Goal: Task Accomplishment & Management: Complete application form

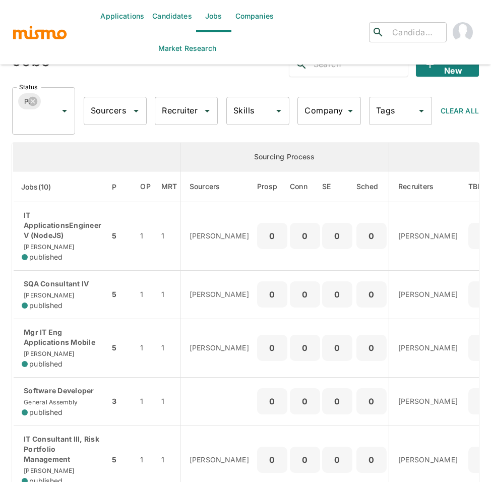
scroll to position [16, 0]
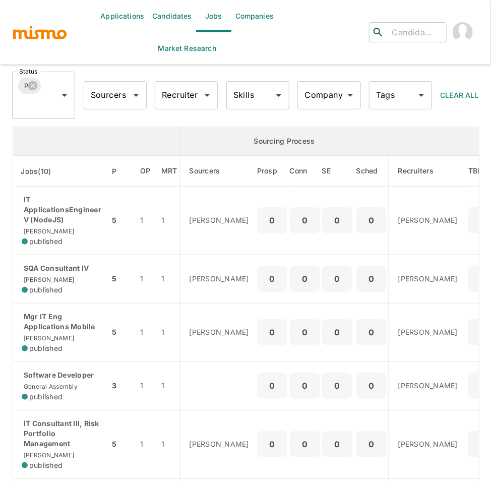
click at [321, 101] on input "Company" at bounding box center [321, 95] width 39 height 19
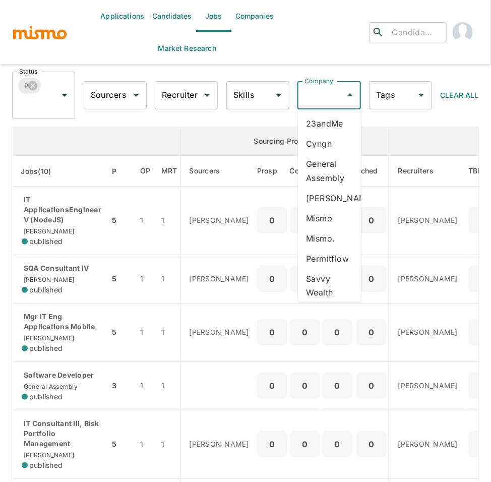
click at [315, 174] on li "General Assembly" at bounding box center [329, 171] width 63 height 34
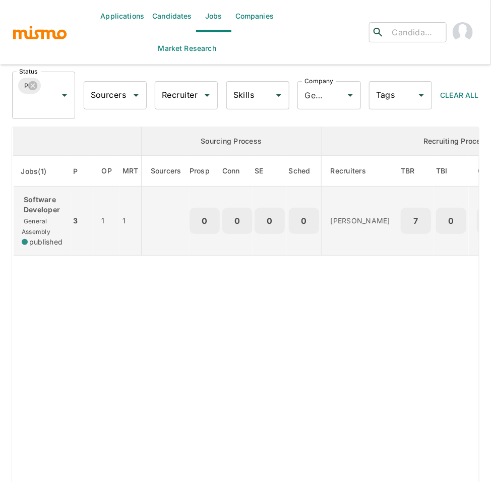
click at [49, 209] on p "Software Developer" at bounding box center [42, 205] width 41 height 20
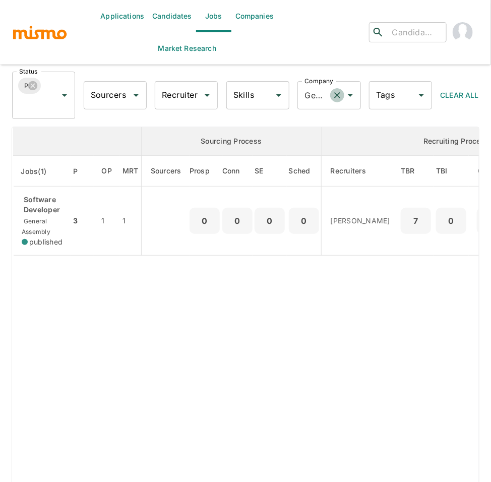
click at [338, 92] on icon "Clear" at bounding box center [337, 95] width 10 height 10
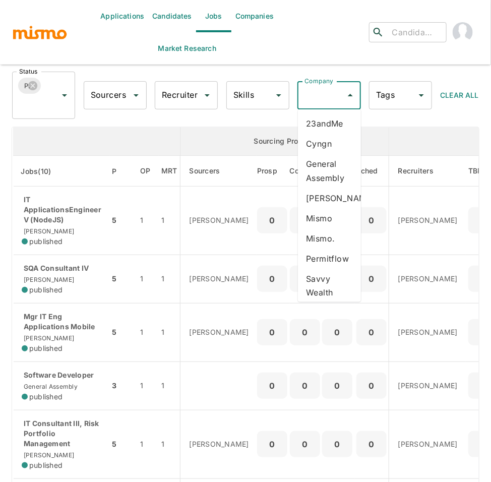
click at [309, 97] on input "Company" at bounding box center [321, 95] width 39 height 19
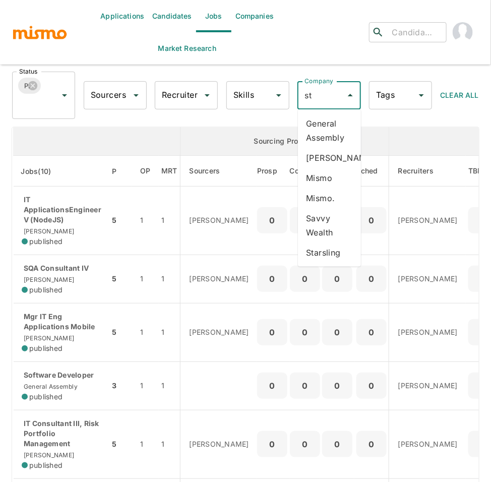
type input "sta"
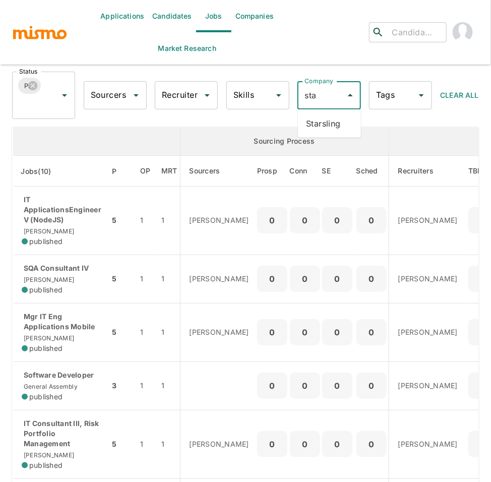
click at [320, 125] on li "Starsling" at bounding box center [329, 123] width 63 height 20
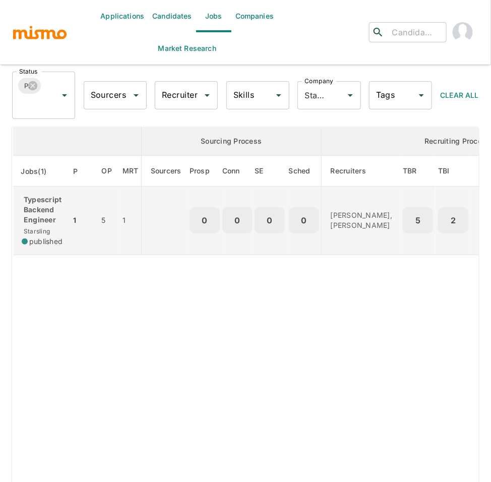
click at [38, 218] on p "Typescript Backend Engineer" at bounding box center [42, 210] width 41 height 30
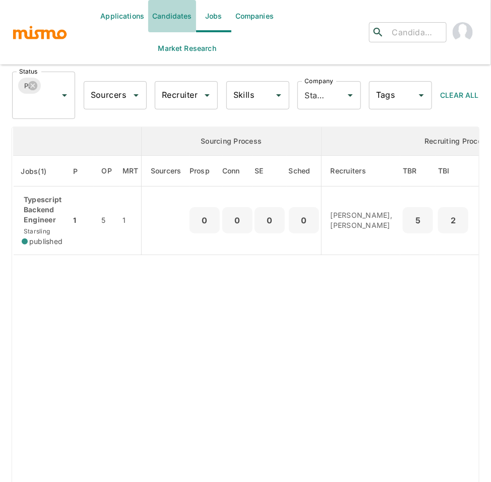
click at [171, 13] on link "Candidates" at bounding box center [172, 16] width 48 height 32
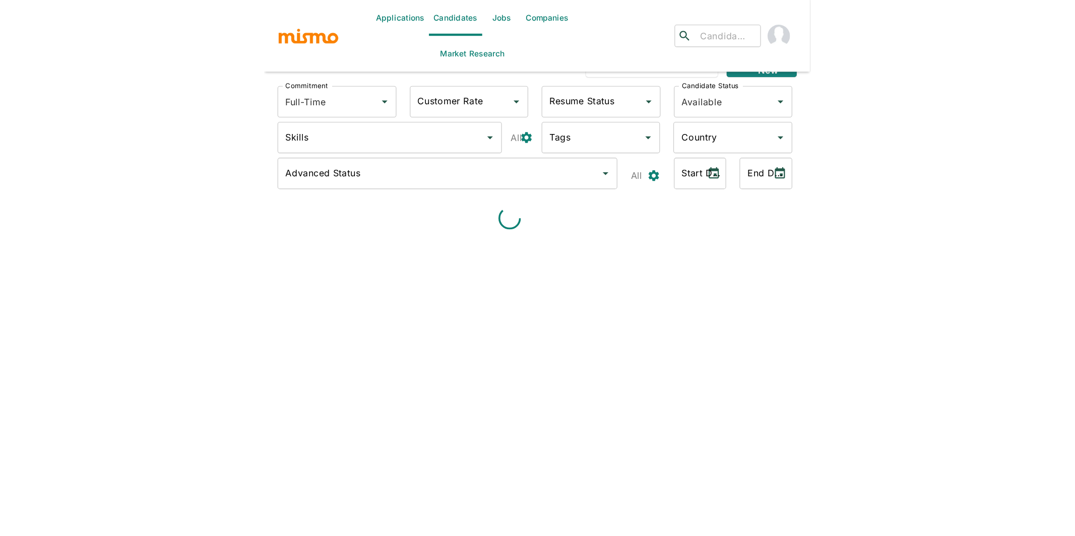
scroll to position [24, 0]
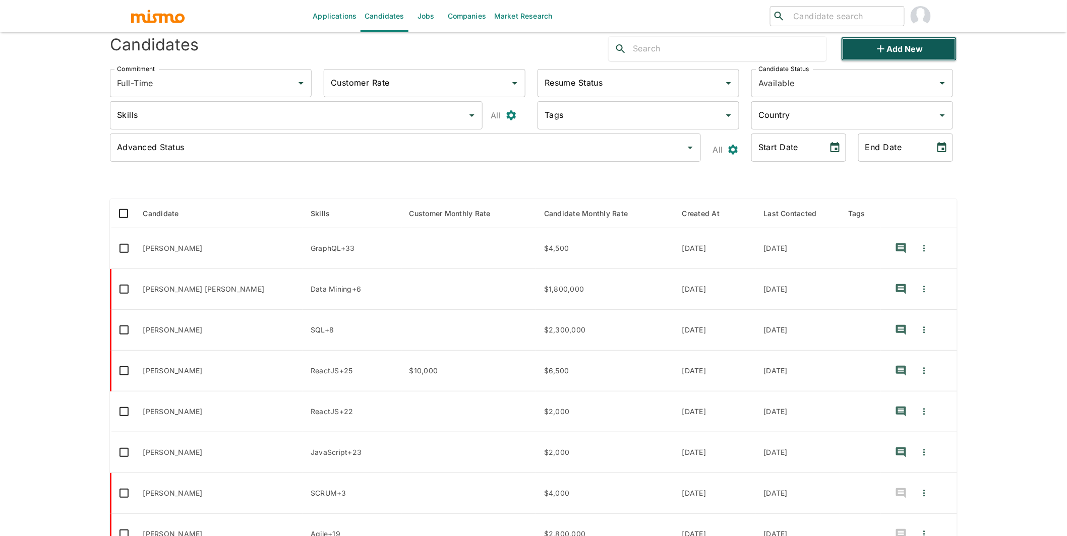
click at [490, 41] on button "Add new" at bounding box center [899, 49] width 116 height 24
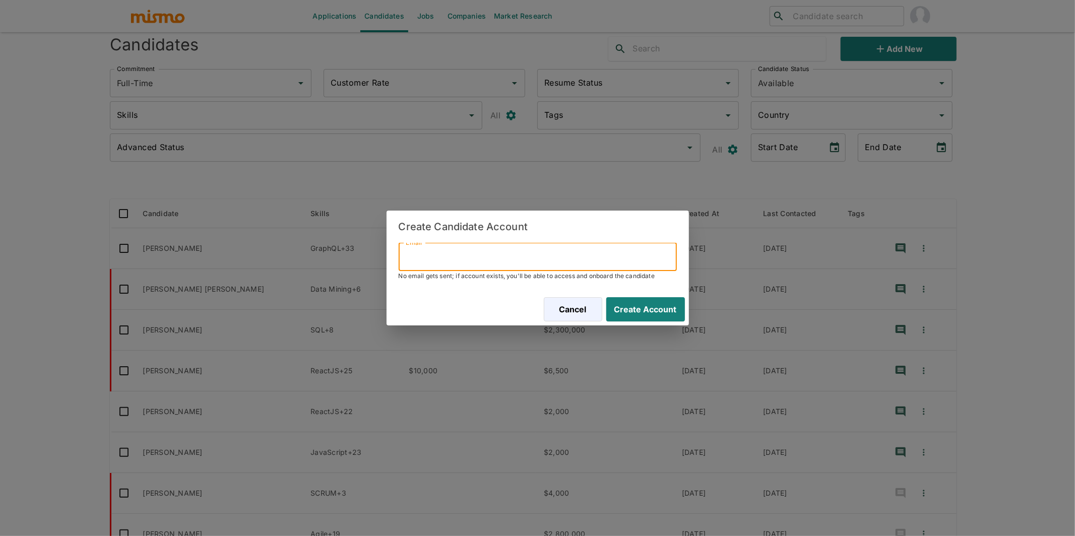
click at [490, 247] on input "Email" at bounding box center [538, 257] width 278 height 28
paste input "alanosta@gmail.com"
type input "alanosta@gmail.com"
click at [490, 306] on button "Create Account" at bounding box center [643, 309] width 83 height 24
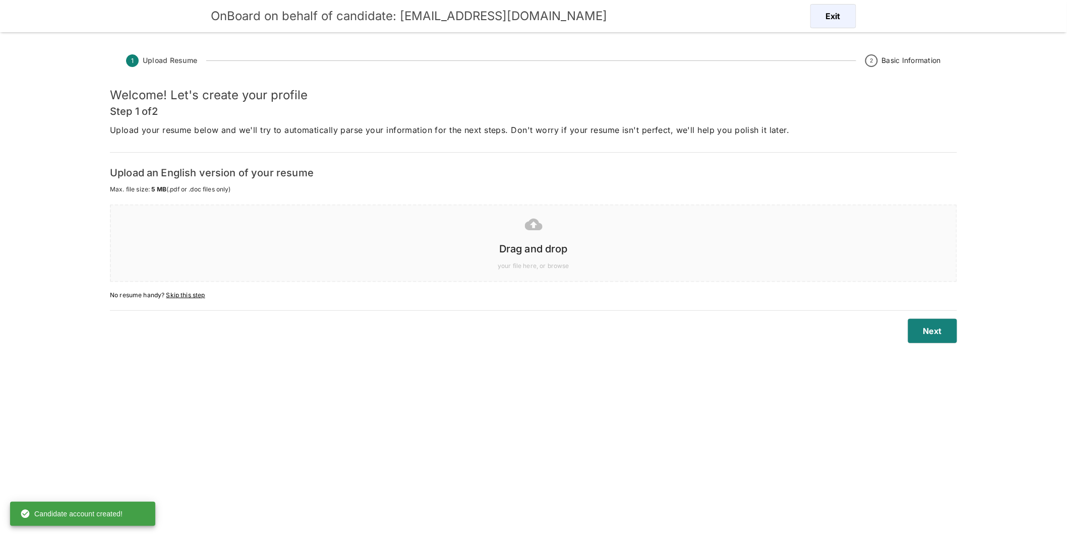
click at [490, 233] on div at bounding box center [531, 224] width 829 height 25
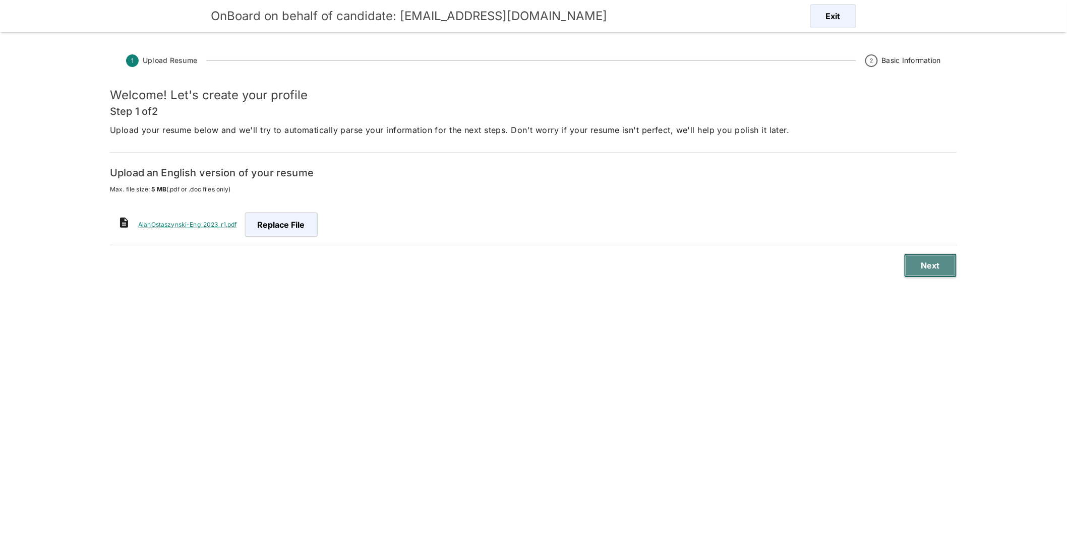
click at [490, 273] on button "Next" at bounding box center [930, 266] width 53 height 24
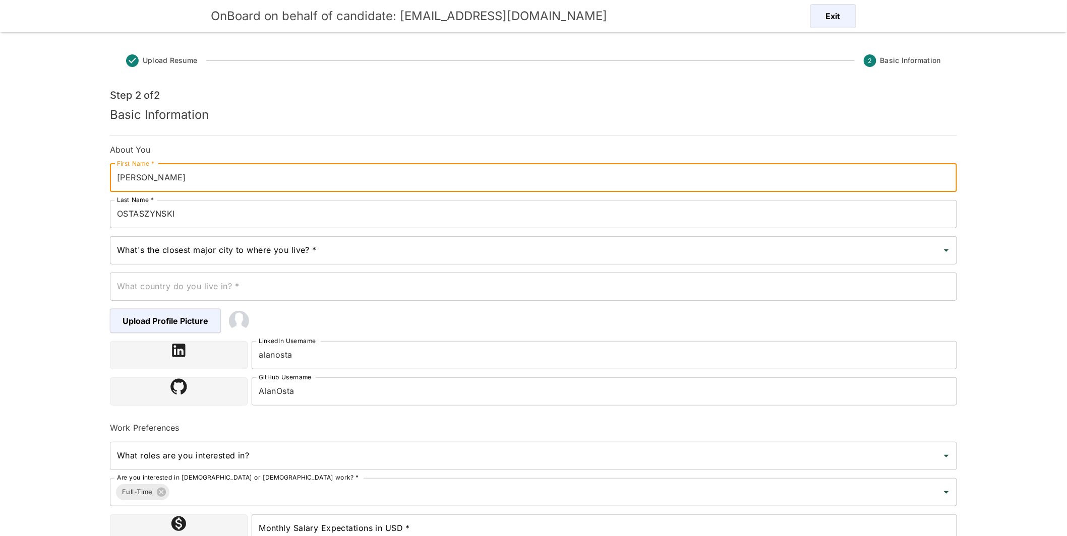
click at [150, 175] on input "ALAN" at bounding box center [533, 178] width 847 height 28
type input "alan"
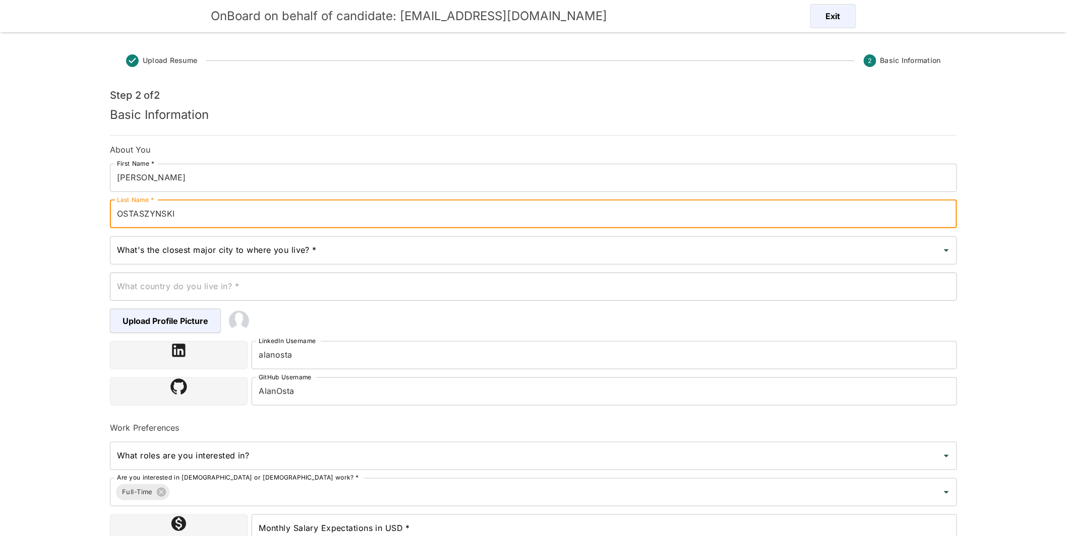
click at [121, 214] on input "OSTASZYNSKI" at bounding box center [533, 214] width 847 height 28
click at [122, 214] on input "OSTASZYNSKI" at bounding box center [533, 214] width 847 height 28
type input "Ostaszynski"
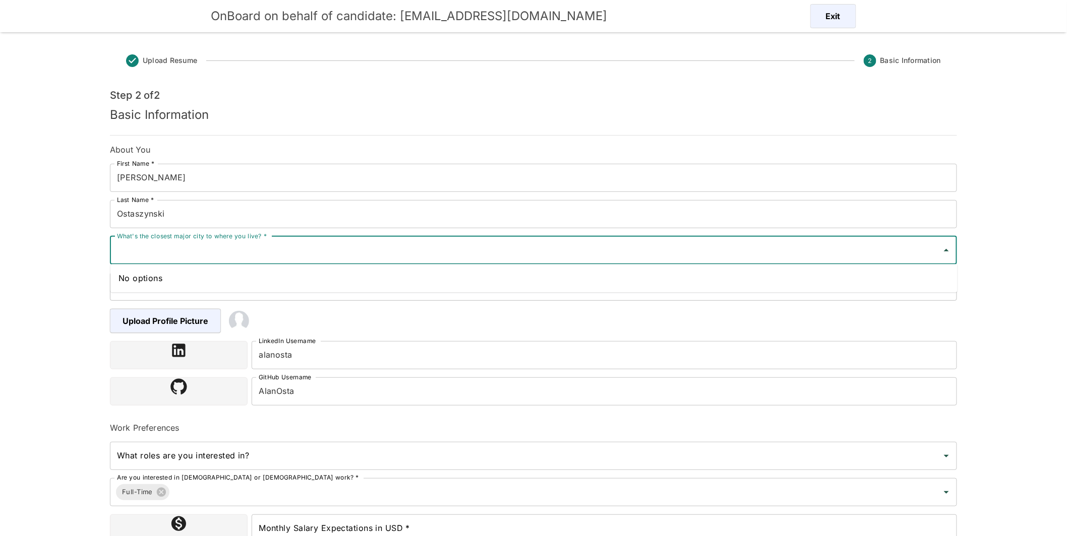
click at [265, 254] on input "What's the closest major city to where you live? *" at bounding box center [525, 250] width 823 height 19
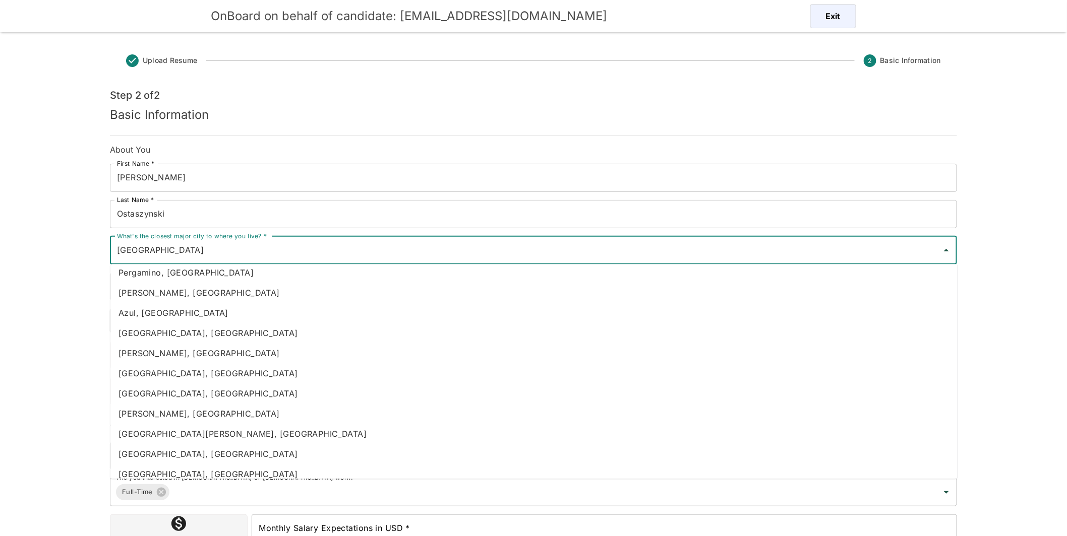
scroll to position [496, 0]
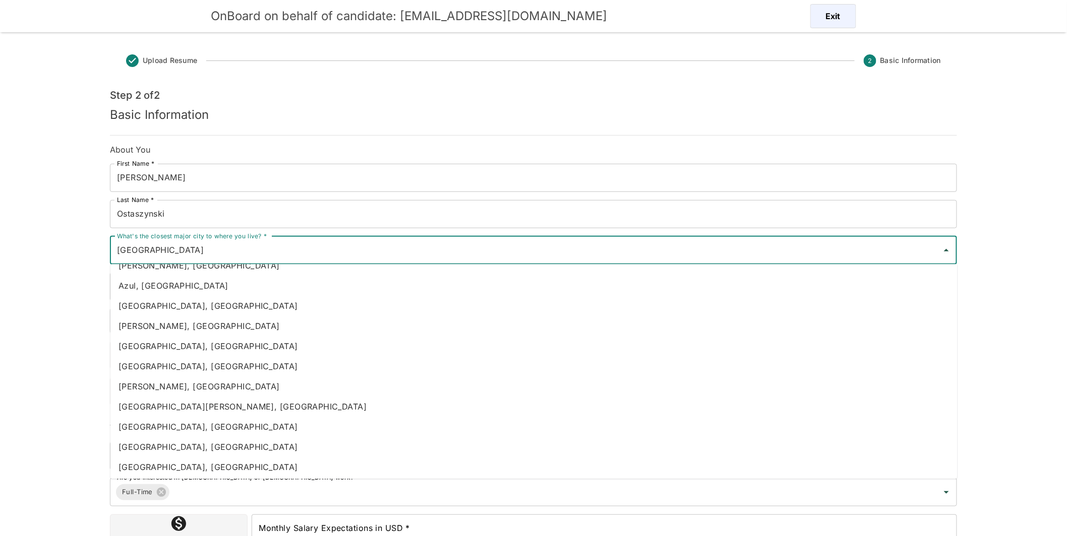
click at [167, 446] on li "Buenos Aires, Argentina" at bounding box center [533, 447] width 847 height 20
type input "Buenos Aires, Argentina"
type input "Argentina"
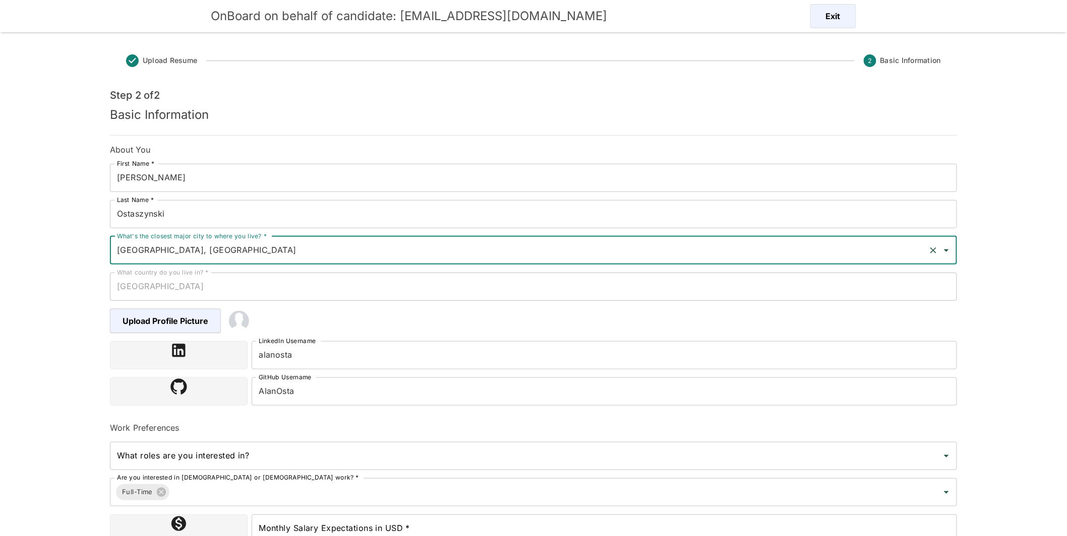
type input "Buenos Aires, Argentina"
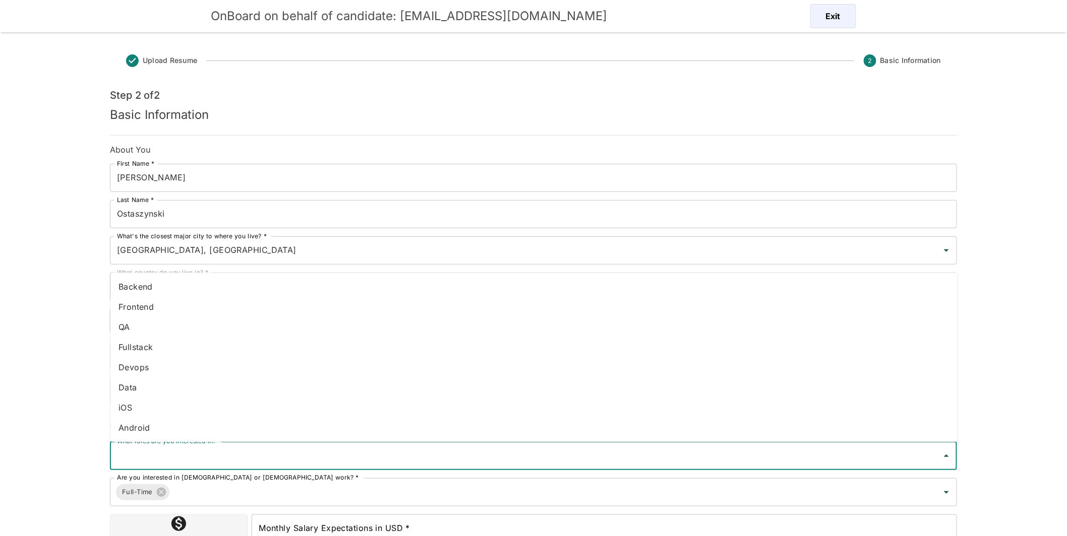
click at [225, 449] on input "What roles are you interested in?" at bounding box center [525, 456] width 823 height 19
click at [133, 349] on li "Fullstack" at bounding box center [533, 347] width 847 height 20
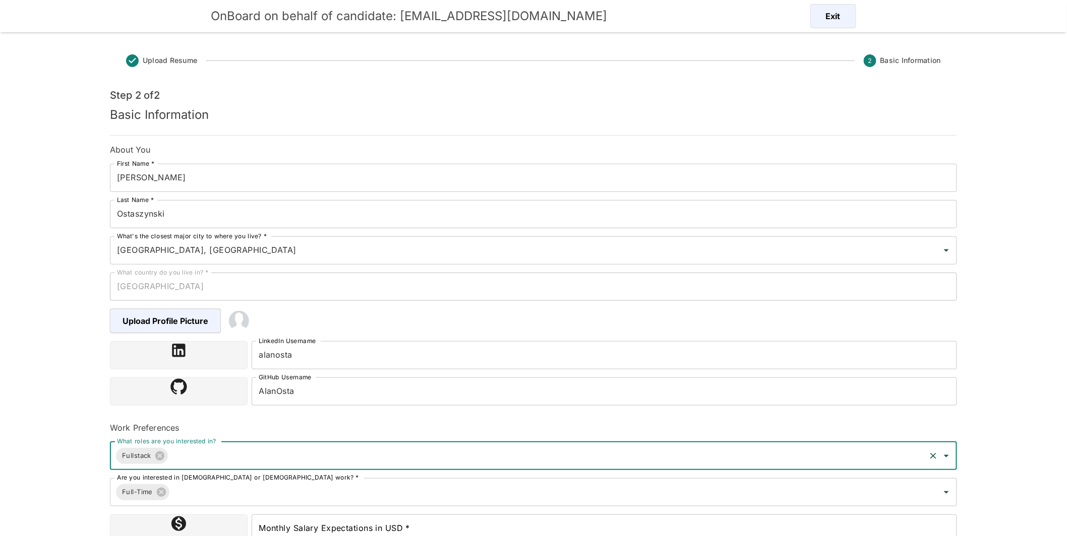
click at [210, 455] on input "What roles are you interested in?" at bounding box center [546, 456] width 755 height 19
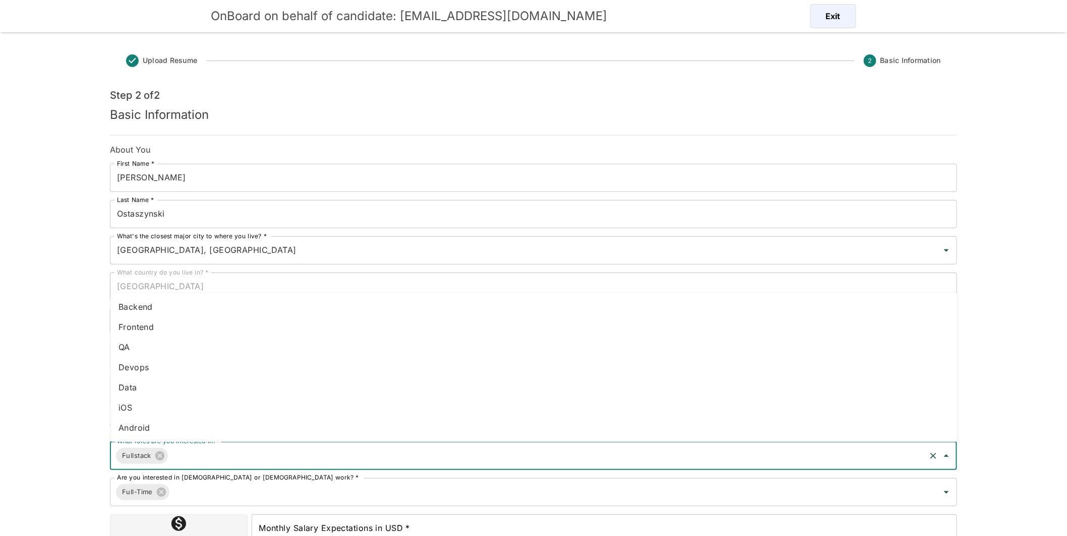
click at [140, 310] on li "Backend" at bounding box center [533, 307] width 847 height 20
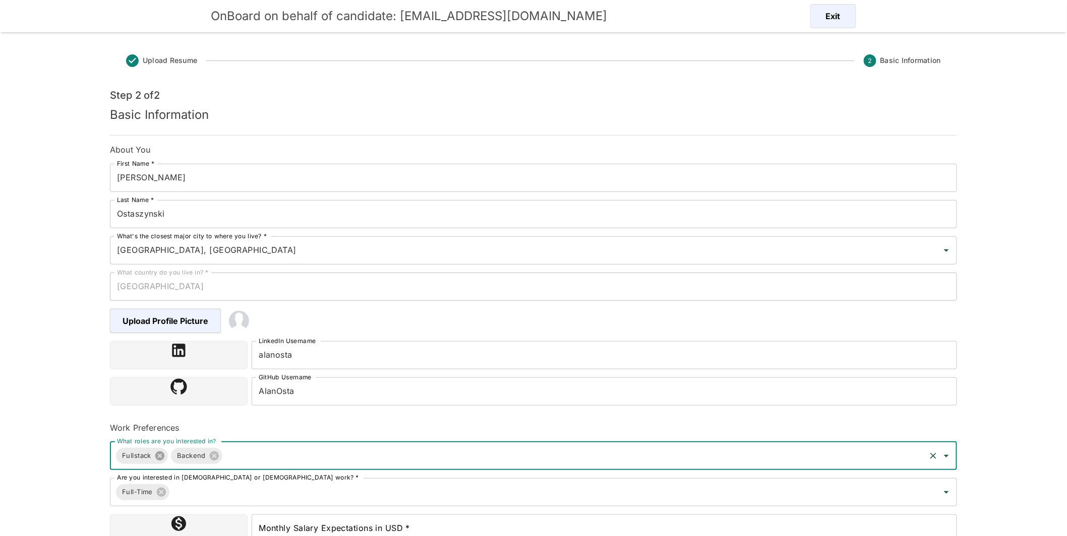
click at [160, 456] on icon at bounding box center [159, 456] width 11 height 11
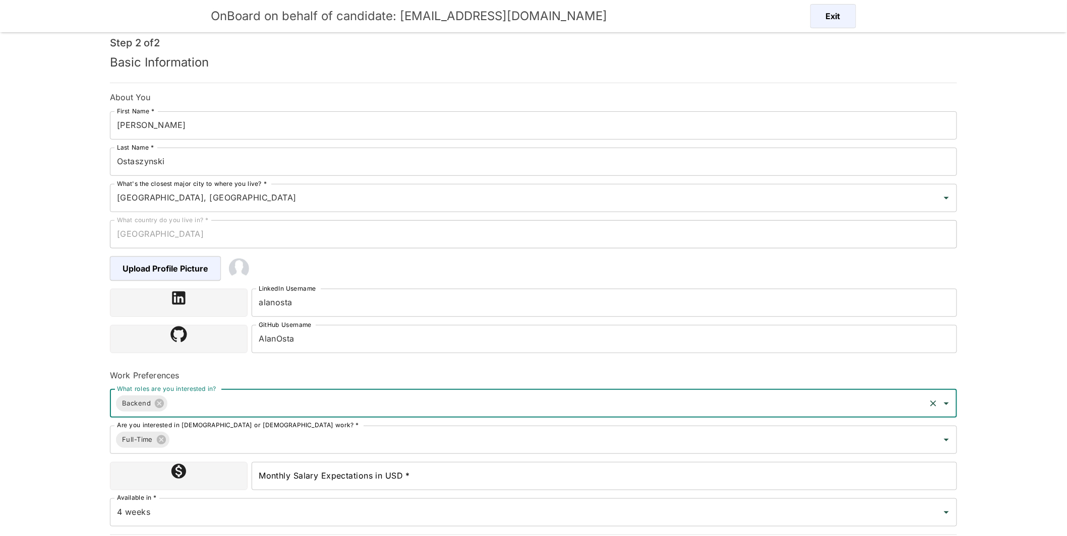
scroll to position [74, 0]
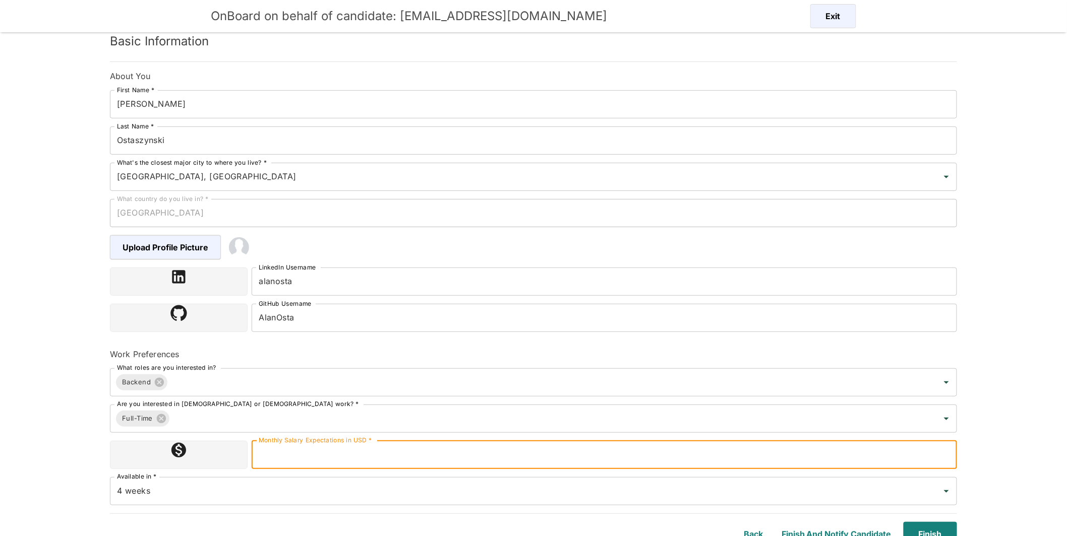
click at [376, 456] on input "Monthly Salary Expectations in USD *" at bounding box center [604, 455] width 705 height 28
click at [267, 454] on input "3500" at bounding box center [604, 455] width 705 height 28
type input "3000"
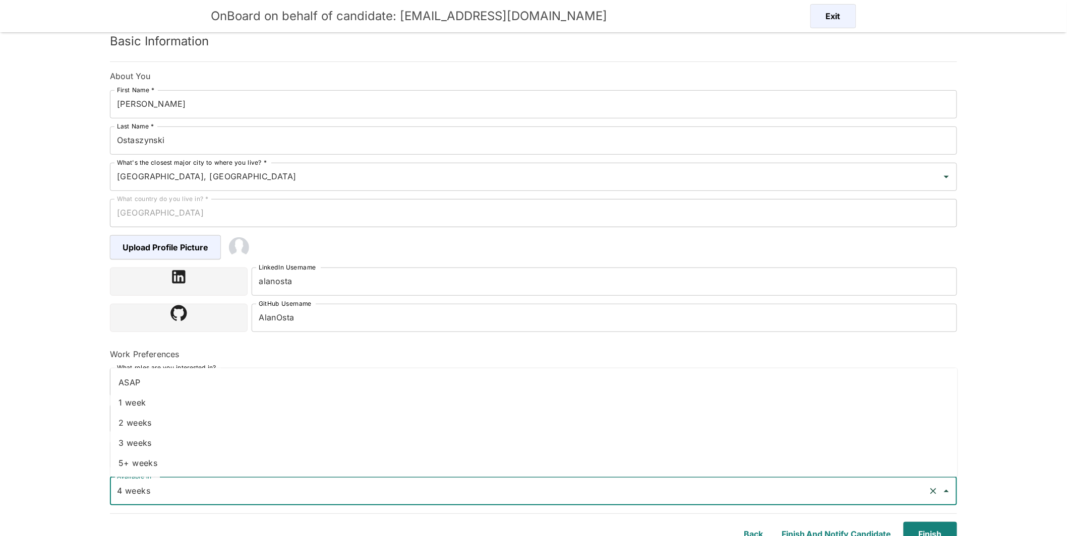
click at [288, 481] on input "4 weeks" at bounding box center [519, 491] width 810 height 19
click at [232, 374] on li "ASAP" at bounding box center [533, 382] width 847 height 20
type input "ASAP"
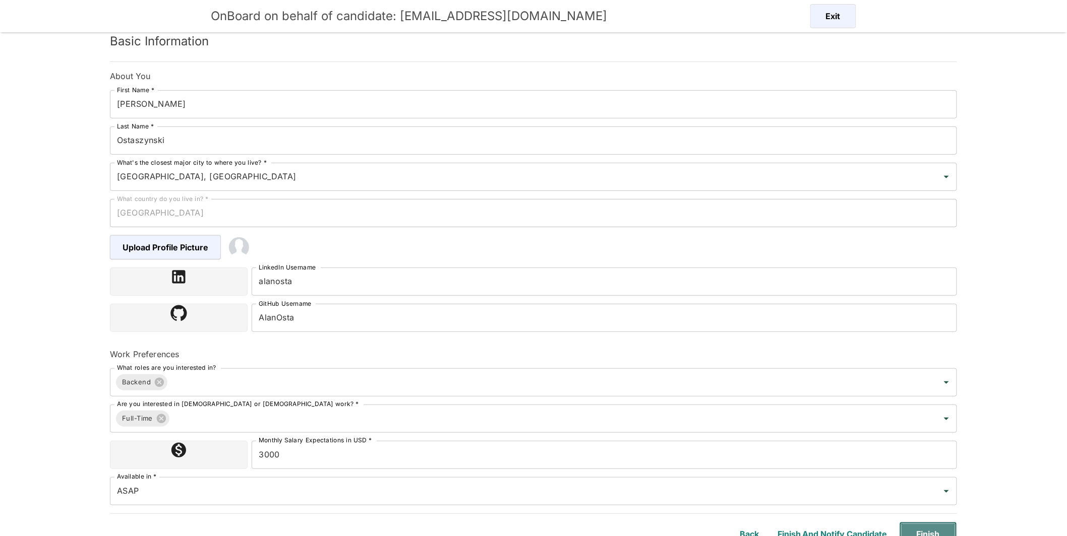
click at [490, 481] on button "Finish" at bounding box center [927, 534] width 57 height 24
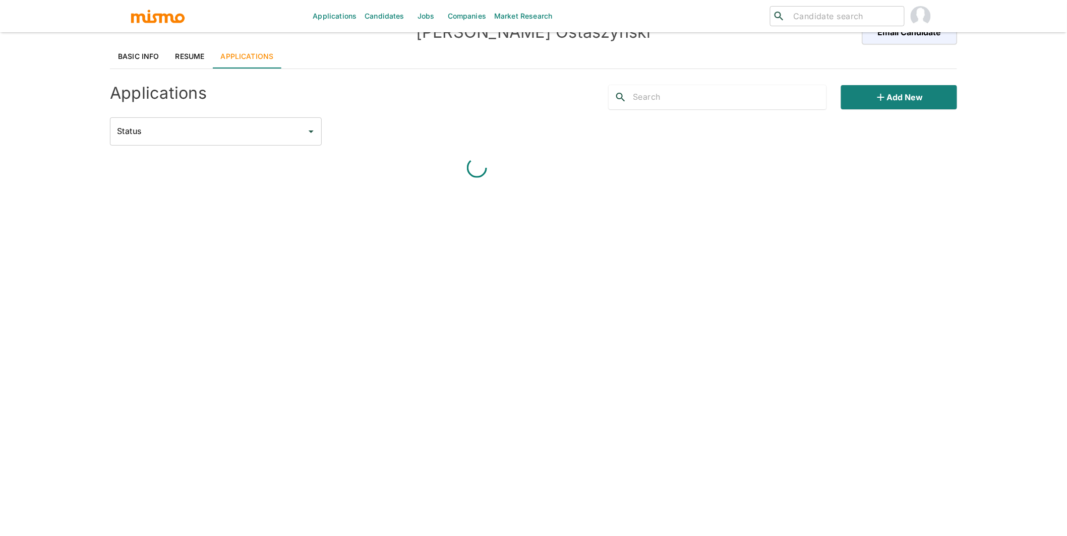
scroll to position [24, 0]
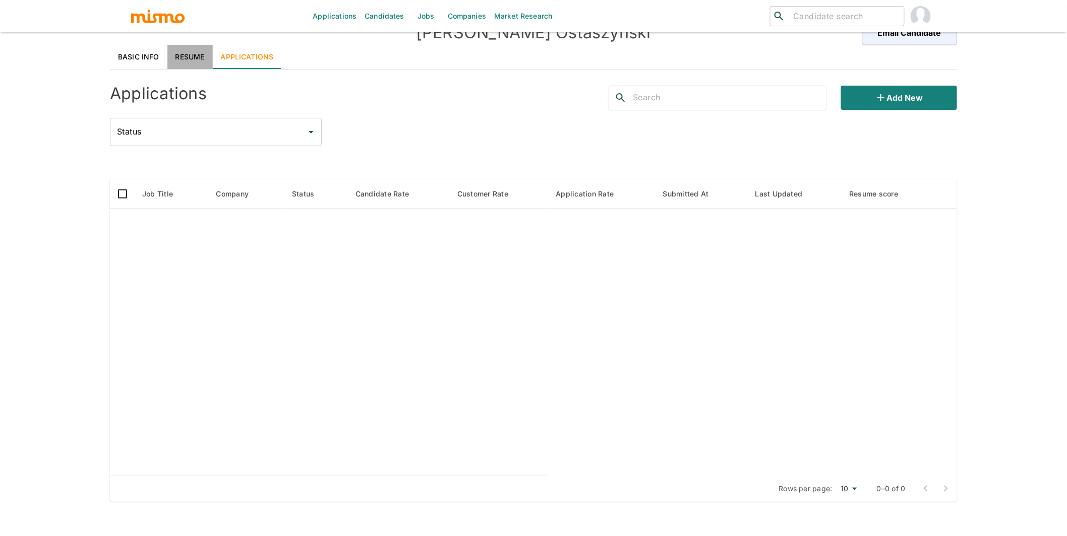
click at [187, 55] on link "Resume" at bounding box center [189, 57] width 45 height 24
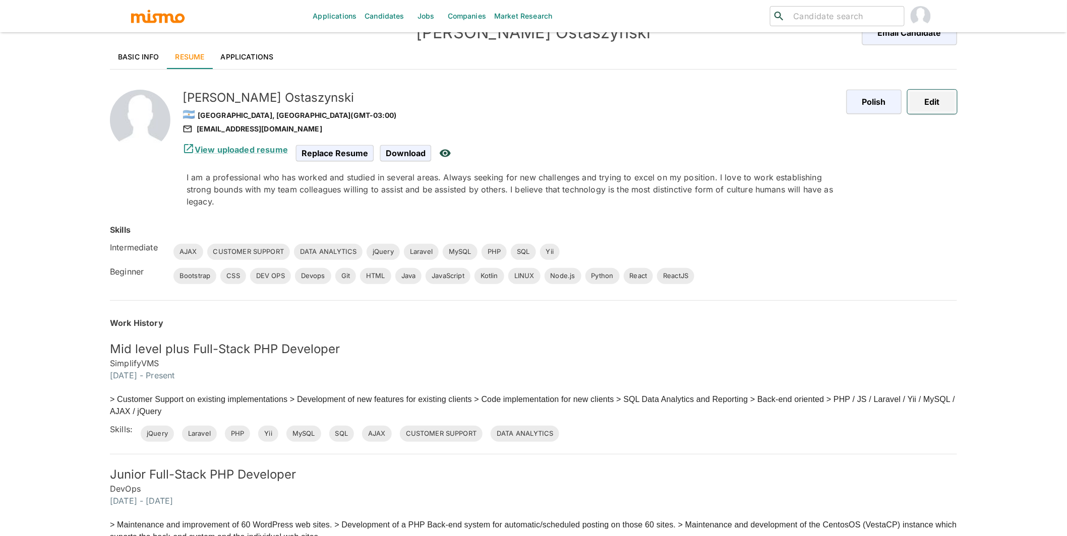
click at [490, 106] on button "Edit" at bounding box center [931, 102] width 49 height 24
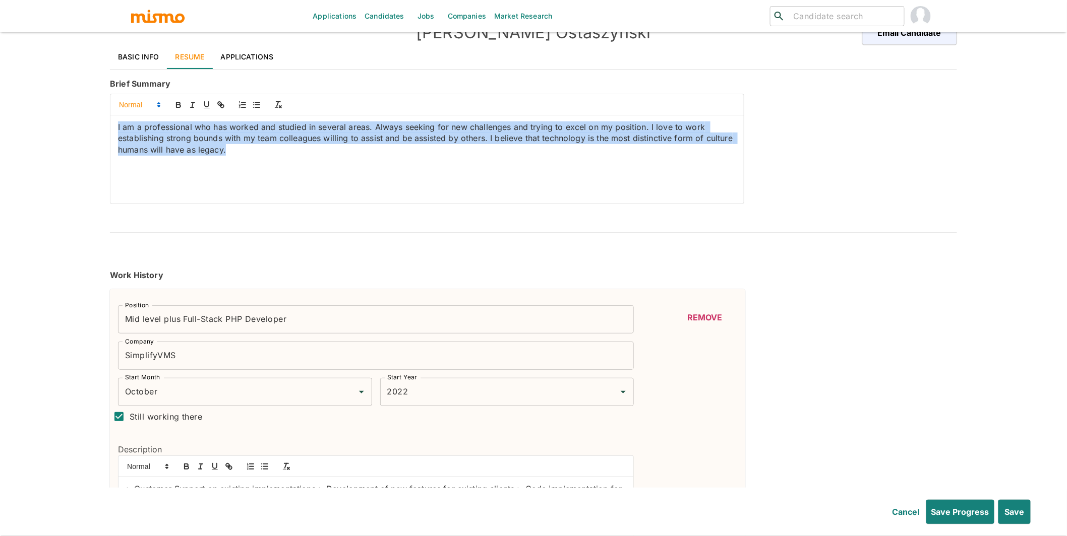
drag, startPoint x: 239, startPoint y: 154, endPoint x: 121, endPoint y: 107, distance: 126.7
click at [121, 107] on div "I am a professional who has worked and studied in several areas. Always seeking…" at bounding box center [426, 148] width 633 height 109
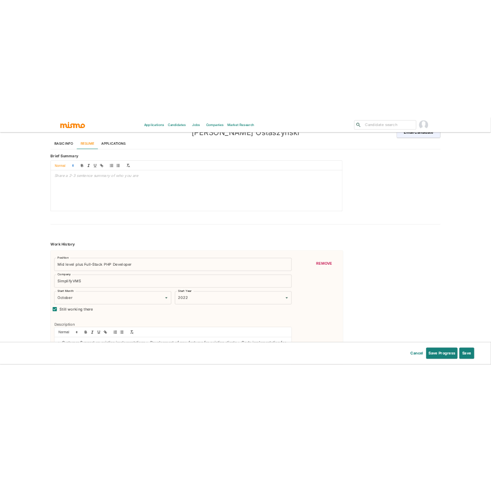
scroll to position [0, 0]
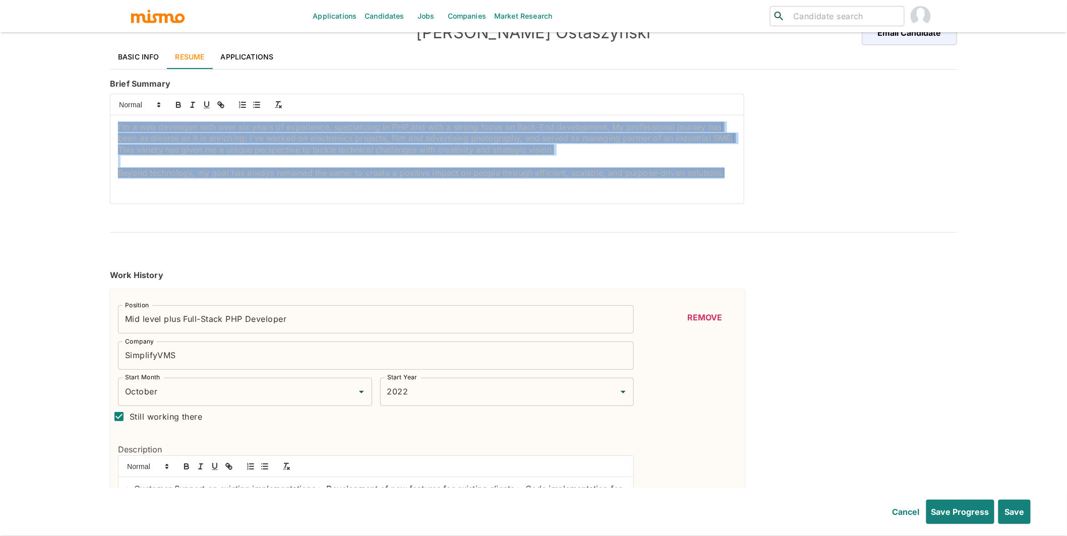
drag, startPoint x: 732, startPoint y: 175, endPoint x: 38, endPoint y: 98, distance: 698.3
click at [38, 98] on div "Applications Candidates Jobs Companies Market Research ​ ​ alan Ostaszynski Ema…" at bounding box center [533, 256] width 1067 height 561
click at [276, 105] on icon "button" at bounding box center [278, 104] width 9 height 9
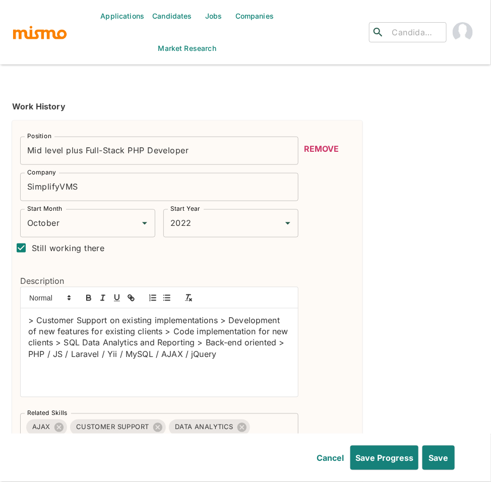
scroll to position [240, 0]
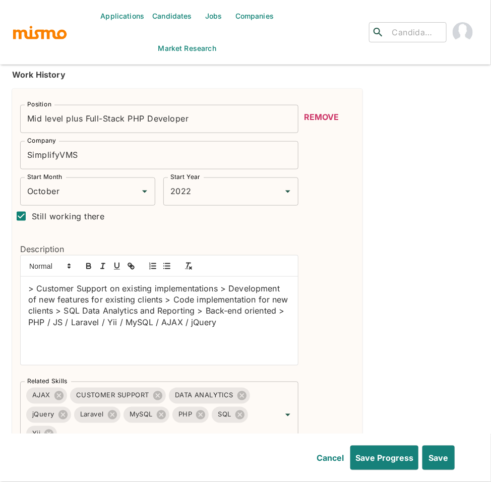
click at [19, 273] on div "Description > Customer Support on existing implementations > Development of new…" at bounding box center [155, 300] width 286 height 147
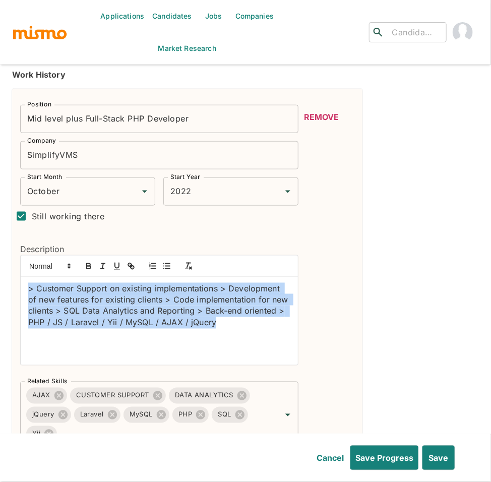
drag, startPoint x: 26, startPoint y: 275, endPoint x: 225, endPoint y: 325, distance: 205.8
click at [228, 327] on div "> Customer Support on existing implementations > Development of new features fo…" at bounding box center [159, 321] width 277 height 88
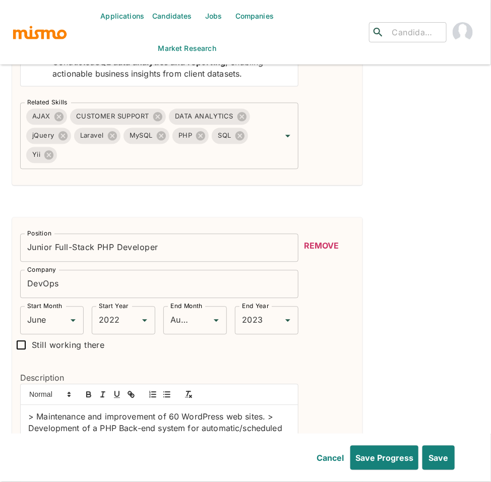
scroll to position [528, 0]
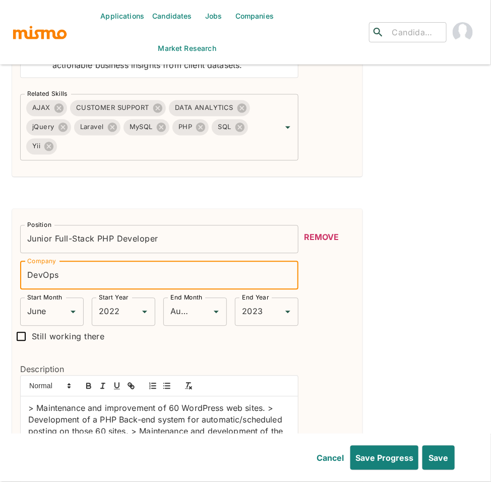
click at [43, 262] on input "DevOps" at bounding box center [159, 276] width 278 height 28
type input "Ceyal"
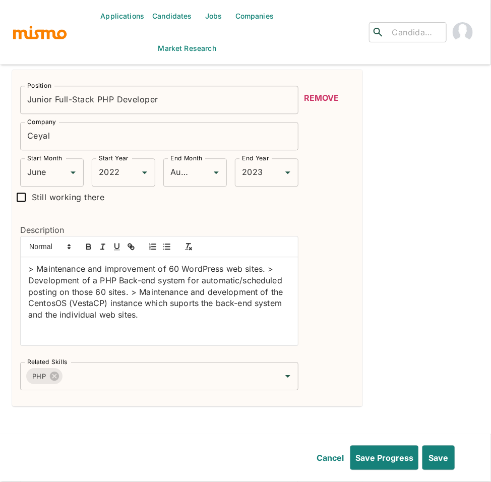
scroll to position [686, 0]
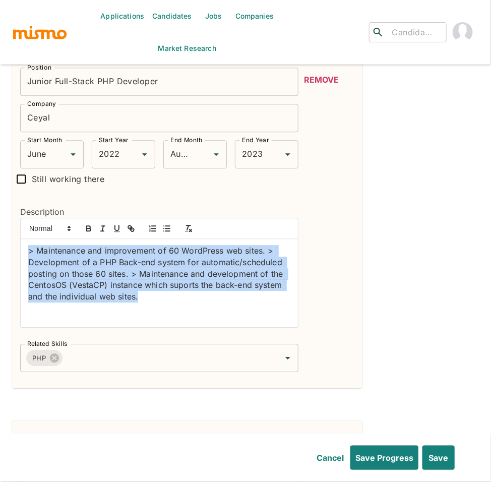
drag, startPoint x: 25, startPoint y: 233, endPoint x: 183, endPoint y: 282, distance: 165.3
click at [183, 282] on div "> Maintenance and improvement of 60 WordPress web sites. > Development of a PHP…" at bounding box center [159, 283] width 277 height 88
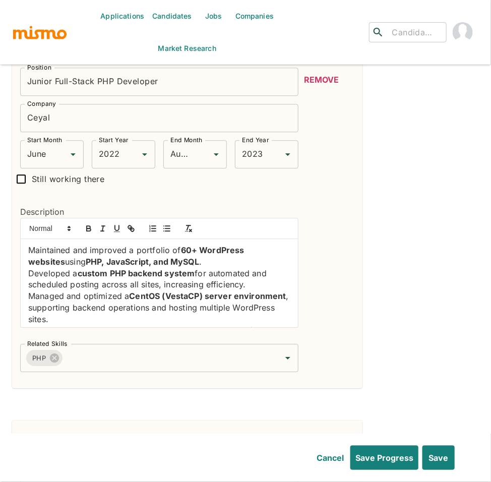
scroll to position [0, 0]
click at [24, 239] on div "Maintained and improved a portfolio of 60+ WordPress websites using PHP, JavaSc…" at bounding box center [159, 283] width 277 height 88
click at [166, 224] on icon "button" at bounding box center [166, 228] width 9 height 9
click at [29, 268] on p "Developed a custom PHP backend system for automated and scheduled posting acros…" at bounding box center [159, 279] width 262 height 23
click at [167, 224] on icon "button" at bounding box center [166, 228] width 9 height 9
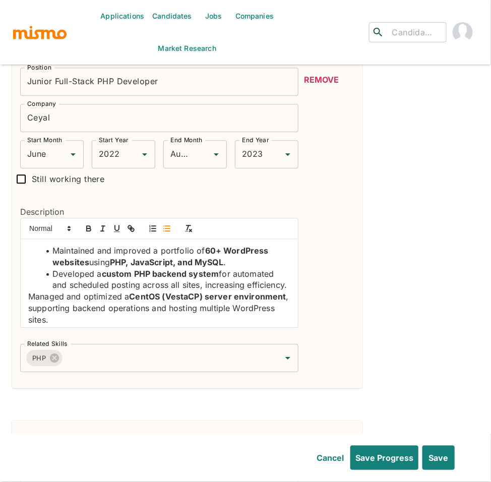
click at [23, 292] on div "Maintained and improved a portfolio of 60+ WordPress websites using PHP, JavaSc…" at bounding box center [159, 283] width 277 height 88
click at [168, 224] on icon "button" at bounding box center [166, 228] width 9 height 9
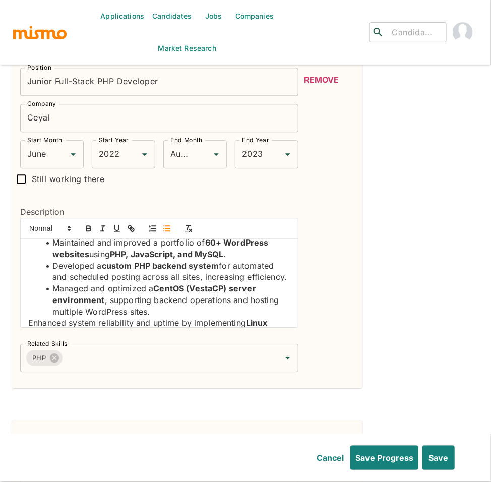
scroll to position [38, 0]
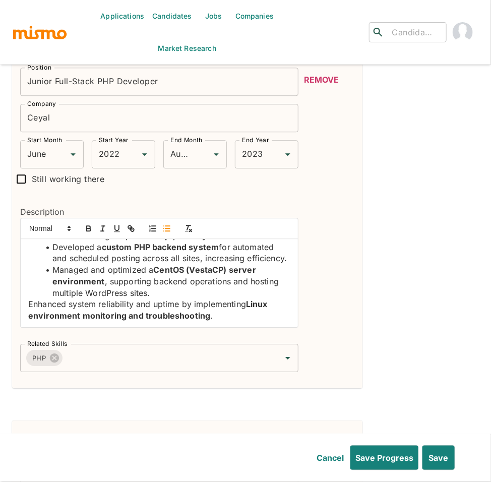
click at [28, 298] on p "Enhanced system reliability and uptime by implementing Linux environment monito…" at bounding box center [159, 309] width 262 height 23
click at [170, 224] on icon "button" at bounding box center [166, 228] width 9 height 9
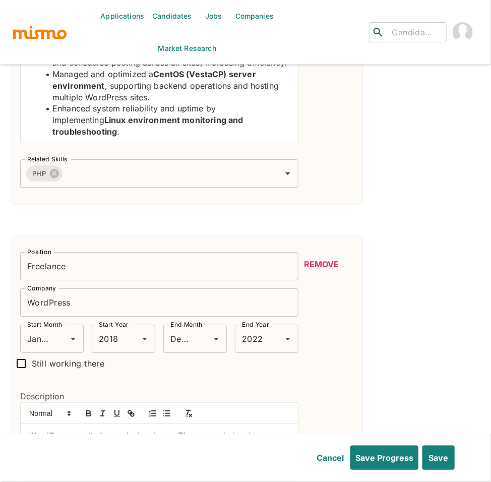
scroll to position [929, 0]
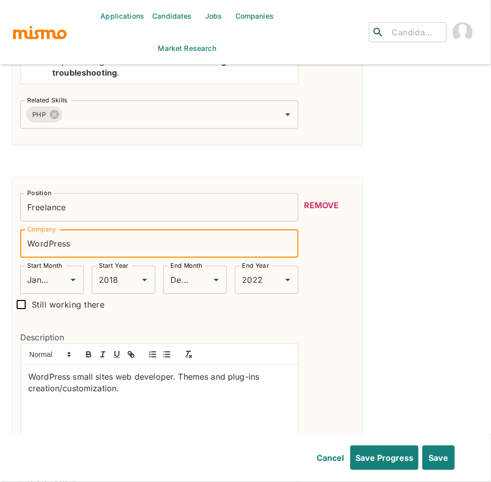
click at [47, 229] on input "WordPress" at bounding box center [159, 243] width 278 height 28
click at [26, 193] on input "Freelance" at bounding box center [159, 207] width 278 height 28
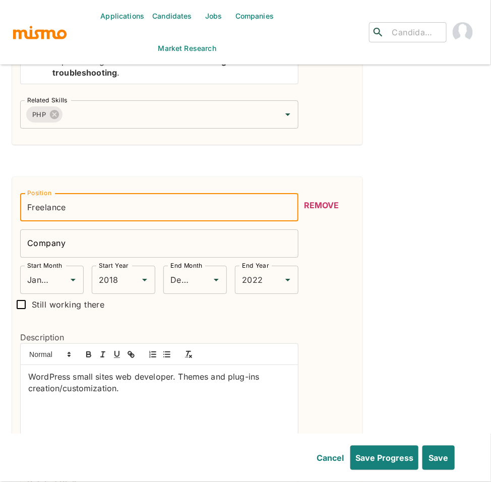
paste input "WordPress"
type input "Wordpress Developer"
click at [71, 234] on input "Company" at bounding box center [159, 243] width 278 height 28
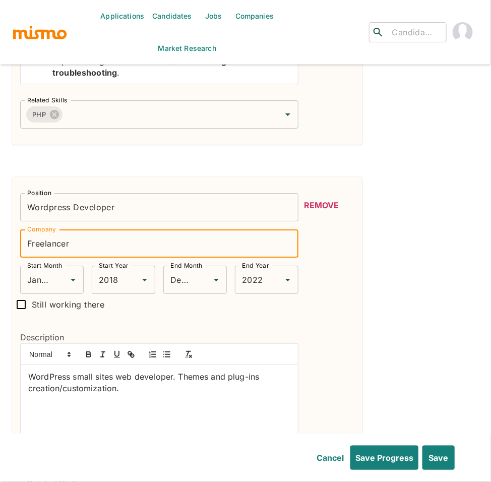
type input "Freelancer"
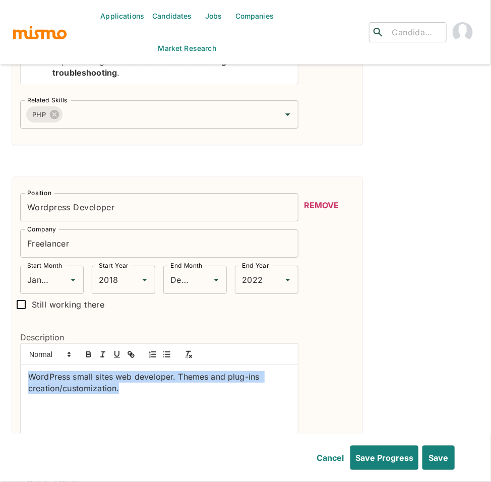
drag, startPoint x: 125, startPoint y: 375, endPoint x: -1, endPoint y: 350, distance: 127.8
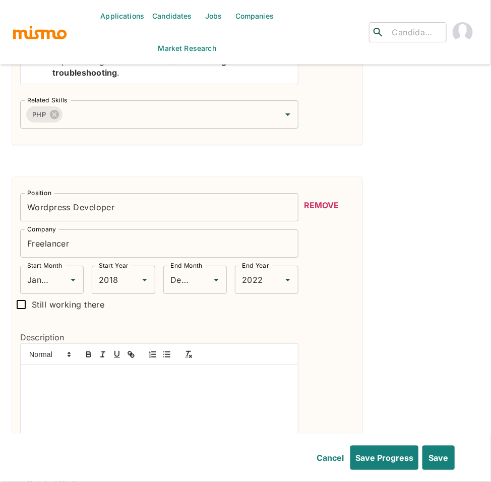
scroll to position [0, 0]
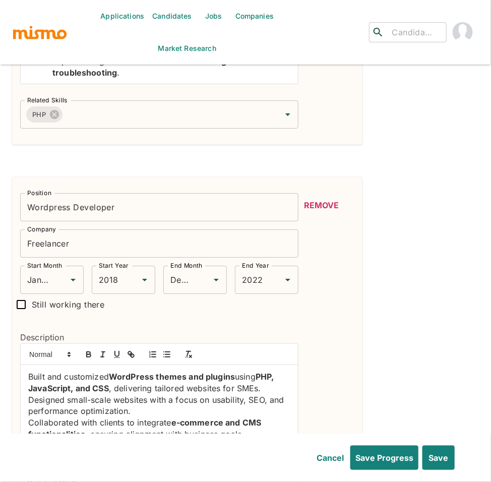
click at [25, 365] on div "Built and customized WordPress themes and plugins using PHP, JavaScript, and CS…" at bounding box center [159, 409] width 277 height 88
click at [167, 350] on icon "button" at bounding box center [166, 354] width 9 height 9
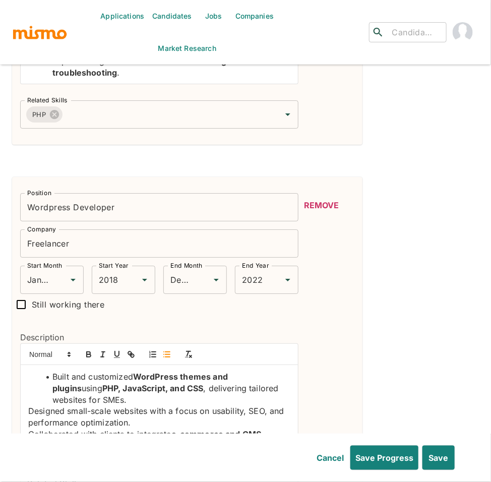
click at [24, 396] on div "Built and customized WordPress themes and plugins using PHP, JavaScript, and CS…" at bounding box center [159, 409] width 277 height 88
click at [170, 350] on icon "button" at bounding box center [166, 354] width 9 height 9
click at [26, 420] on div "Built and customized WordPress themes and plugins using PHP, JavaScript, and CS…" at bounding box center [159, 409] width 277 height 88
click at [170, 350] on icon "button" at bounding box center [166, 354] width 9 height 9
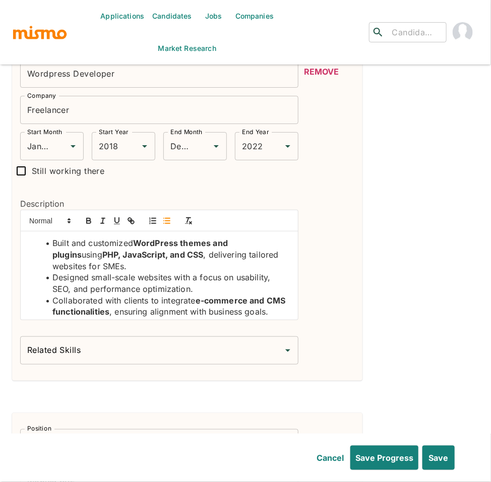
scroll to position [1157, 0]
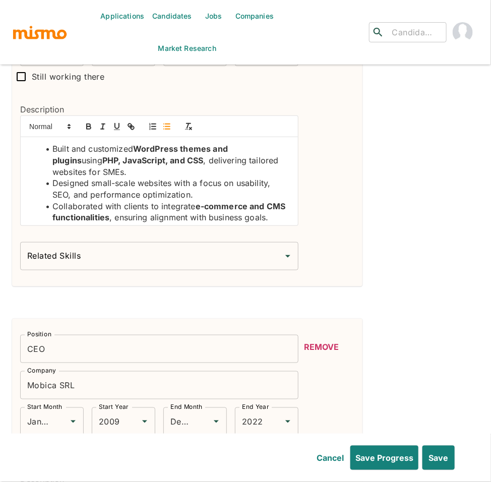
click at [100, 242] on div "Related Skills" at bounding box center [159, 256] width 278 height 28
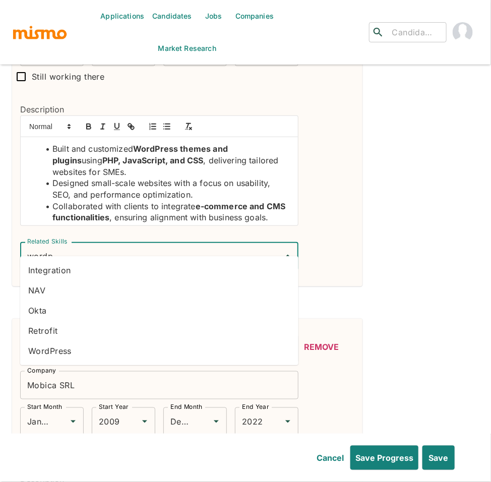
type input "wordp"
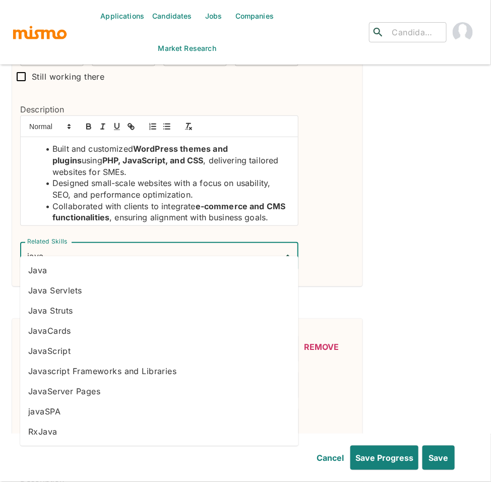
type input "javas"
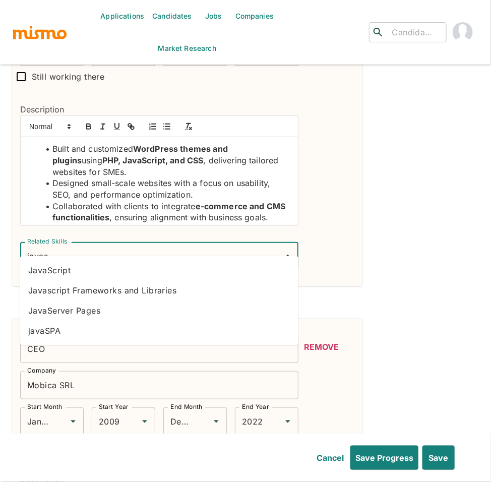
click at [159, 270] on li "JavaScript" at bounding box center [159, 270] width 278 height 20
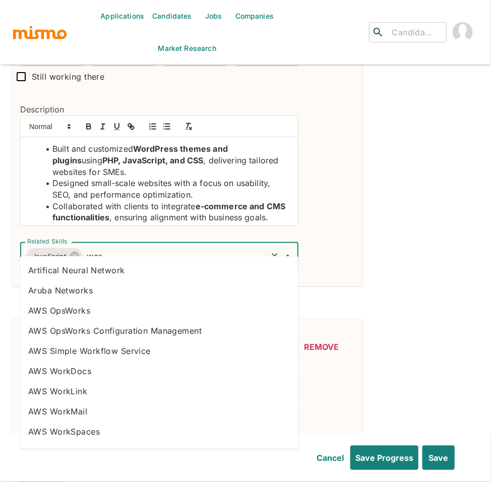
type input "word"
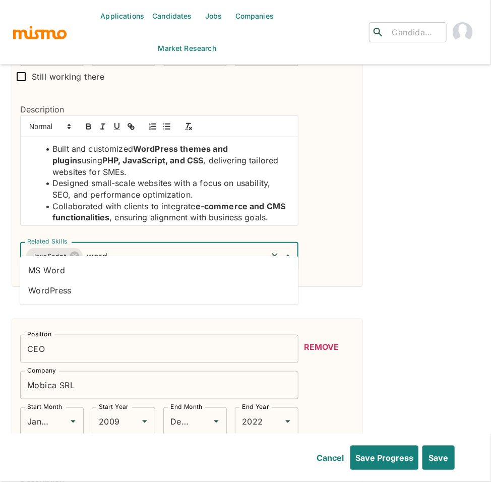
click at [109, 292] on li "WordPress" at bounding box center [159, 290] width 278 height 20
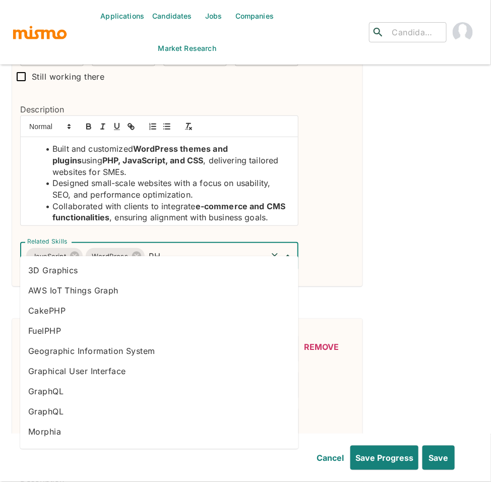
type input "PHP"
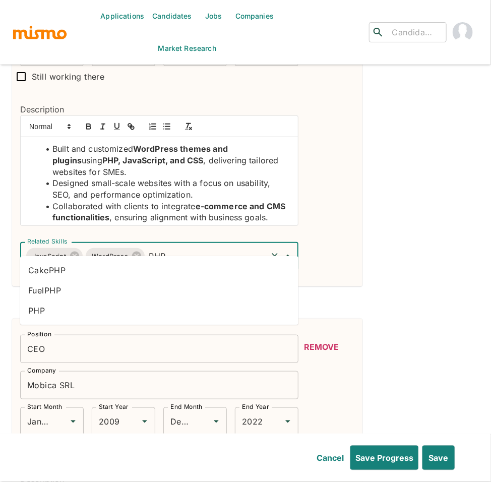
click at [135, 316] on li "PHP" at bounding box center [159, 310] width 278 height 20
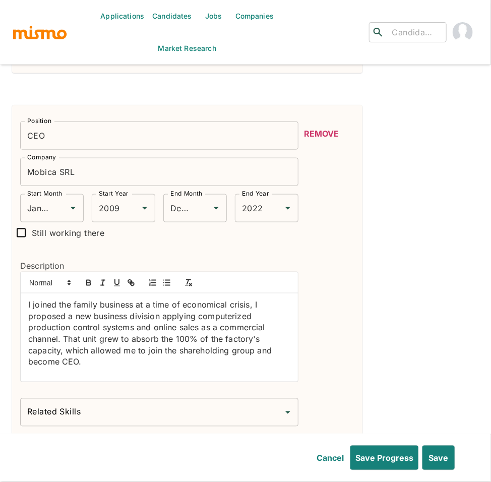
scroll to position [1385, 0]
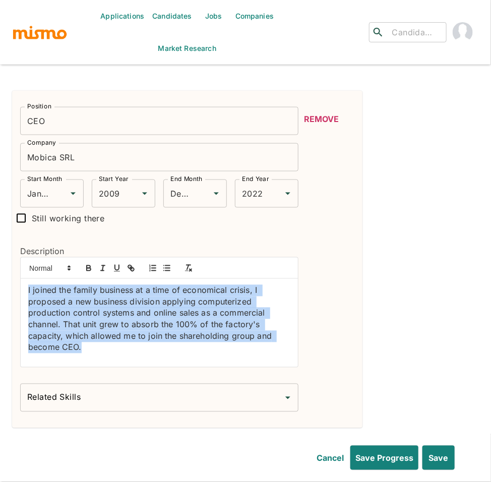
drag, startPoint x: 96, startPoint y: 335, endPoint x: 14, endPoint y: 259, distance: 111.3
click at [14, 259] on div "Description I joined the family business at a time of economical crisis, I prop…" at bounding box center [155, 302] width 286 height 147
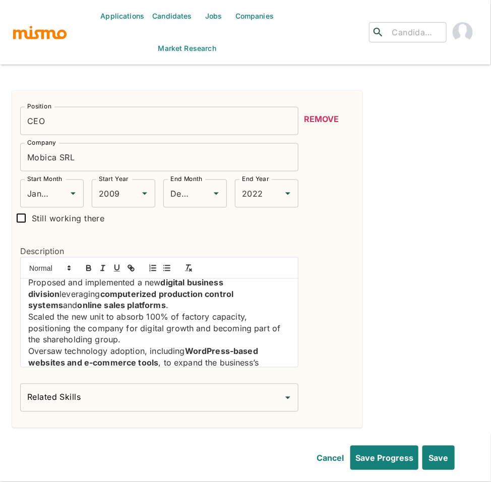
scroll to position [0, 0]
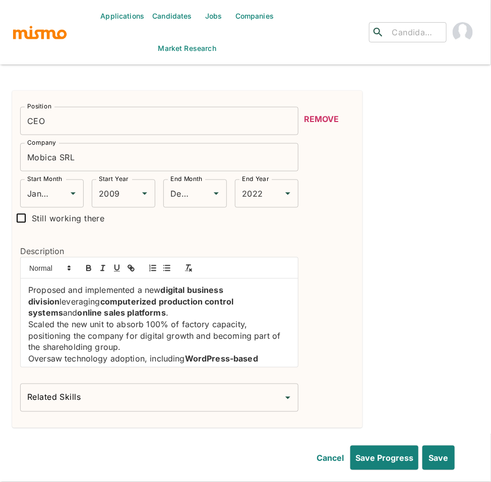
click at [29, 285] on p "Proposed and implemented a new digital business division leveraging computerize…" at bounding box center [159, 302] width 262 height 34
click at [166, 268] on line "button" at bounding box center [167, 268] width 5 height 0
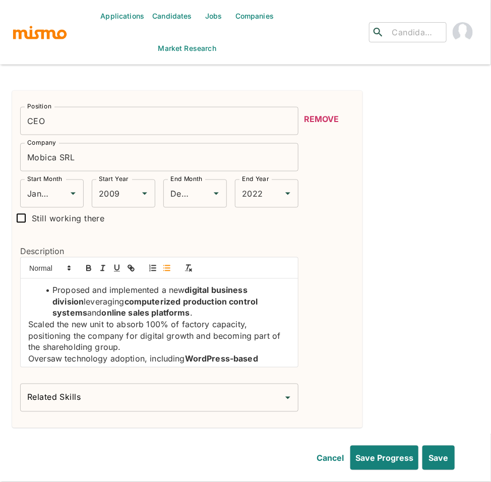
click at [23, 309] on div "Proposed and implemented a new digital business division leveraging computerize…" at bounding box center [159, 323] width 277 height 88
click at [167, 264] on icon "button" at bounding box center [166, 268] width 9 height 9
click at [30, 353] on p "Oversaw technology adoption, including WordPress-based websites and e-commerce …" at bounding box center [159, 370] width 262 height 34
click at [167, 266] on line "button" at bounding box center [167, 266] width 5 height 0
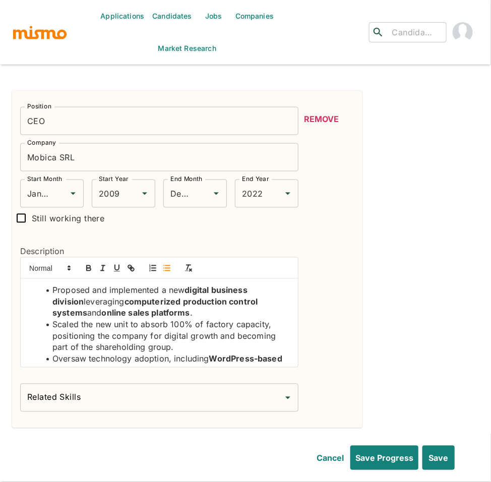
scroll to position [27, 0]
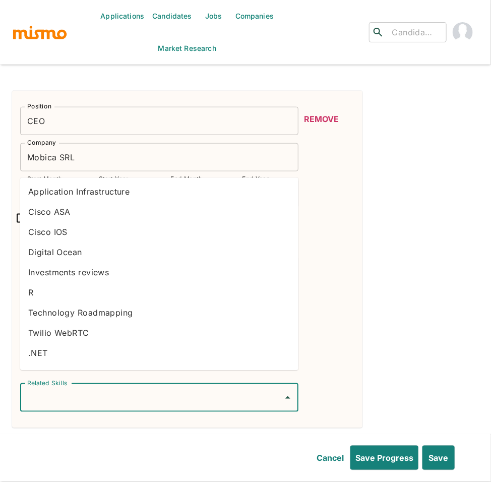
click at [166, 388] on input "Related Skills" at bounding box center [152, 397] width 254 height 19
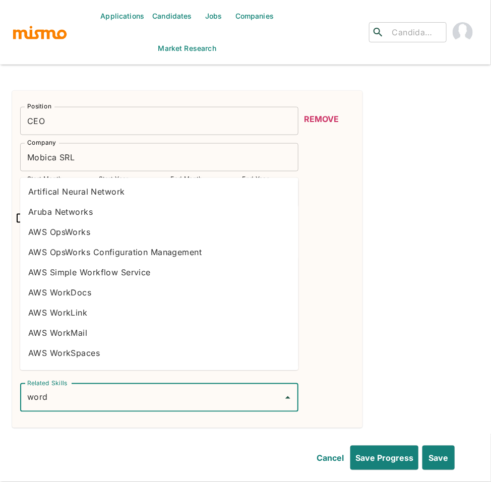
type input "wordp"
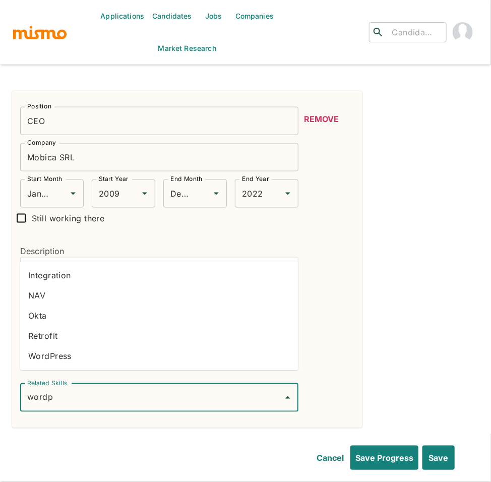
click at [97, 355] on li "WordPress" at bounding box center [159, 356] width 278 height 20
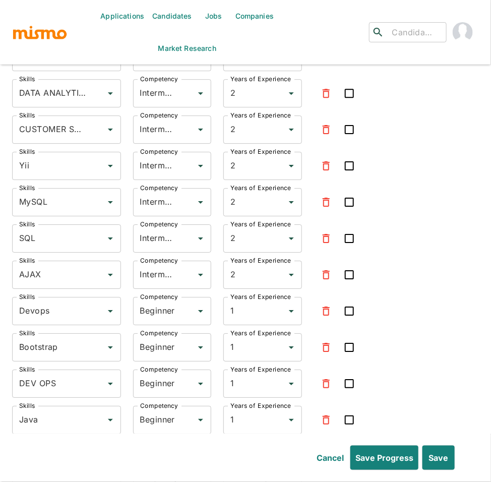
scroll to position [1964, 0]
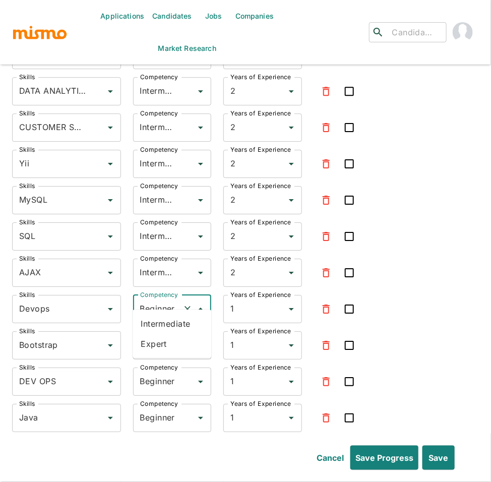
click at [151, 299] on input "Beginner" at bounding box center [158, 308] width 41 height 19
click at [161, 326] on li "Intermediate" at bounding box center [172, 324] width 79 height 20
type input "Intermediate"
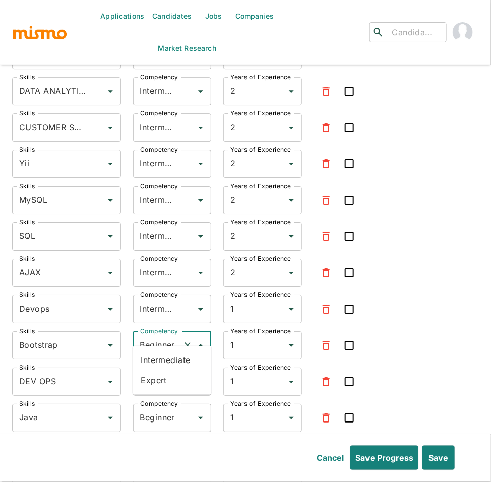
click at [160, 336] on input "Beginner" at bounding box center [158, 345] width 41 height 19
click at [161, 368] on li "Intermediate" at bounding box center [172, 360] width 79 height 20
type input "Intermediate"
click at [161, 372] on input "Beginner" at bounding box center [158, 381] width 41 height 19
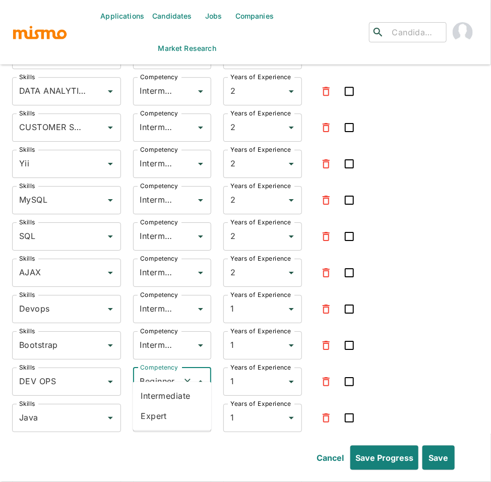
click at [160, 392] on li "Intermediate" at bounding box center [172, 396] width 79 height 20
type input "Intermediate"
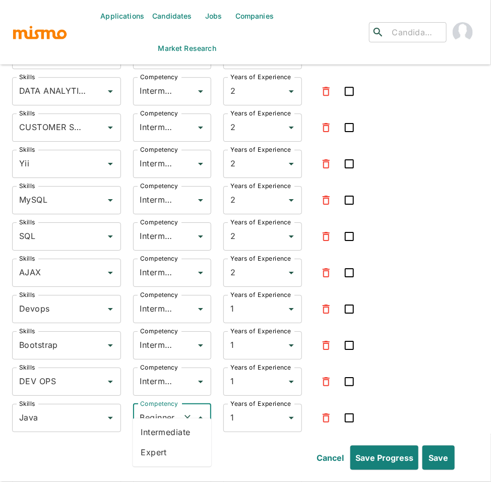
click at [156, 408] on input "Beginner" at bounding box center [158, 417] width 41 height 19
click at [160, 431] on li "Intermediate" at bounding box center [172, 432] width 79 height 20
type input "Intermediate"
click at [324, 413] on icon "button" at bounding box center [326, 417] width 7 height 9
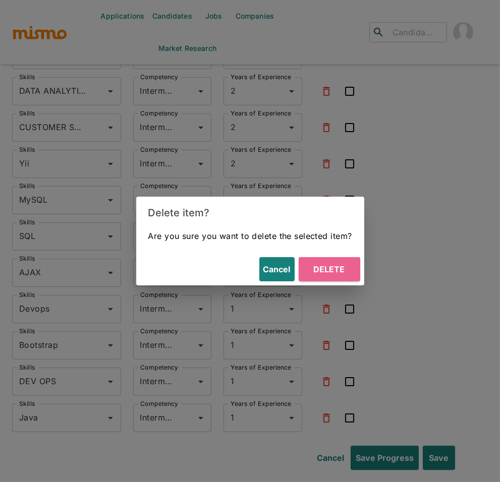
click at [329, 267] on button "Delete" at bounding box center [328, 269] width 61 height 24
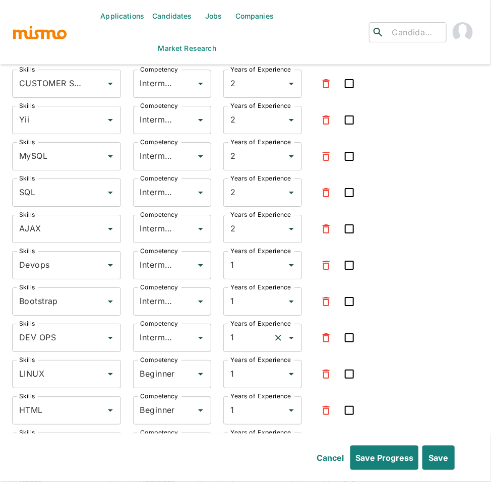
scroll to position [2013, 0]
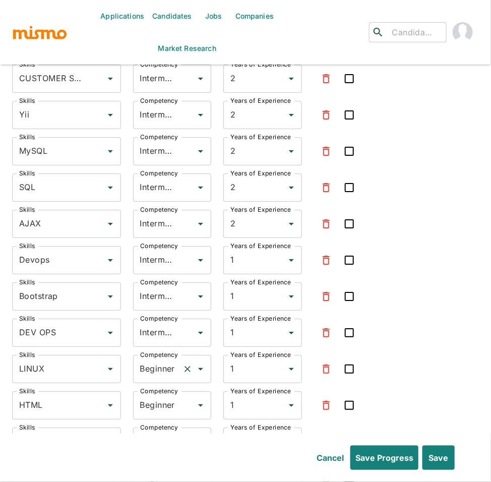
click at [156, 359] on input "Beginner" at bounding box center [158, 368] width 41 height 19
click at [164, 383] on li "Intermediate" at bounding box center [172, 384] width 79 height 20
type input "Intermediate"
click at [161, 396] on input "Beginner" at bounding box center [158, 405] width 41 height 19
click at [165, 418] on li "Intermediate" at bounding box center [172, 420] width 79 height 20
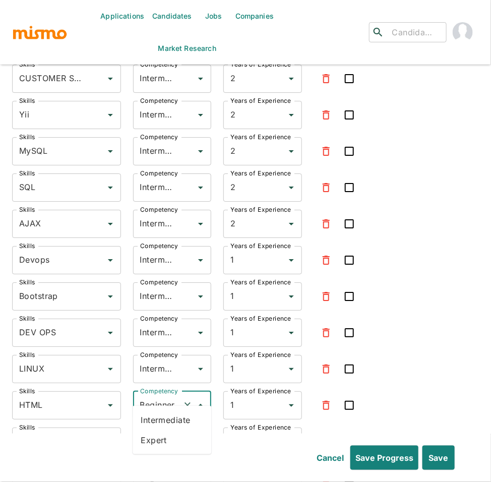
type input "Intermediate"
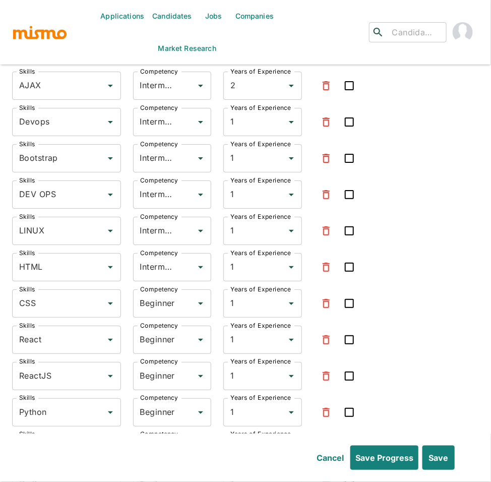
scroll to position [2191, 0]
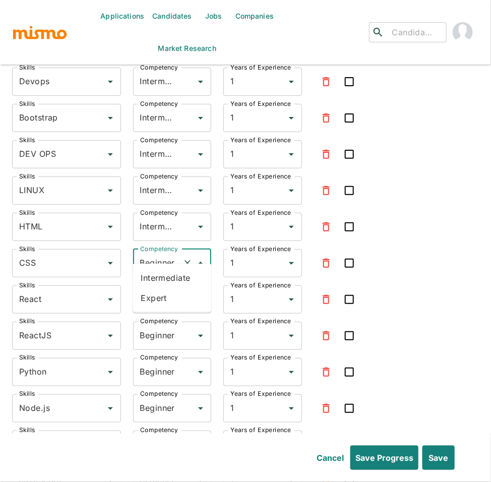
click at [170, 254] on input "Beginner" at bounding box center [158, 263] width 41 height 19
click at [146, 274] on li "Intermediate" at bounding box center [172, 278] width 79 height 20
type input "Intermediate"
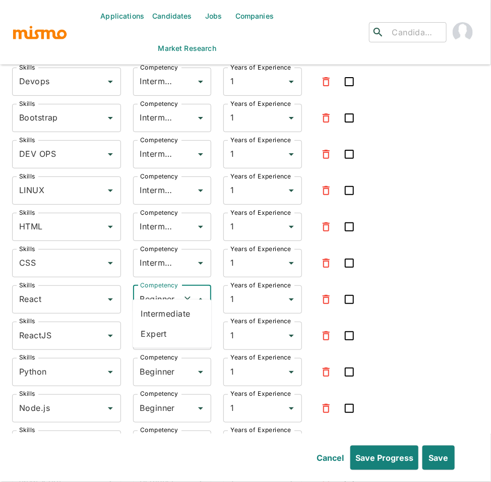
click at [148, 290] on input "Beginner" at bounding box center [158, 299] width 41 height 19
click at [146, 314] on li "Intermediate" at bounding box center [172, 313] width 79 height 20
type input "Intermediate"
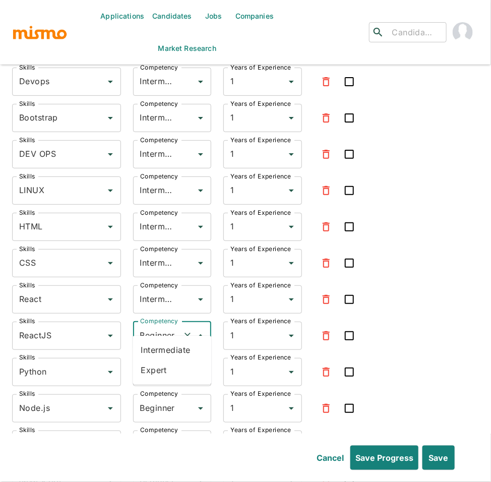
click at [146, 326] on input "Beginner" at bounding box center [158, 335] width 41 height 19
click at [149, 347] on li "Intermediate" at bounding box center [172, 350] width 79 height 20
type input "Intermediate"
click at [331, 366] on icon "button" at bounding box center [326, 372] width 12 height 12
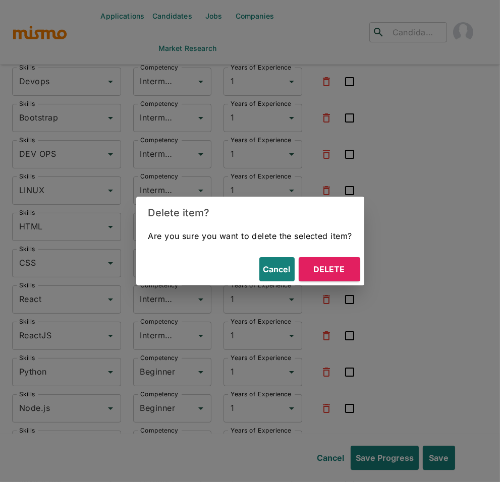
click at [327, 273] on button "Delete" at bounding box center [328, 269] width 61 height 24
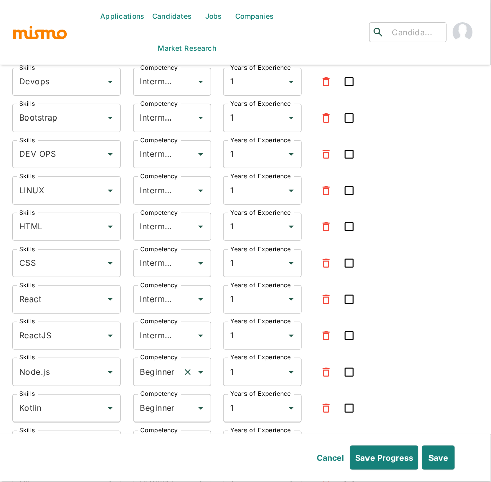
click at [166, 362] on input "Beginner" at bounding box center [158, 371] width 41 height 19
click at [167, 385] on li "Intermediate" at bounding box center [172, 387] width 79 height 20
type input "Intermediate"
click at [323, 404] on icon "button" at bounding box center [326, 408] width 7 height 9
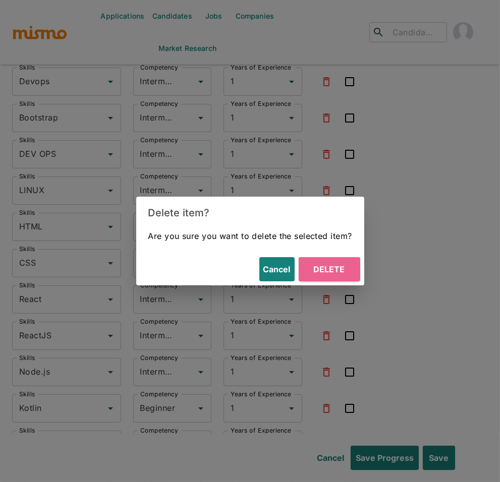
click at [335, 267] on button "Delete" at bounding box center [328, 269] width 61 height 24
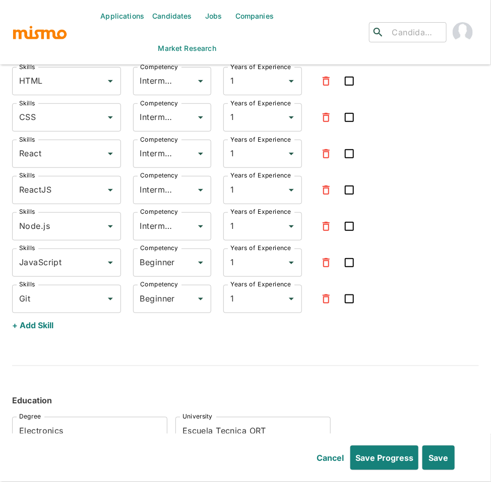
scroll to position [2321, 0]
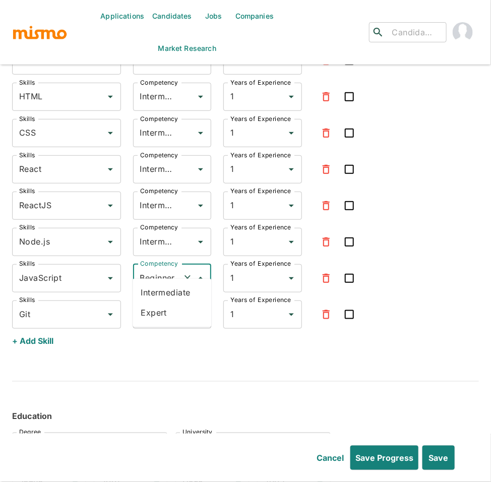
click at [164, 269] on input "Beginner" at bounding box center [158, 278] width 41 height 19
click at [150, 295] on li "Intermediate" at bounding box center [172, 293] width 79 height 20
type input "Intermediate"
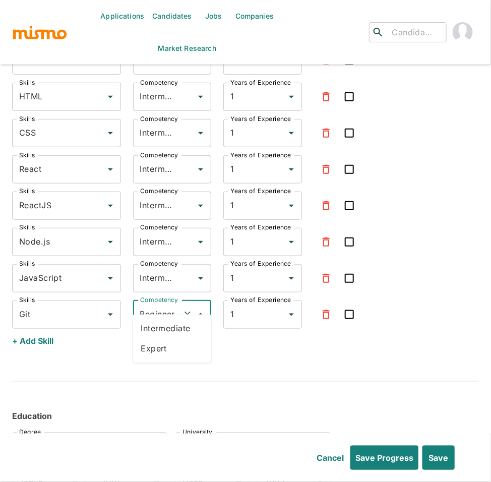
click at [151, 305] on input "Beginner" at bounding box center [158, 314] width 41 height 19
click at [160, 336] on li "Intermediate" at bounding box center [172, 329] width 79 height 20
type input "Intermediate"
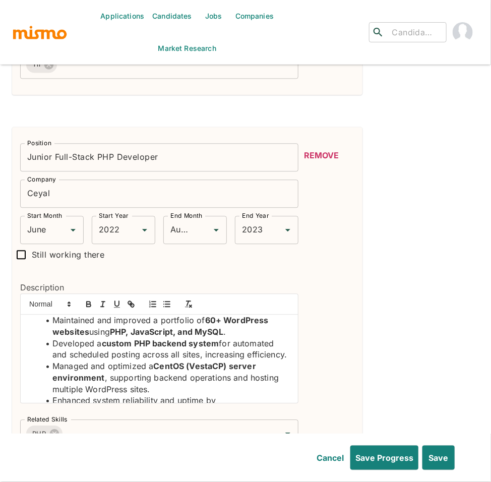
scroll to position [0, 0]
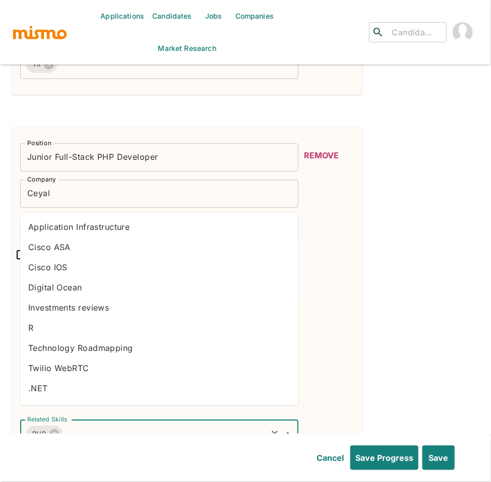
click at [150, 424] on input "Related Skills" at bounding box center [165, 433] width 202 height 19
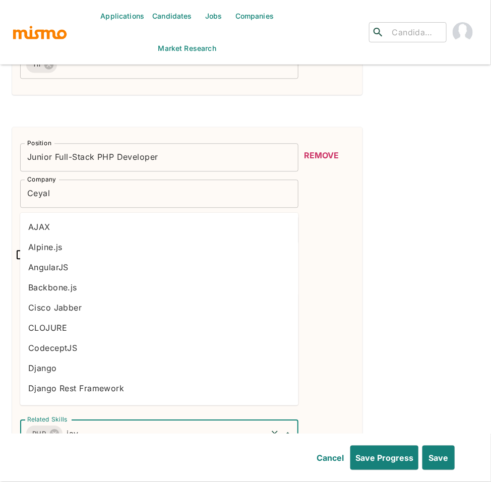
type input "java"
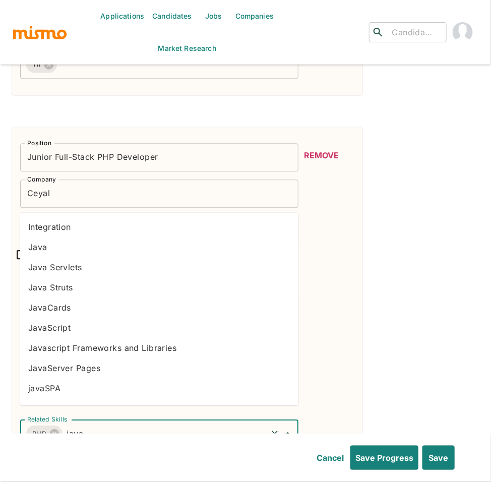
click at [72, 326] on li "JavaScript" at bounding box center [159, 327] width 278 height 20
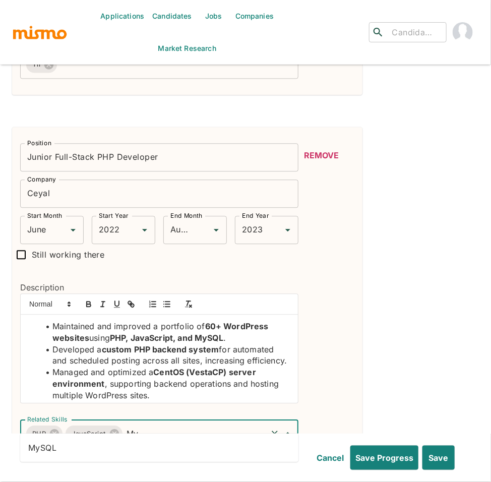
type input "Mys"
click at [94, 444] on li "MySQL" at bounding box center [159, 448] width 278 height 20
type input "wordp"
click at [184, 444] on li "WordPress" at bounding box center [159, 448] width 278 height 20
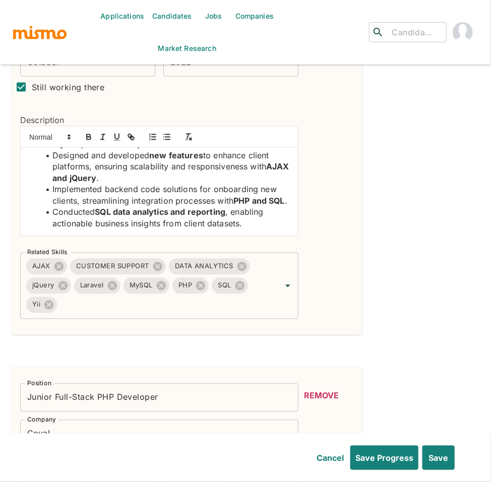
scroll to position [317, 0]
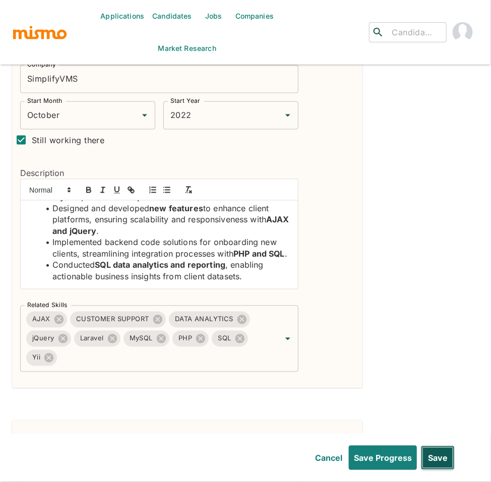
click at [442, 455] on button "Save" at bounding box center [438, 458] width 34 height 24
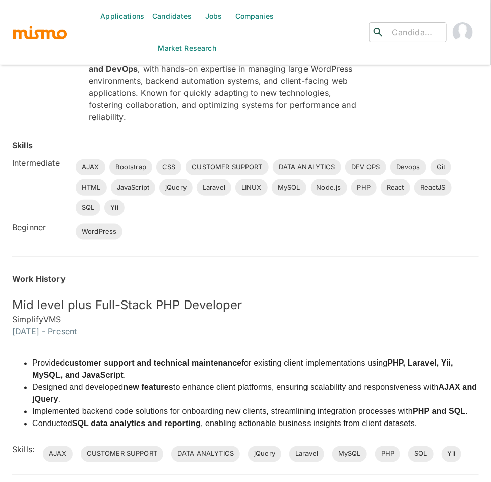
scroll to position [0, 0]
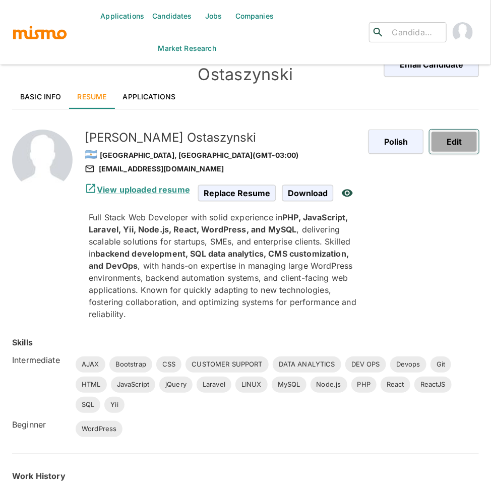
click at [454, 132] on button "Edit" at bounding box center [453, 142] width 49 height 24
click at [454, 130] on button "Edit" at bounding box center [453, 142] width 49 height 24
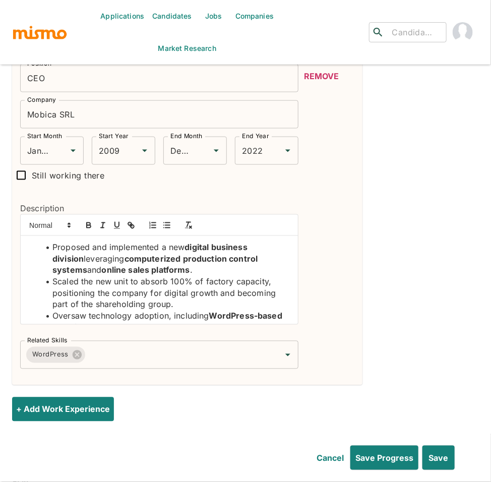
scroll to position [2347, 0]
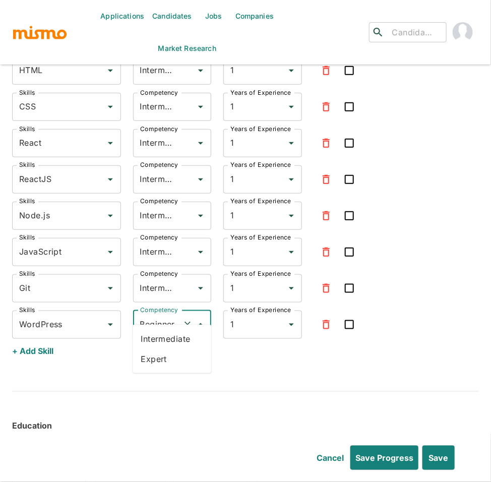
click at [160, 319] on input "Beginner" at bounding box center [158, 324] width 41 height 19
click at [164, 337] on li "Intermediate" at bounding box center [172, 339] width 79 height 20
type input "Intermediate"
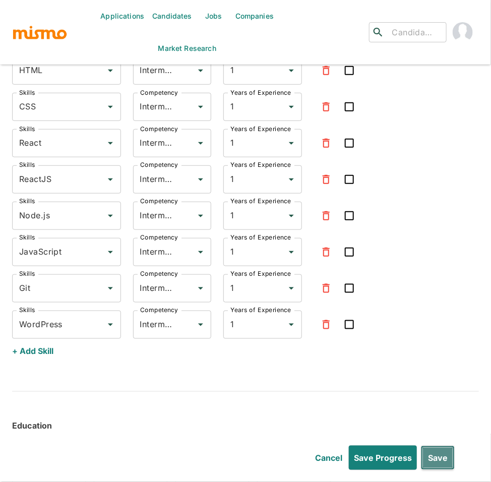
click at [444, 456] on button "Save" at bounding box center [438, 458] width 34 height 24
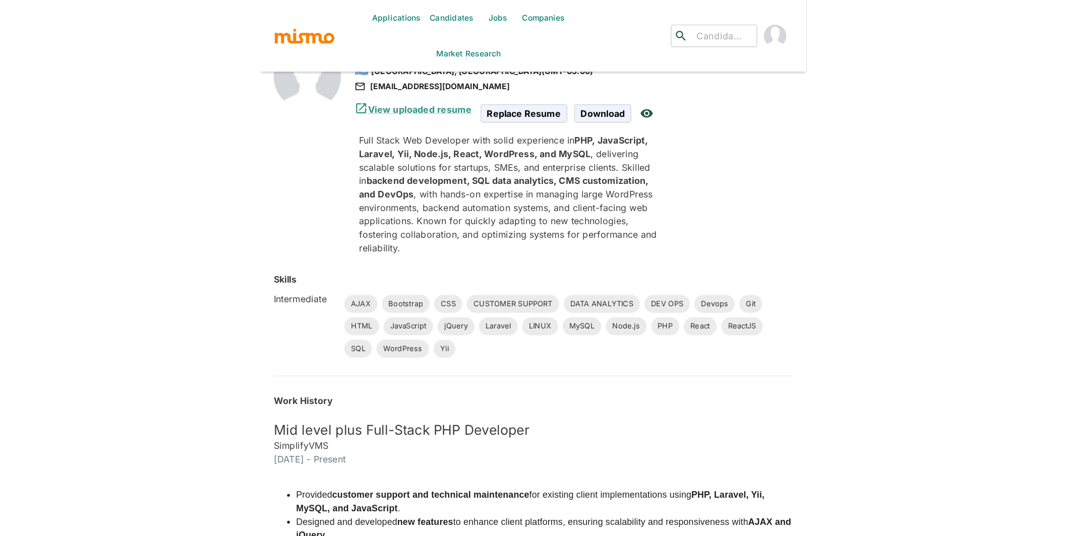
scroll to position [0, 0]
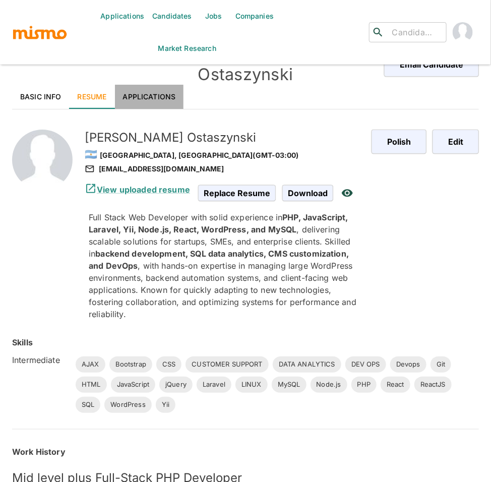
click at [147, 85] on link "Applications" at bounding box center [149, 97] width 69 height 24
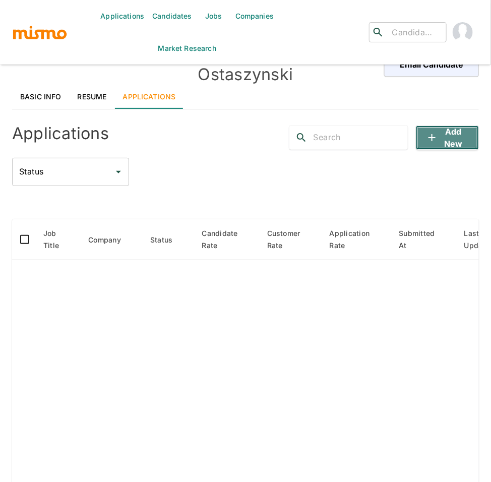
click at [450, 126] on button "Add new" at bounding box center [447, 138] width 63 height 24
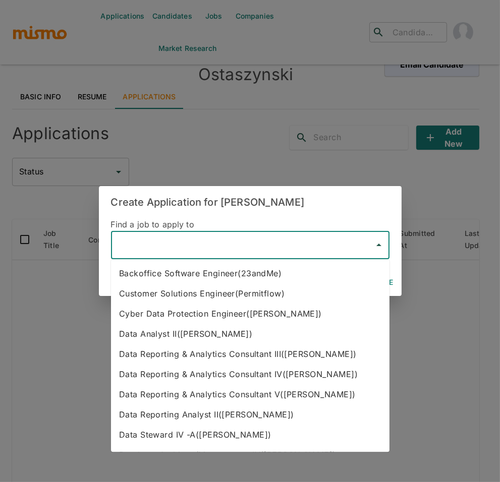
click at [197, 243] on input "text" at bounding box center [242, 244] width 254 height 19
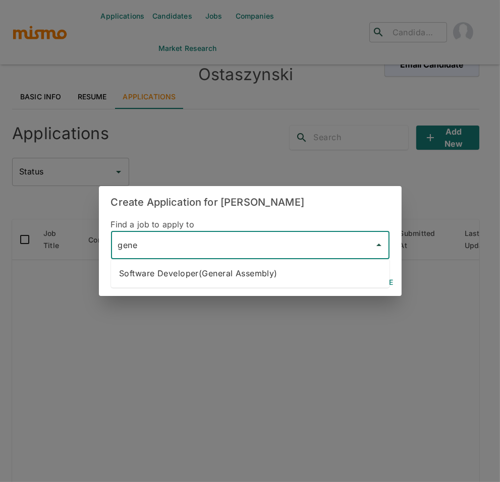
click at [245, 269] on li "Software Developer(General Assembly)" at bounding box center [250, 273] width 278 height 20
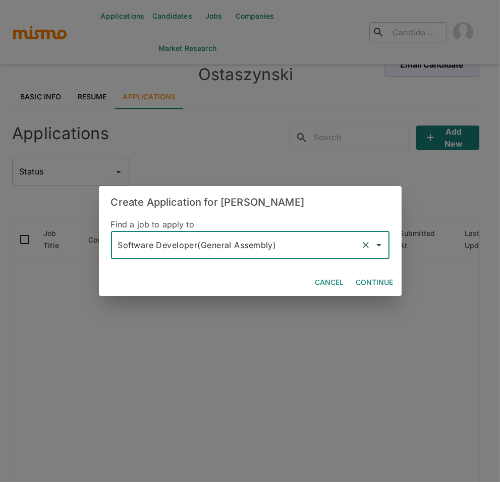
type input "Software Developer(General Assembly)"
click at [378, 282] on button "Continue" at bounding box center [374, 282] width 45 height 19
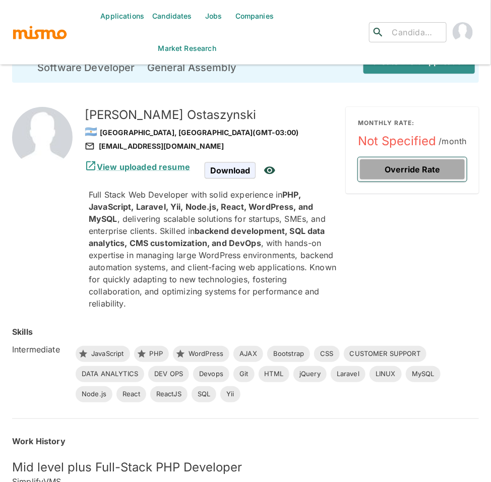
click at [422, 169] on button "Override Rate" at bounding box center [412, 169] width 109 height 24
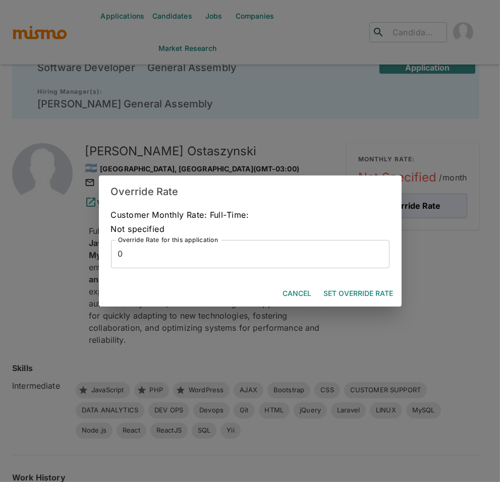
click at [269, 255] on input "0" at bounding box center [250, 254] width 278 height 28
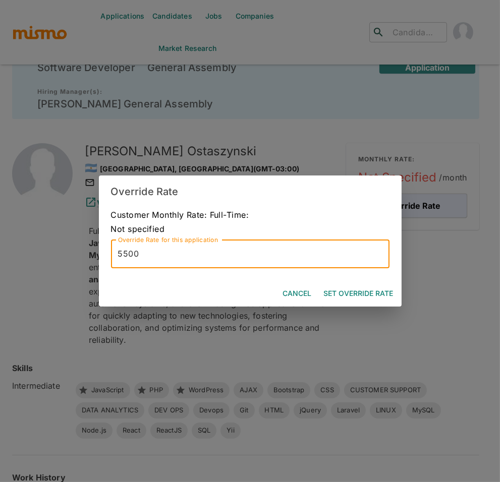
type input "5500"
click at [370, 294] on button "Set Override Rate" at bounding box center [359, 293] width 78 height 19
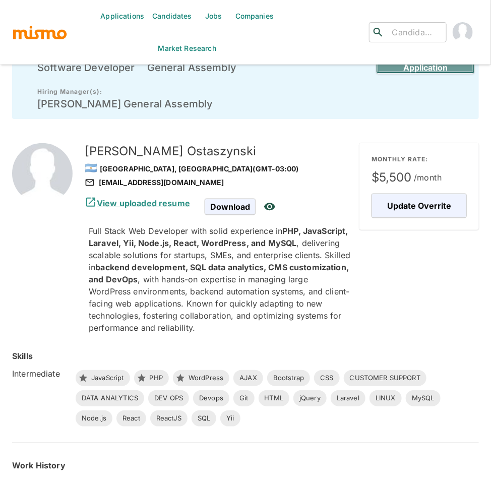
click at [424, 66] on button "Create Draft Application" at bounding box center [425, 61] width 99 height 24
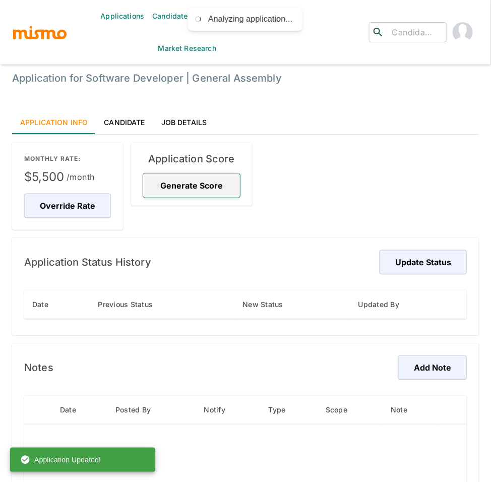
click at [175, 182] on button "Generate Score" at bounding box center [191, 185] width 97 height 24
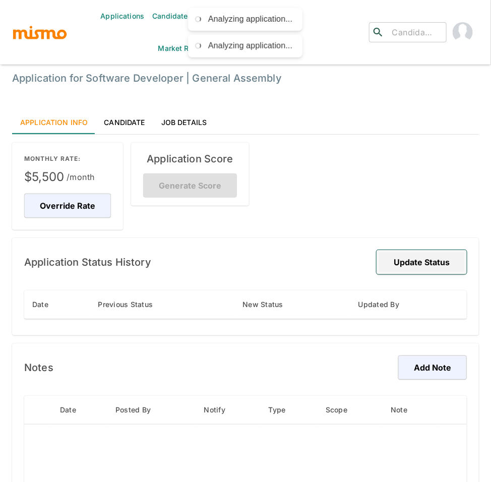
click at [405, 263] on button "Update Status" at bounding box center [422, 262] width 90 height 24
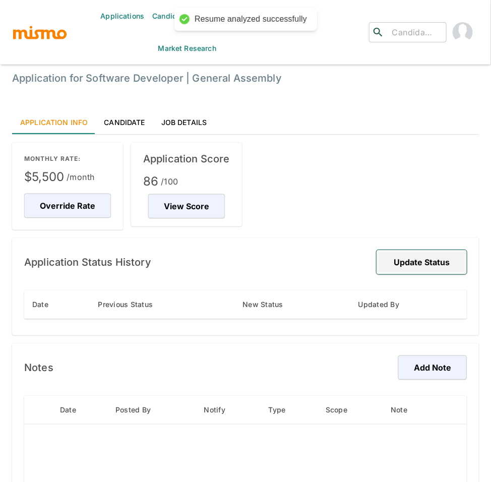
click at [444, 260] on button "Update Status" at bounding box center [422, 262] width 90 height 24
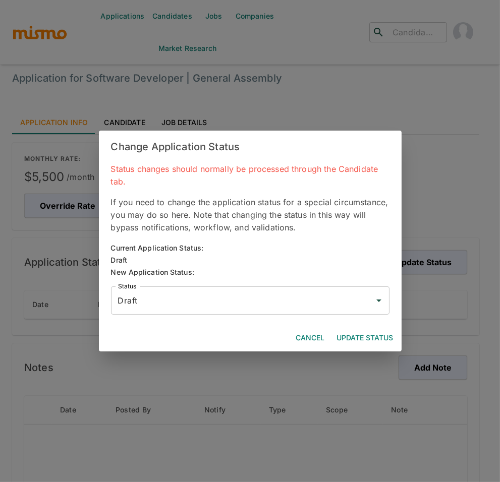
click at [208, 302] on input "Draft" at bounding box center [242, 300] width 254 height 19
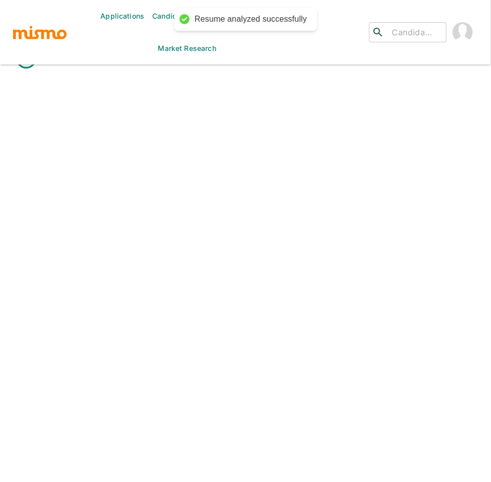
click at [177, 134] on div "Applications Candidates Jobs Companies Market Research ​ ​" at bounding box center [245, 253] width 467 height 482
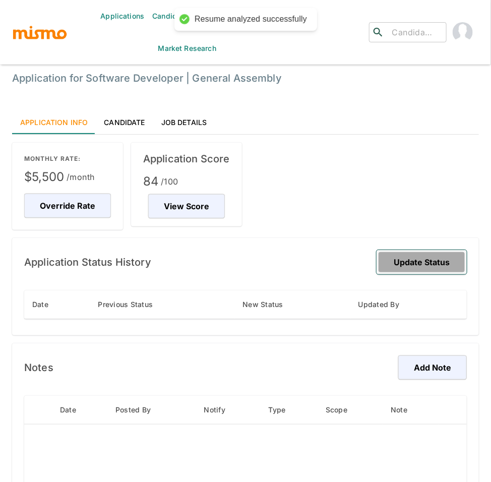
click at [434, 269] on button "Update Status" at bounding box center [422, 262] width 90 height 24
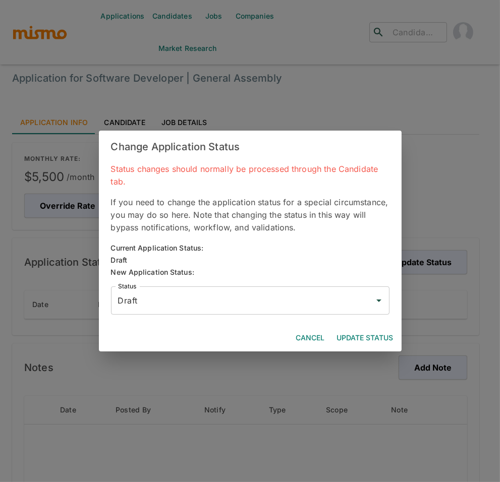
click at [192, 294] on input "Draft" at bounding box center [242, 300] width 254 height 19
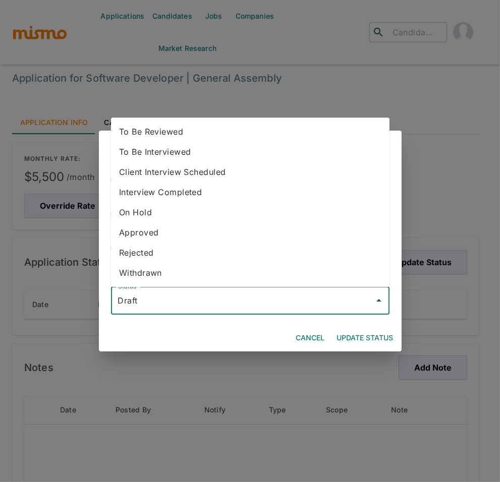
click at [181, 129] on li "To Be Reviewed" at bounding box center [250, 131] width 278 height 20
type input "To Be Reviewed"
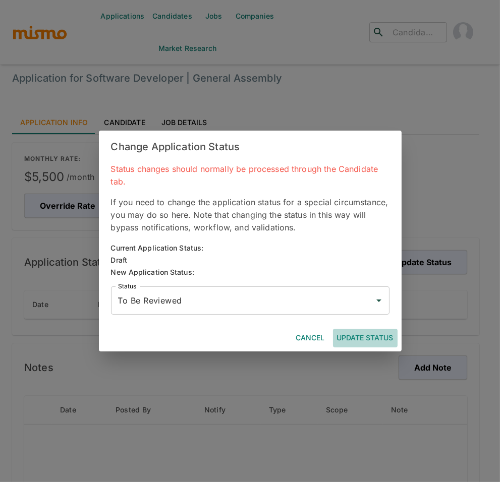
click at [357, 335] on button "Update Status" at bounding box center [365, 338] width 65 height 19
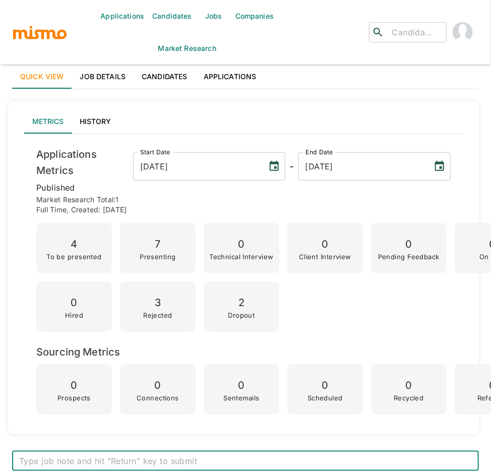
click at [103, 72] on link "Job Details" at bounding box center [103, 77] width 62 height 24
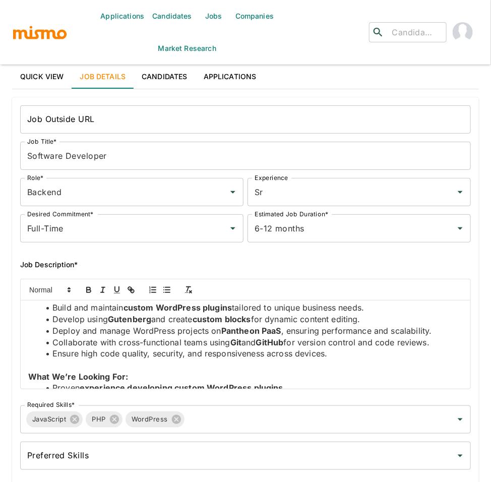
scroll to position [15, 0]
drag, startPoint x: 110, startPoint y: 321, endPoint x: 155, endPoint y: 323, distance: 44.9
click at [155, 323] on li "Develop using Gutenberg and create custom blocks for dynamic content editing." at bounding box center [251, 320] width 422 height 12
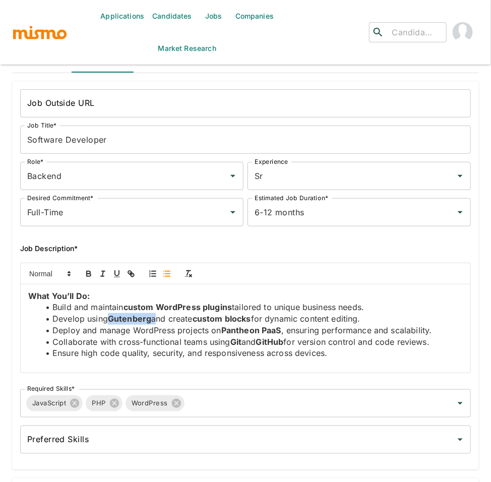
scroll to position [0, 0]
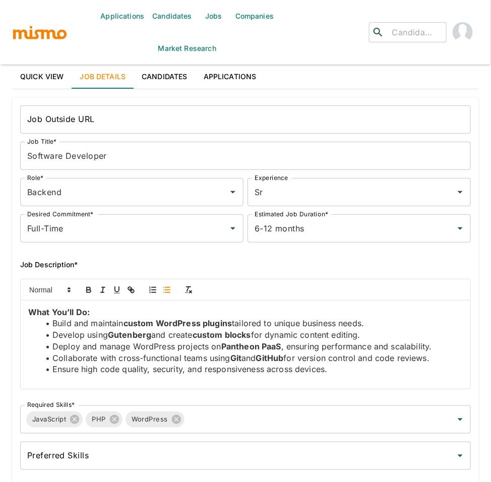
click at [417, 267] on h6 "Job Description*" at bounding box center [245, 265] width 451 height 12
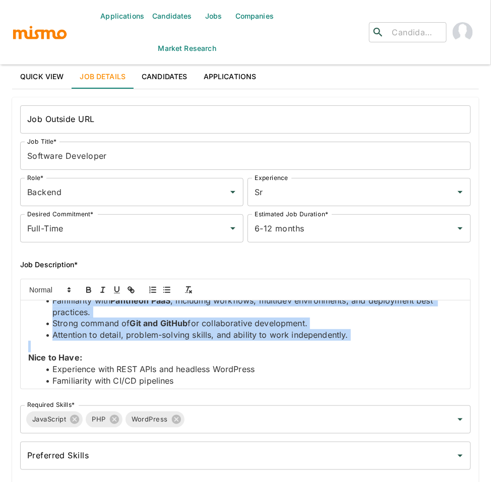
scroll to position [141, 0]
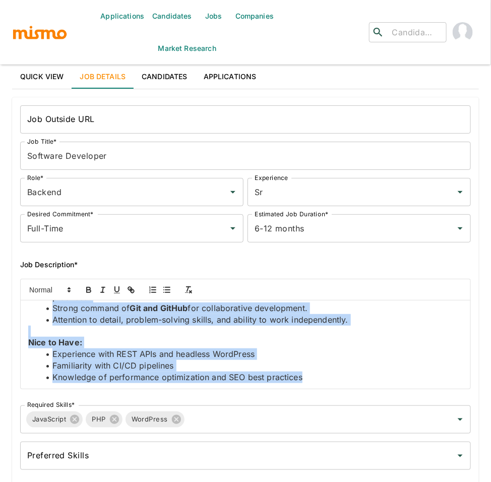
drag, startPoint x: 24, startPoint y: 314, endPoint x: 314, endPoint y: 385, distance: 298.4
click at [314, 385] on div "What You’ll Do: Build and maintain custom WordPress plugins tailored to unique …" at bounding box center [246, 344] width 450 height 88
copy div "What You’ll Do: Build and maintain custom WordPress plugins tailored to unique …"
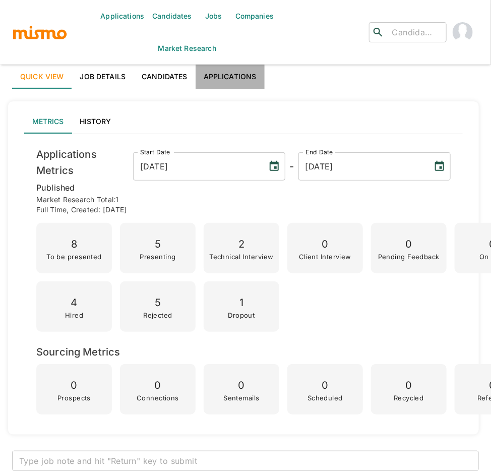
click at [239, 76] on link "Applications" at bounding box center [230, 77] width 69 height 24
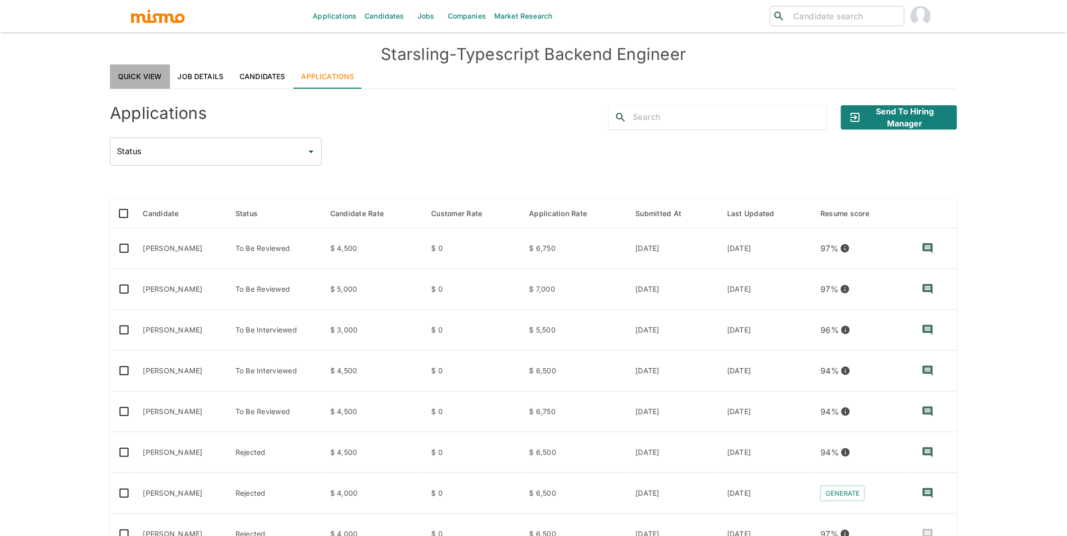
click at [135, 74] on link "Quick View" at bounding box center [140, 77] width 60 height 24
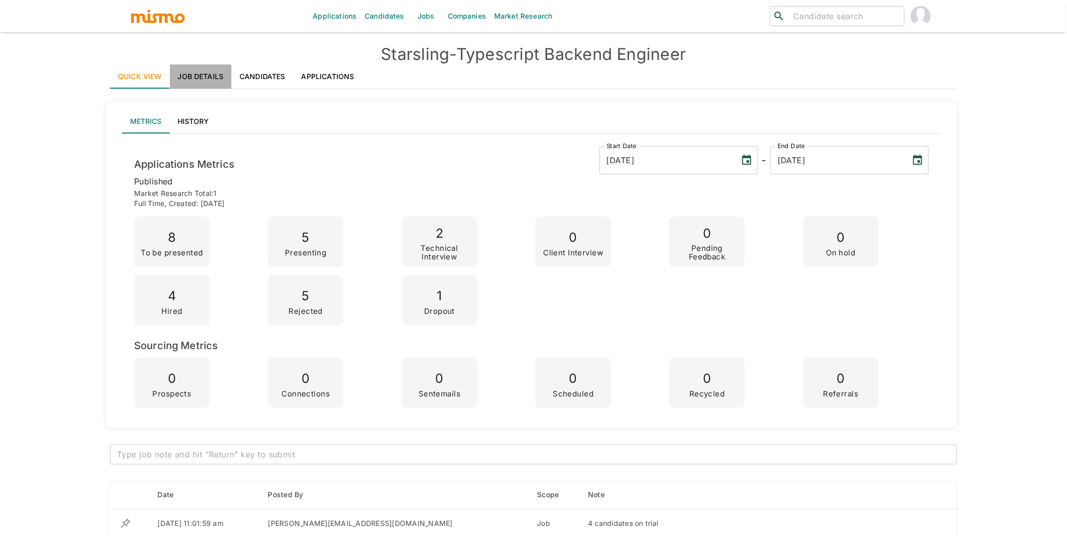
click at [195, 74] on link "Job Details" at bounding box center [201, 77] width 62 height 24
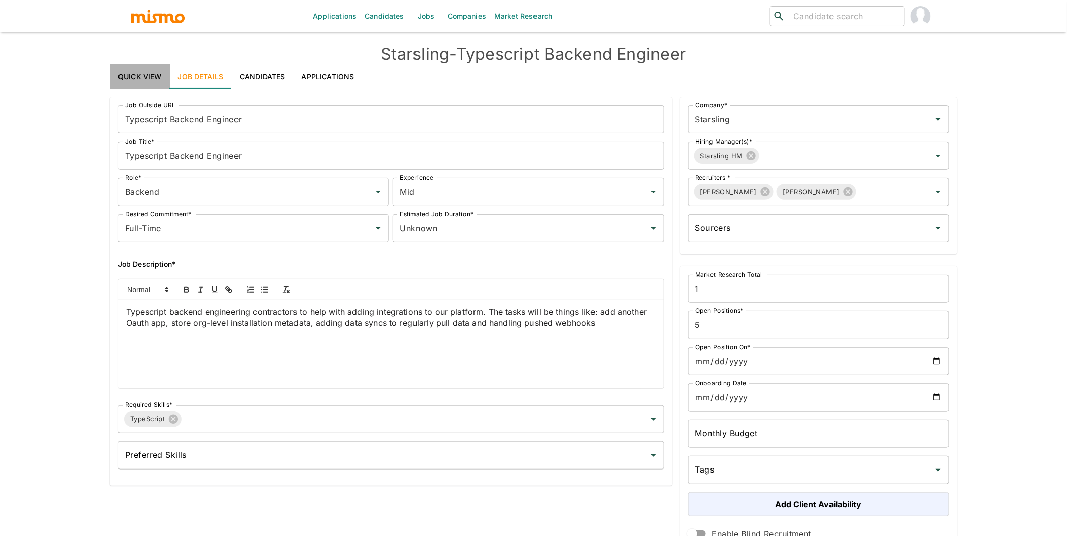
click at [141, 76] on link "Quick View" at bounding box center [140, 77] width 60 height 24
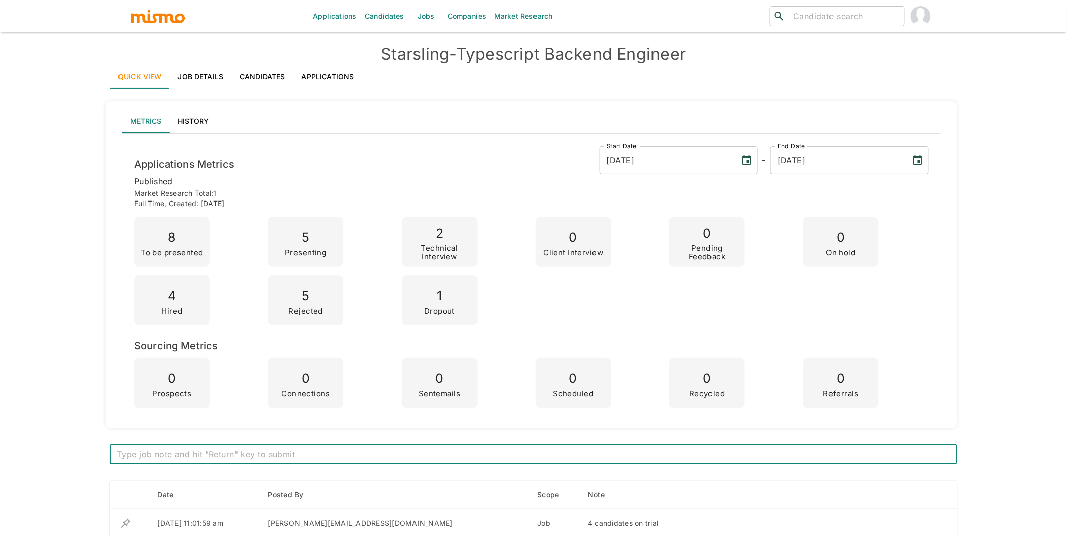
click at [203, 117] on button "History" at bounding box center [192, 121] width 47 height 24
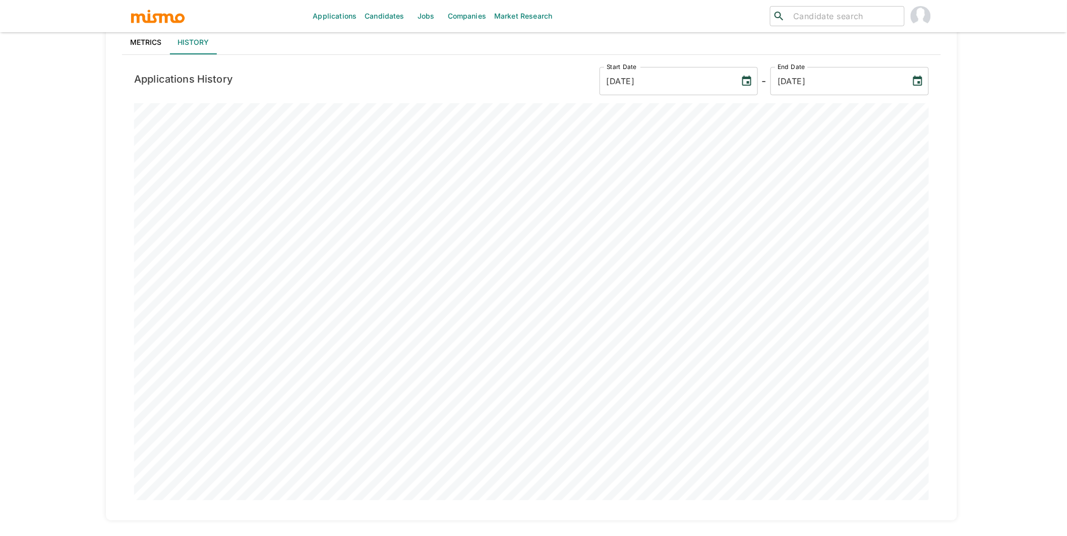
scroll to position [73, 0]
click at [136, 48] on button "Metrics" at bounding box center [145, 48] width 47 height 24
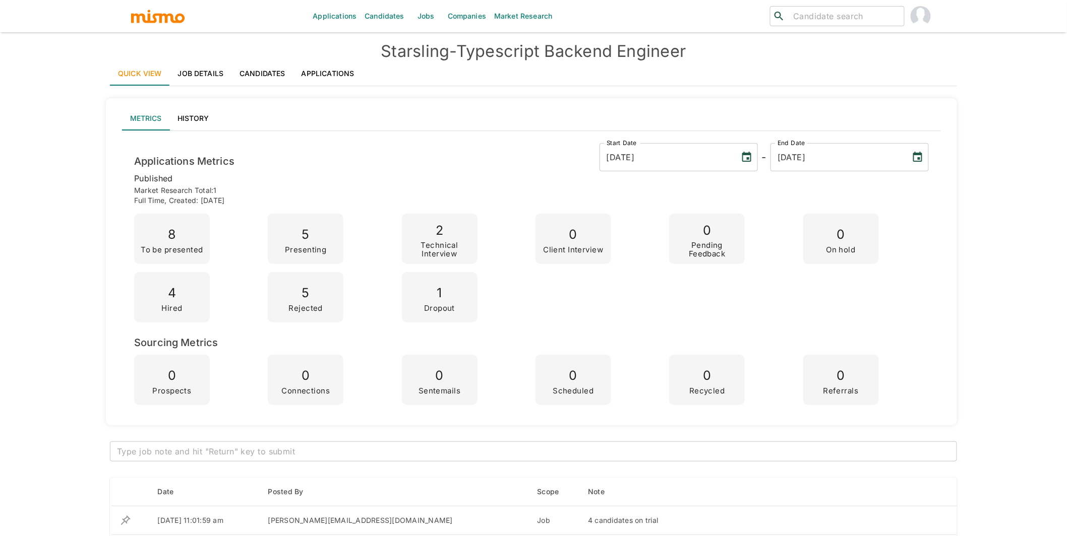
scroll to position [0, 0]
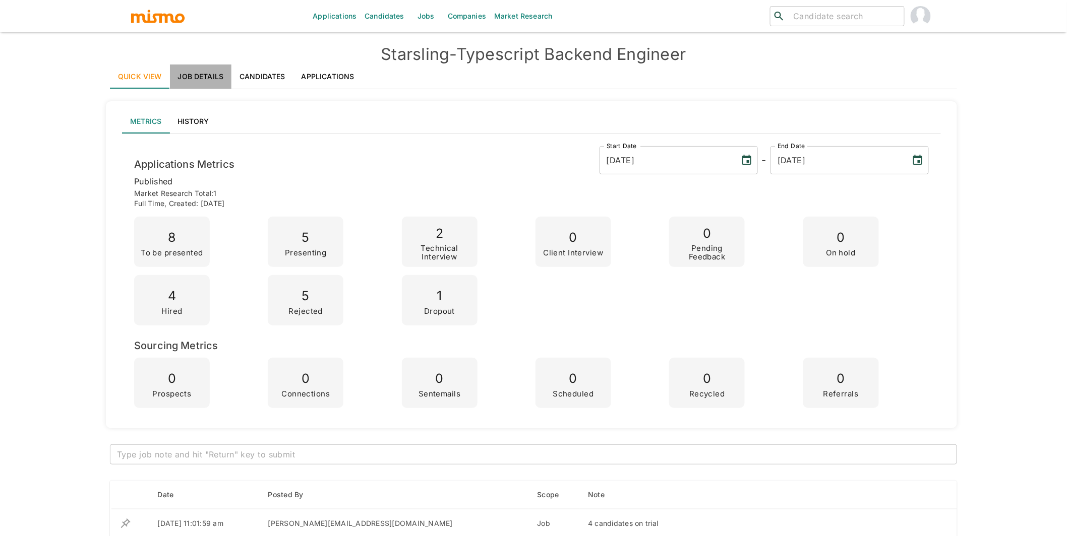
click at [216, 81] on link "Job Details" at bounding box center [201, 77] width 62 height 24
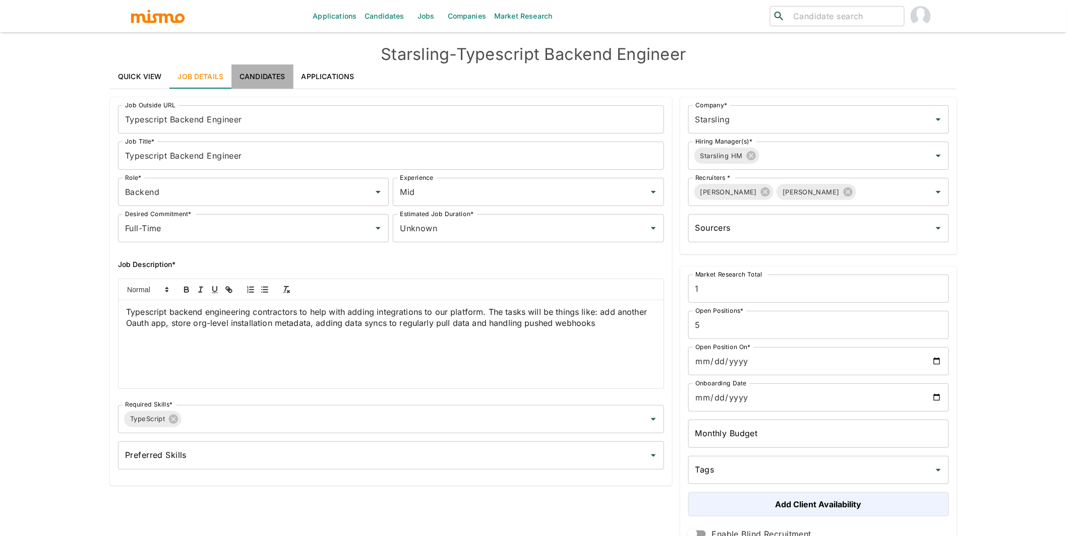
click at [269, 75] on link "Candidates" at bounding box center [262, 77] width 62 height 24
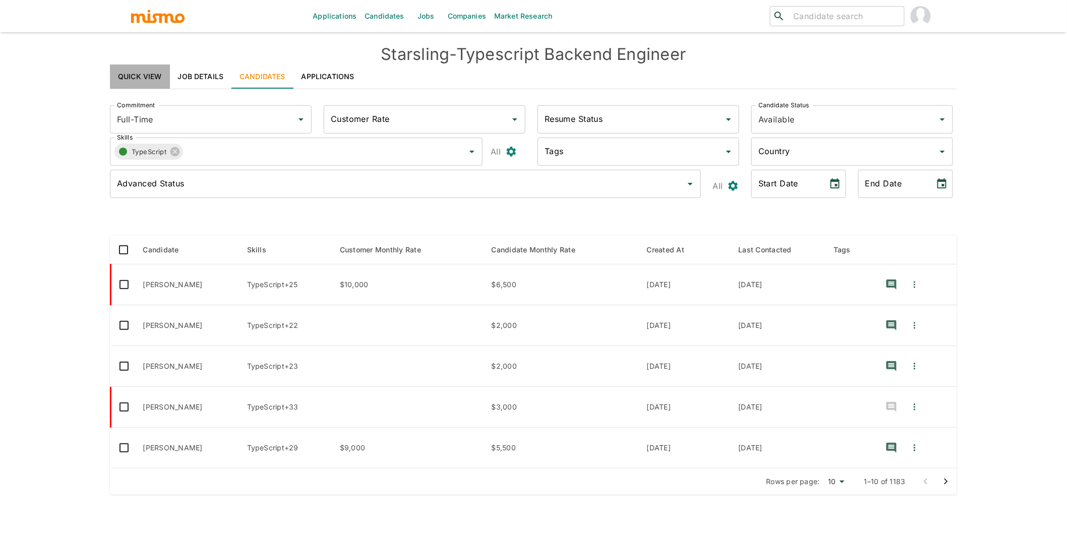
click at [137, 72] on link "Quick View" at bounding box center [140, 77] width 60 height 24
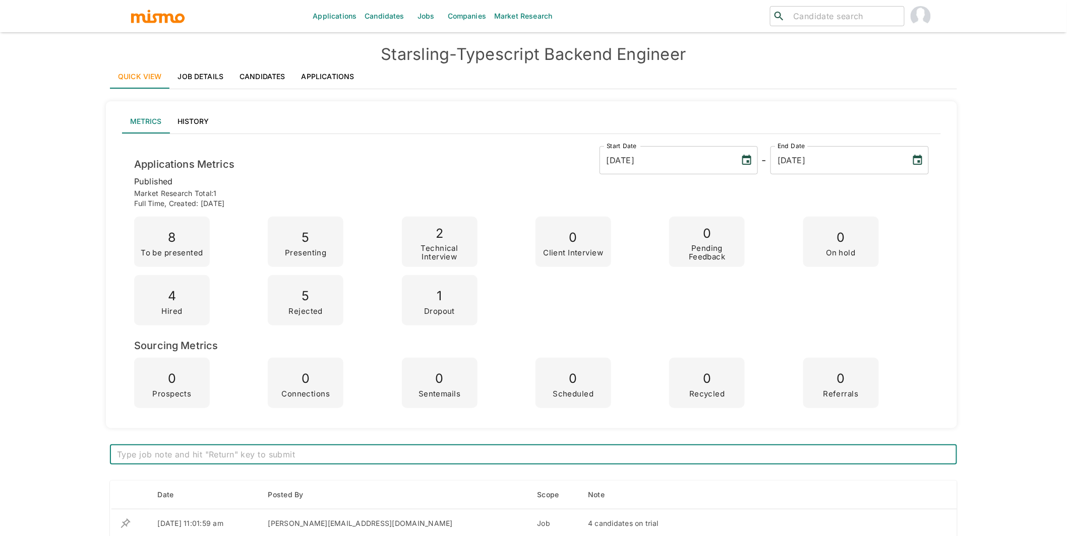
click at [261, 79] on link "Candidates" at bounding box center [262, 77] width 62 height 24
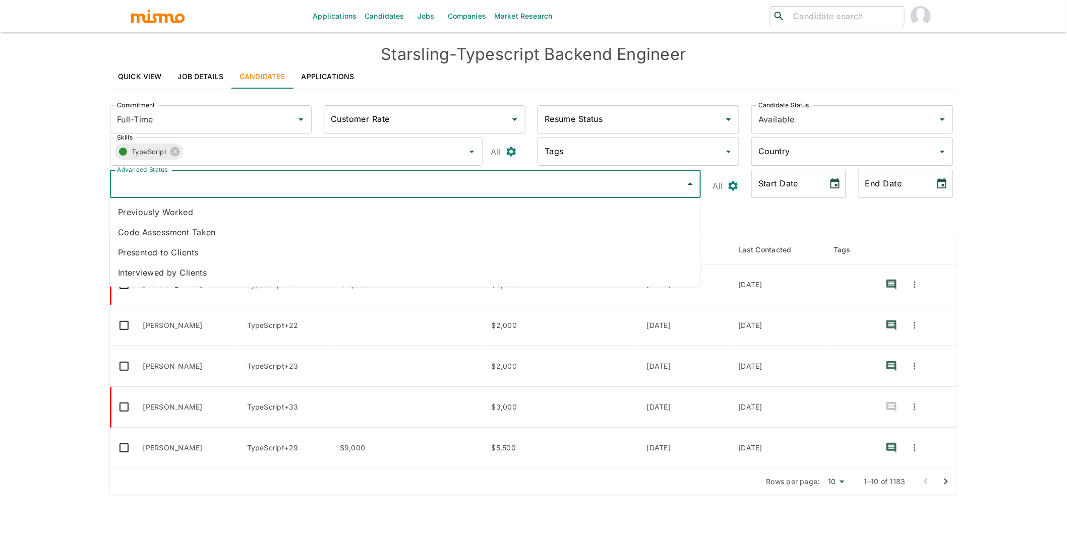
click at [397, 190] on input "Advanced Status" at bounding box center [397, 183] width 567 height 19
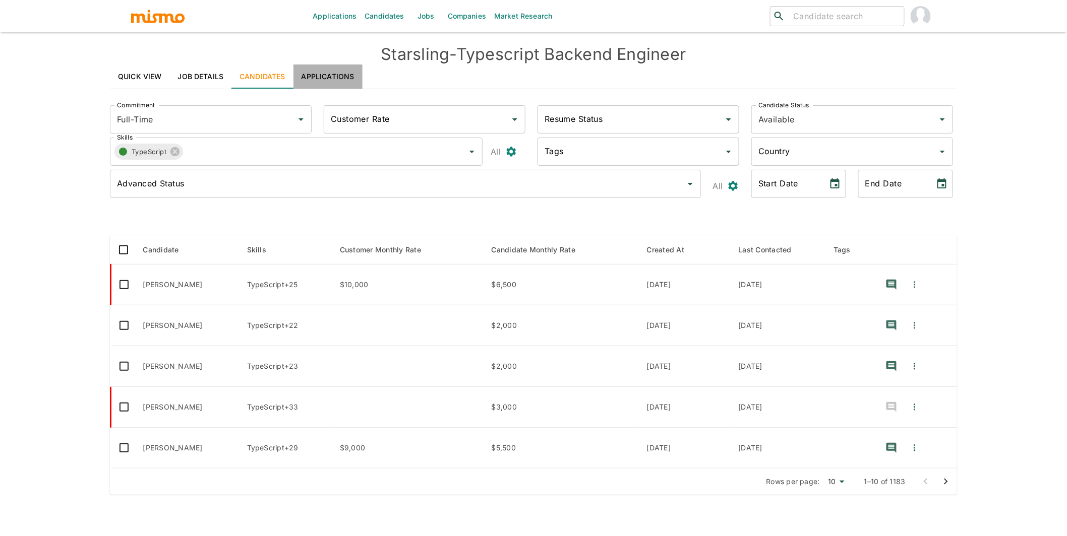
click at [321, 80] on link "Applications" at bounding box center [327, 77] width 69 height 24
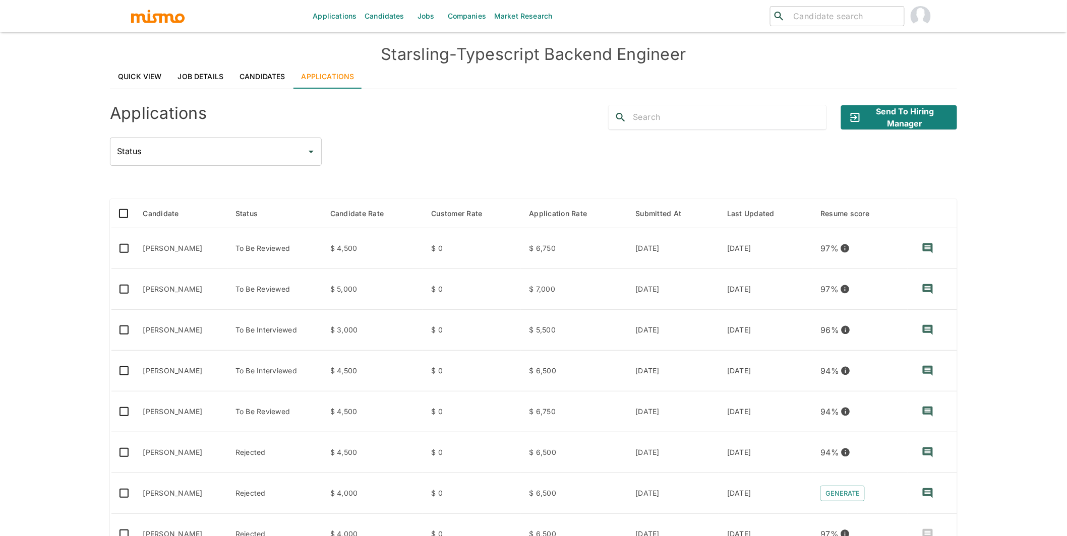
click at [149, 76] on link "Quick View" at bounding box center [140, 77] width 60 height 24
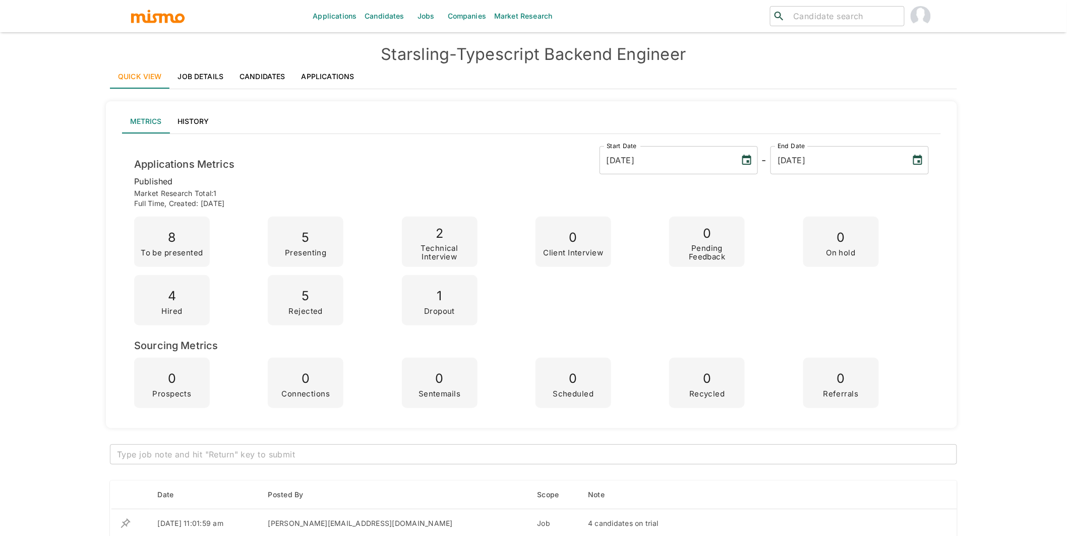
click at [499, 60] on h4 "Starsling - Typescript Backend Engineer" at bounding box center [533, 54] width 847 height 20
click at [380, 16] on link "Candidates" at bounding box center [384, 16] width 48 height 32
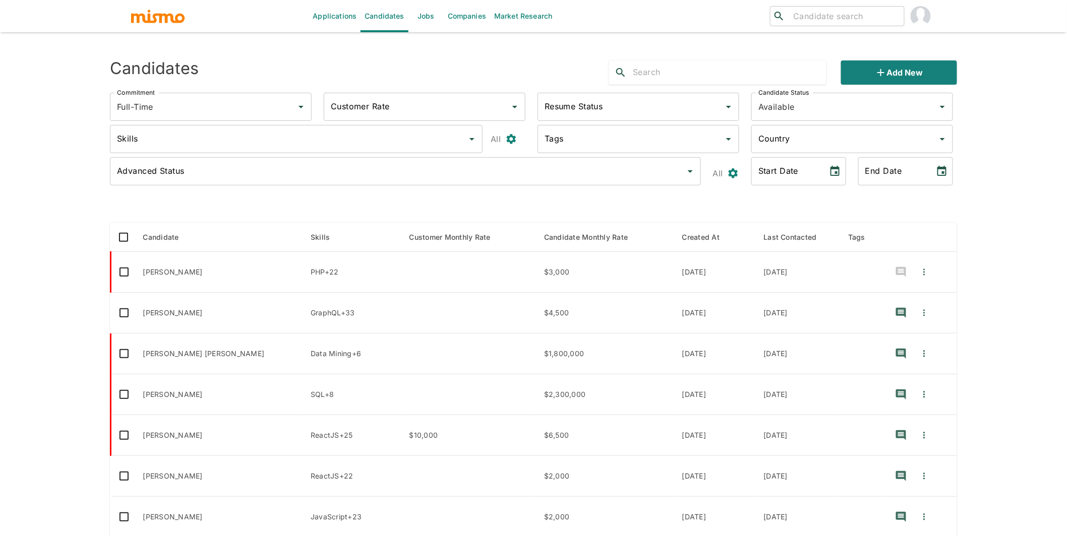
click at [417, 180] on input "Advanced Status" at bounding box center [397, 171] width 567 height 19
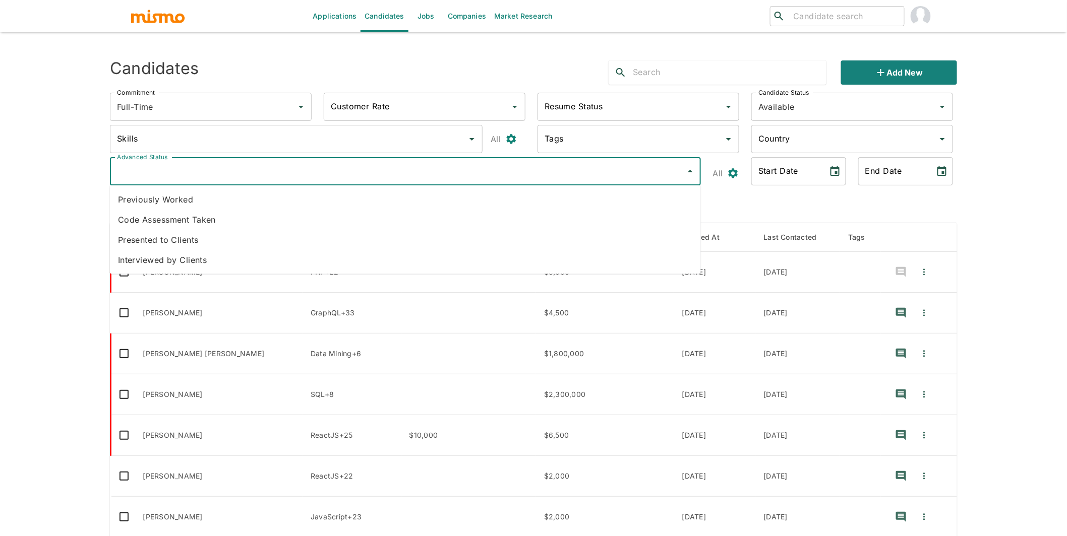
click at [19, 193] on div "Applications Candidates Jobs Companies Market Research ​ ​ Sending Emails ... C…" at bounding box center [533, 280] width 1067 height 561
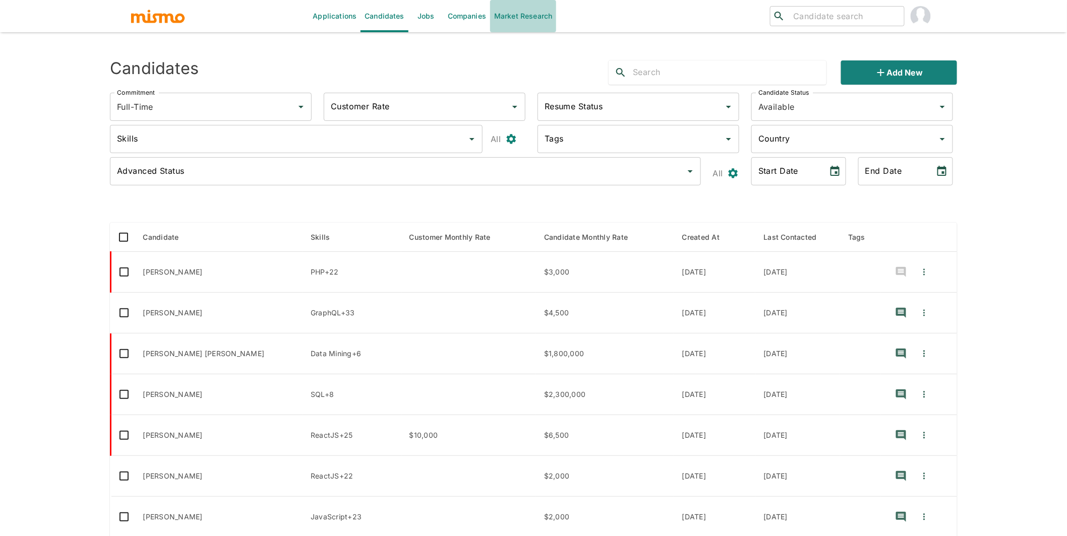
click at [492, 17] on link "Market Research" at bounding box center [523, 16] width 66 height 32
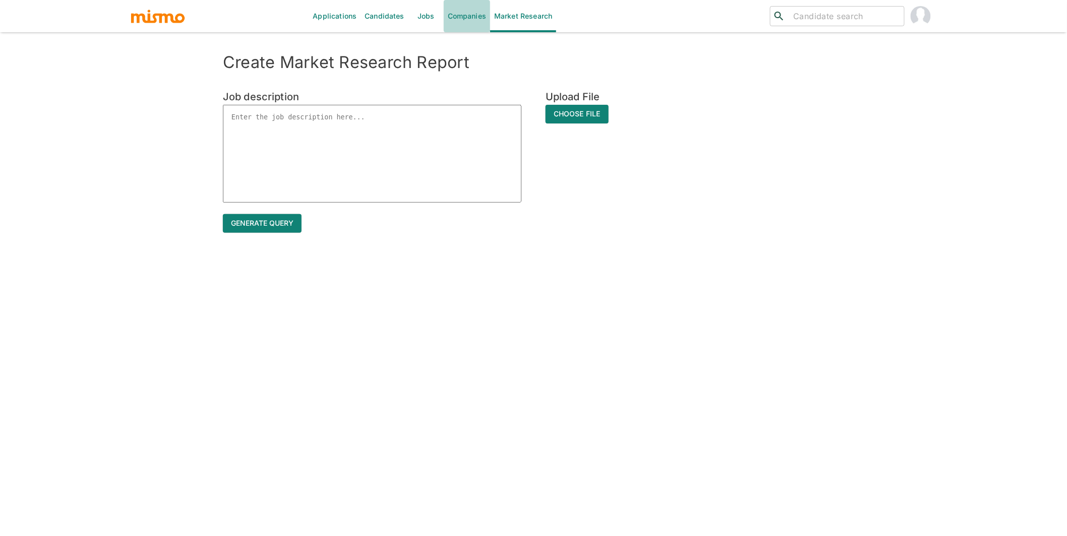
click at [470, 18] on link "Companies" at bounding box center [467, 16] width 46 height 32
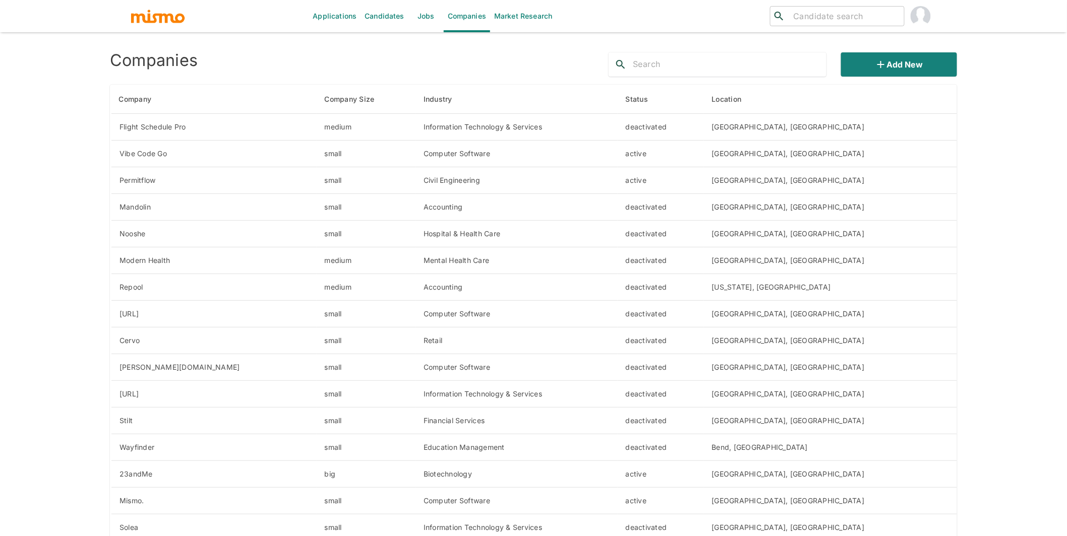
click at [383, 18] on link "Candidates" at bounding box center [384, 16] width 48 height 32
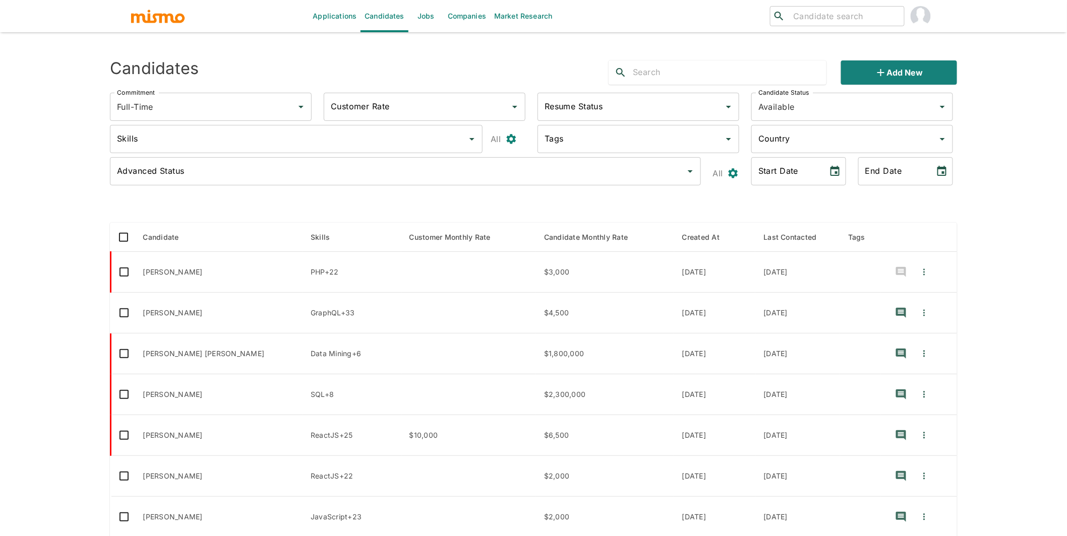
click at [432, 19] on link "Jobs" at bounding box center [425, 16] width 35 height 32
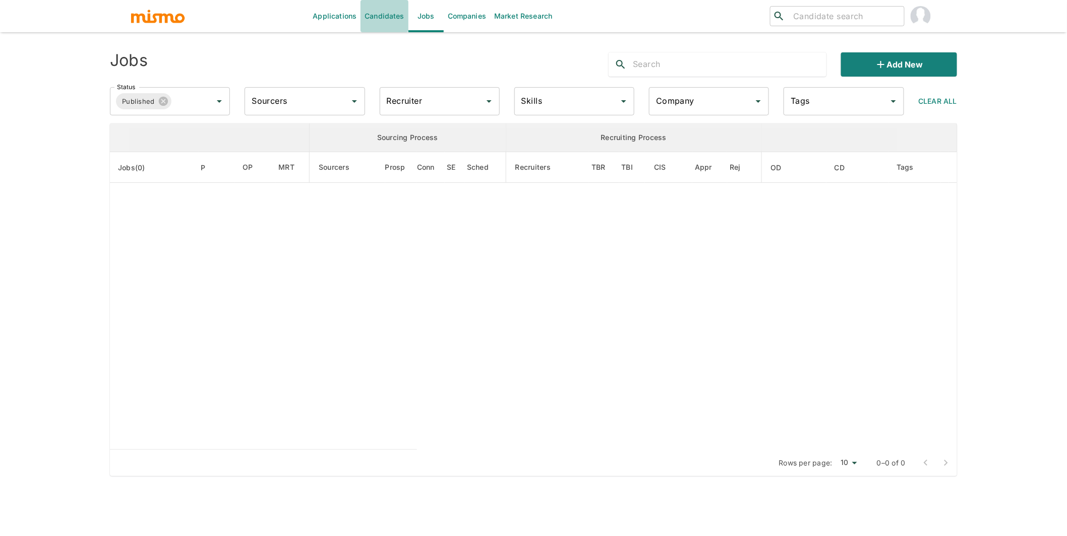
click at [379, 12] on link "Candidates" at bounding box center [384, 16] width 48 height 32
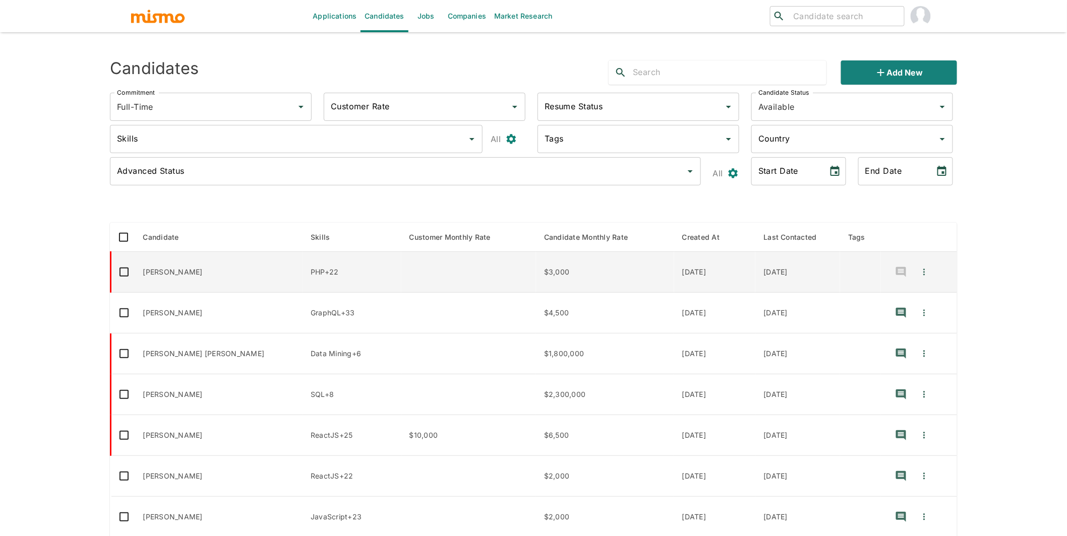
click at [411, 271] on td "enhanced table" at bounding box center [468, 272] width 135 height 41
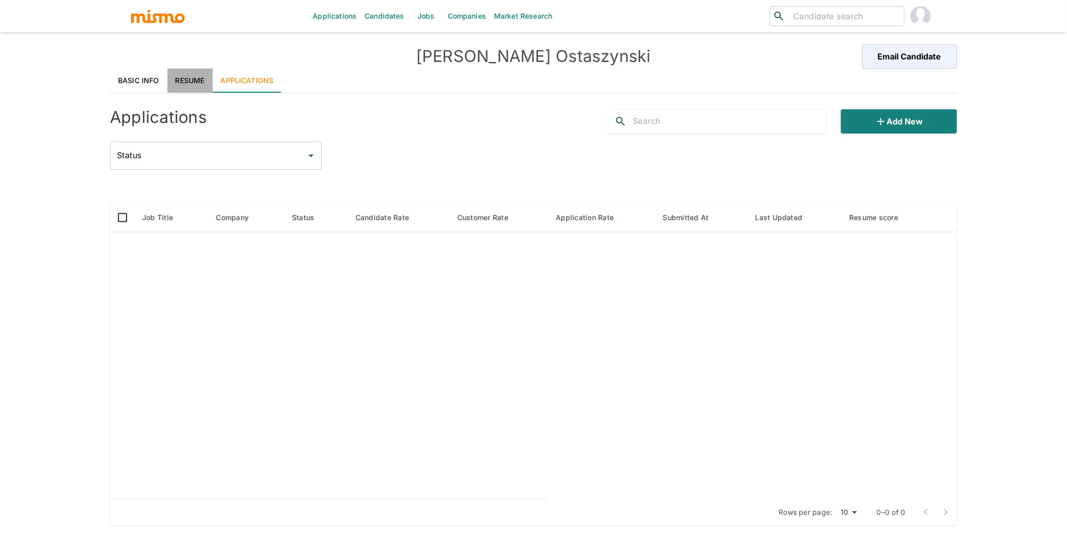
click at [197, 85] on link "Resume" at bounding box center [189, 81] width 45 height 24
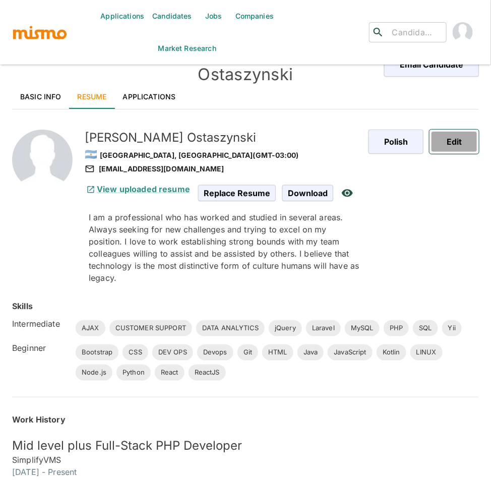
click at [452, 130] on button "Edit" at bounding box center [453, 142] width 49 height 24
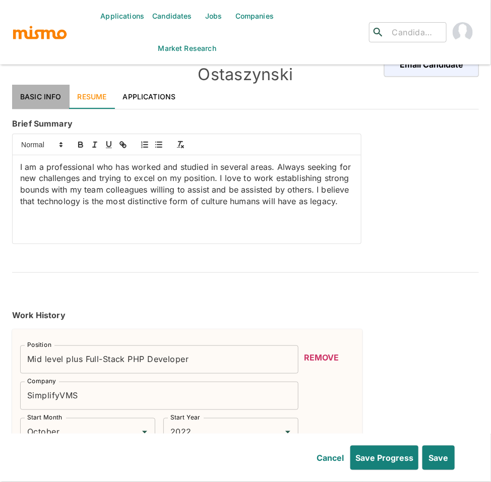
click at [43, 85] on link "Basic Info" at bounding box center [40, 97] width 57 height 24
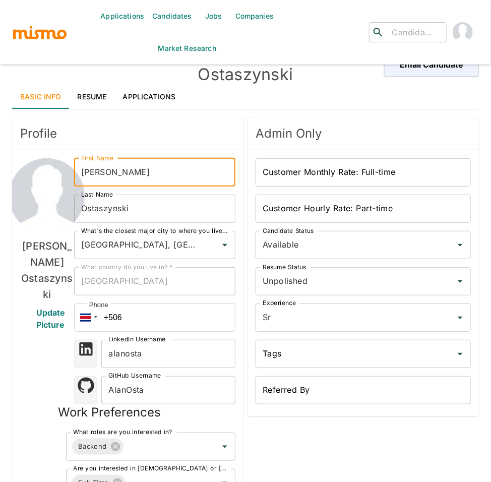
click at [83, 158] on input "alan" at bounding box center [154, 172] width 161 height 28
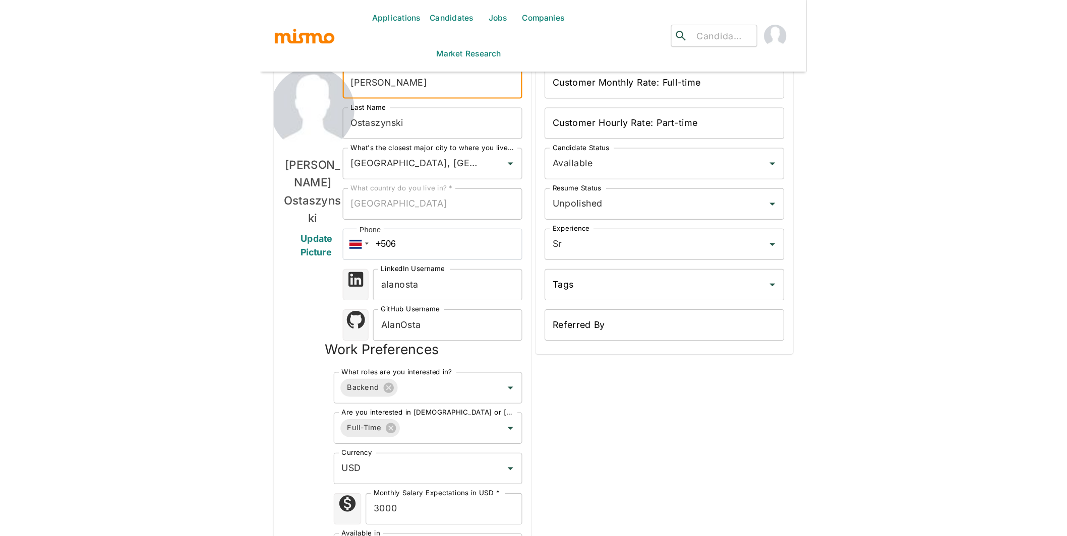
scroll to position [148, 0]
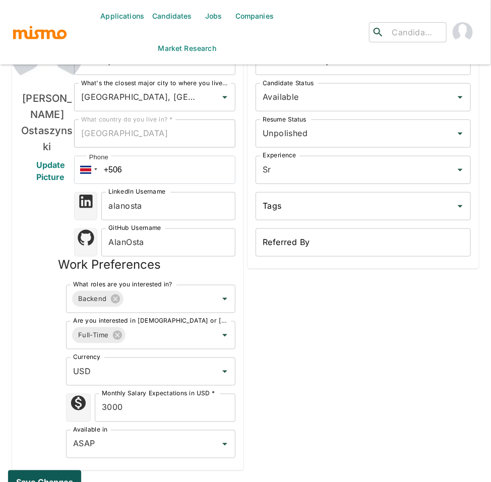
type input "Alan"
click at [42, 475] on button "Save changes" at bounding box center [46, 482] width 77 height 24
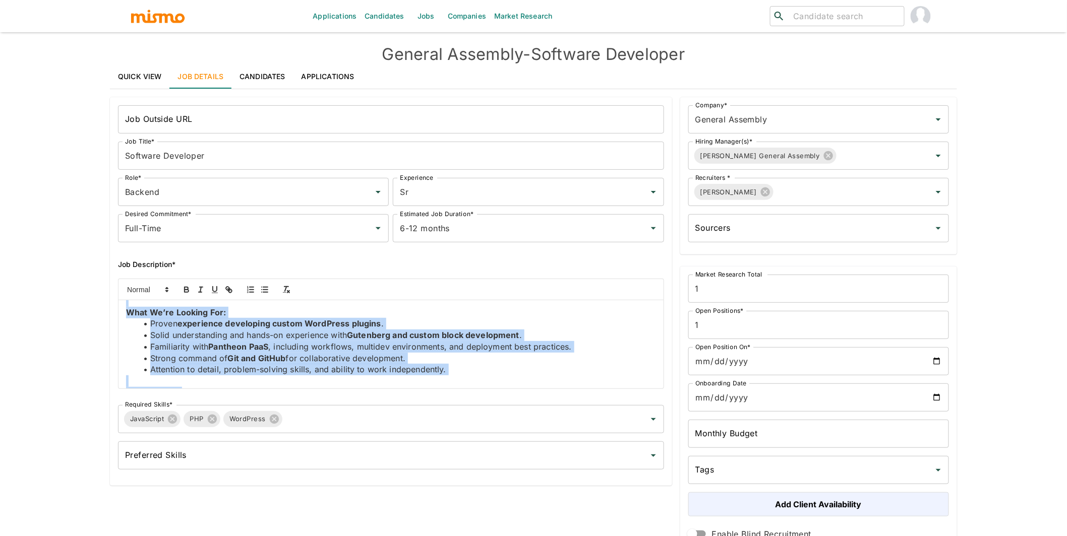
scroll to position [69, 0]
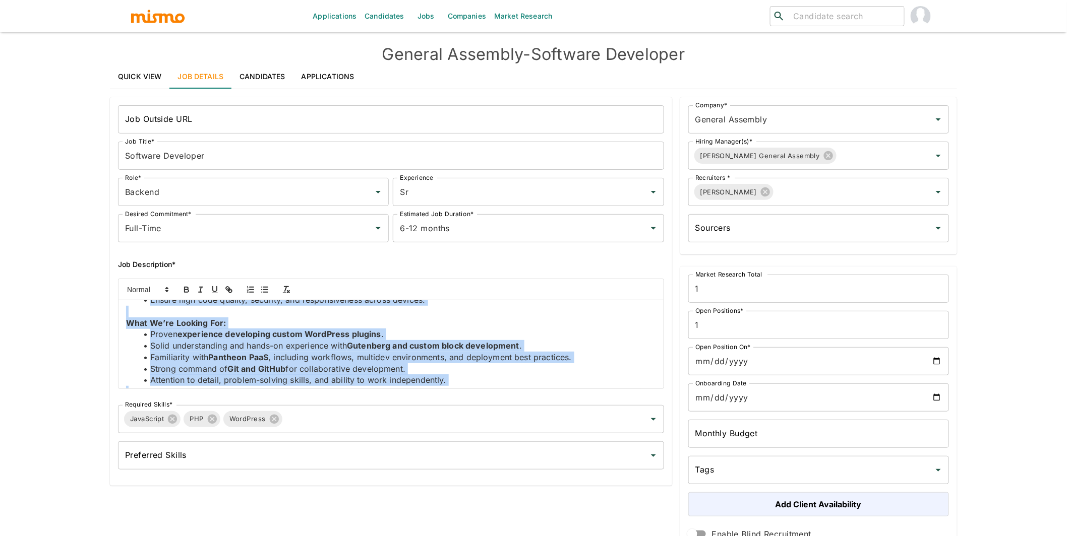
click at [271, 335] on strong "experience developing custom WordPress plugins" at bounding box center [279, 334] width 204 height 10
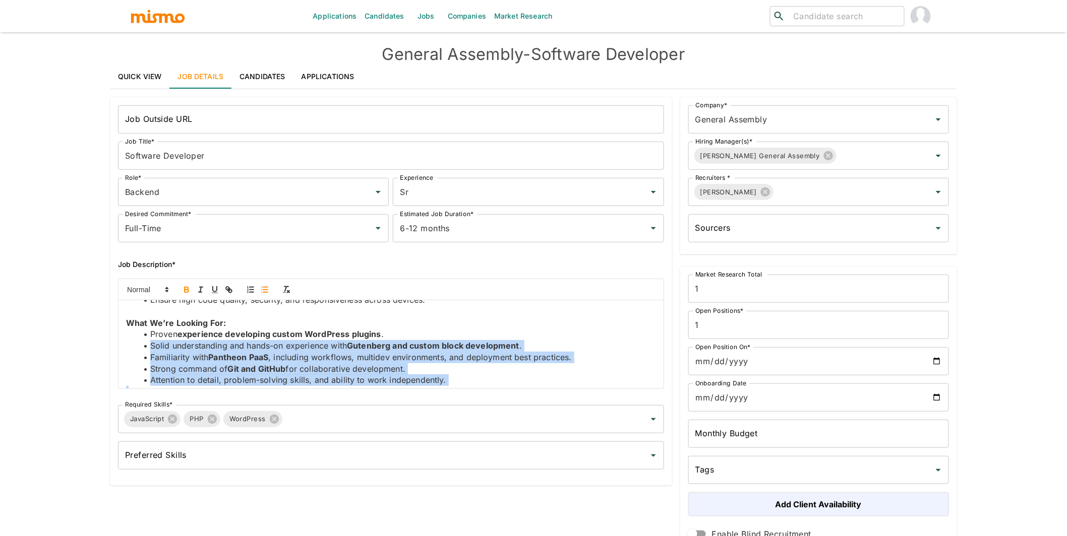
scroll to position [130, 0]
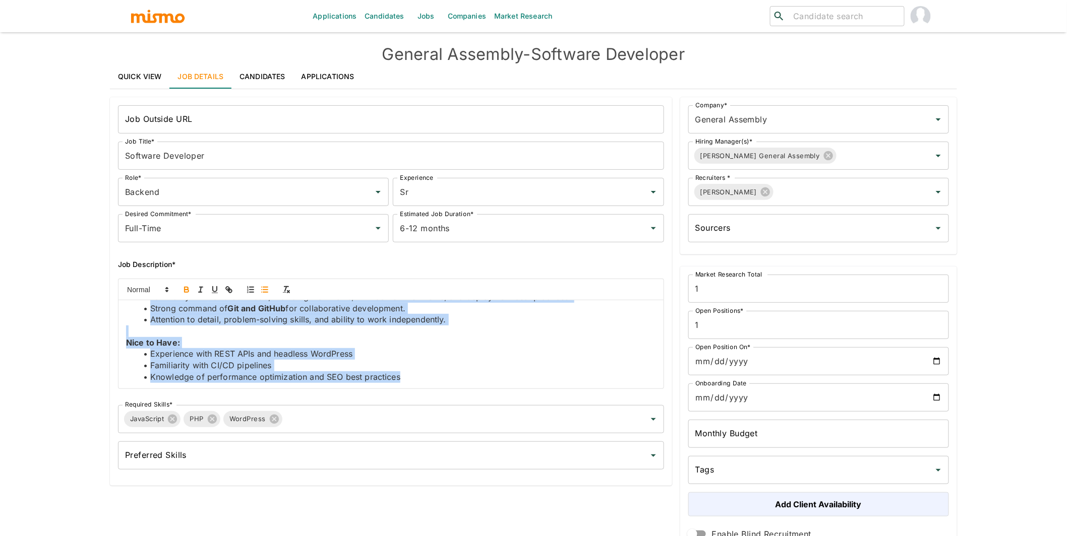
drag, startPoint x: 147, startPoint y: 346, endPoint x: 300, endPoint y: 402, distance: 163.1
click at [300, 402] on div "Job Outside URL Job Outside URL Job Title* Software Developer Job Title* Role* …" at bounding box center [387, 285] width 554 height 377
copy div "Solid understanding and hands-on experience with Gutenberg and custom block dev…"
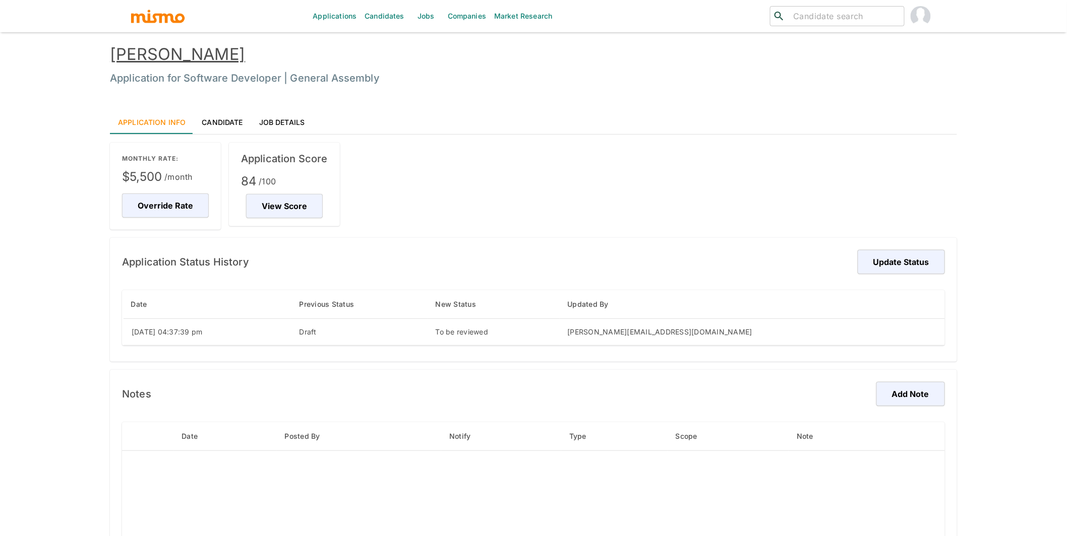
click at [203, 56] on link "[PERSON_NAME]" at bounding box center [177, 54] width 135 height 20
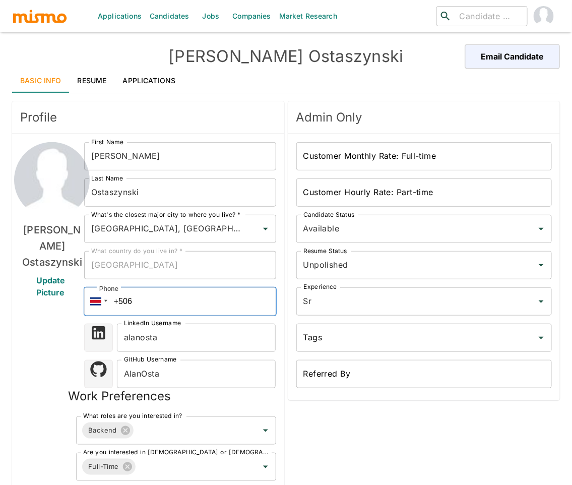
click at [129, 303] on input "+506" at bounding box center [180, 301] width 192 height 28
type input "+54 (91) 15388674"
click at [381, 269] on input "Unpolished" at bounding box center [410, 265] width 219 height 19
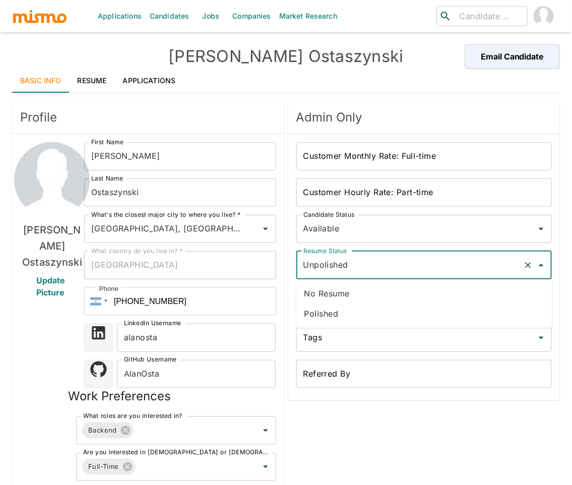
click at [330, 307] on li "Polished" at bounding box center [424, 313] width 256 height 20
type input "Polished"
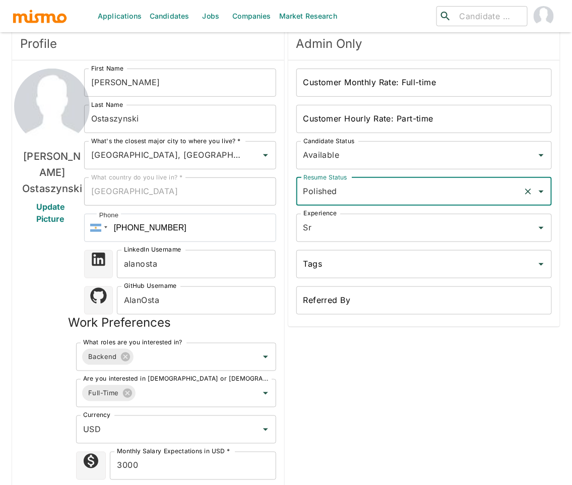
scroll to position [169, 0]
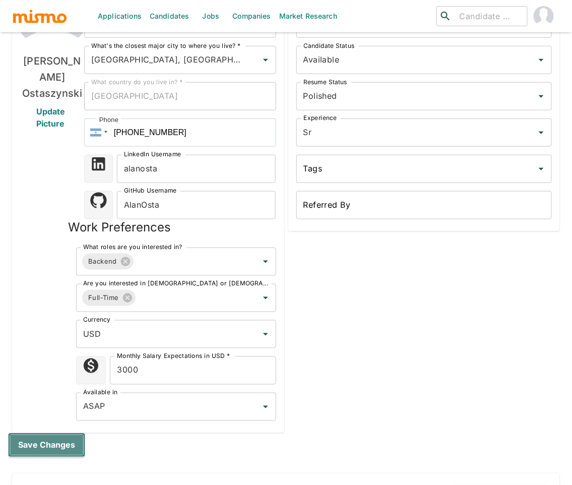
click at [57, 443] on button "Save changes" at bounding box center [46, 445] width 77 height 24
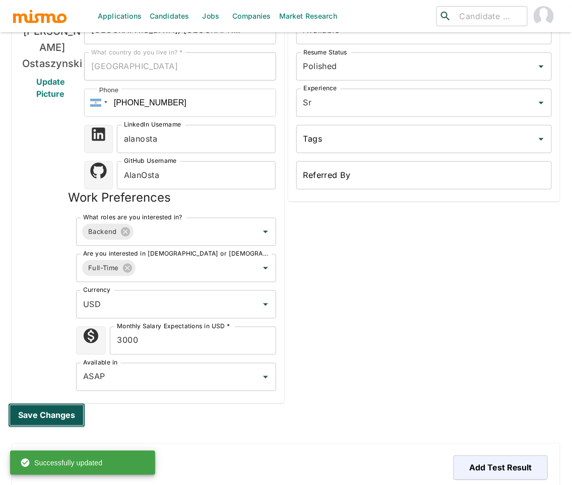
scroll to position [0, 0]
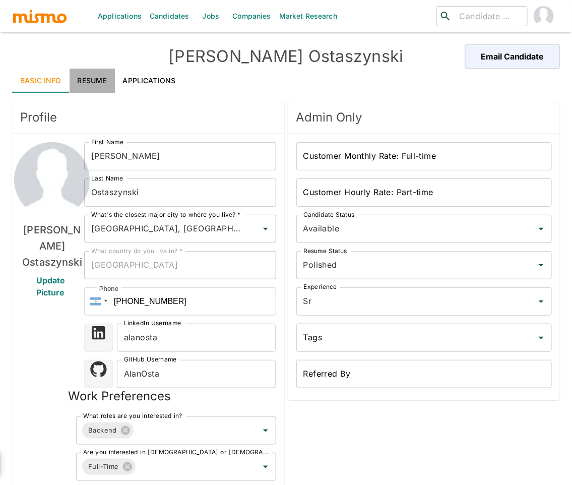
click at [98, 79] on link "Resume" at bounding box center [92, 81] width 45 height 24
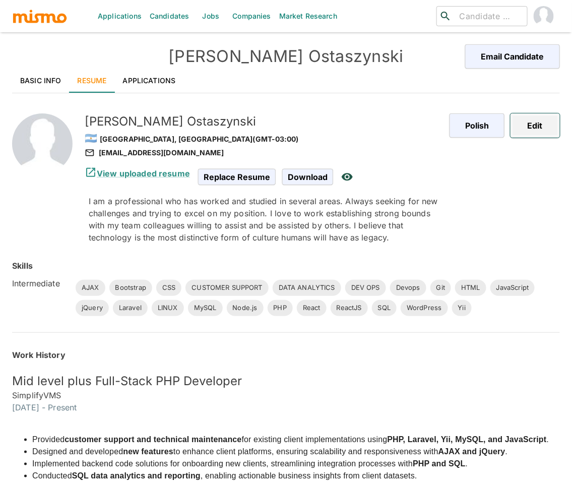
click at [533, 125] on button "Edit" at bounding box center [535, 125] width 49 height 24
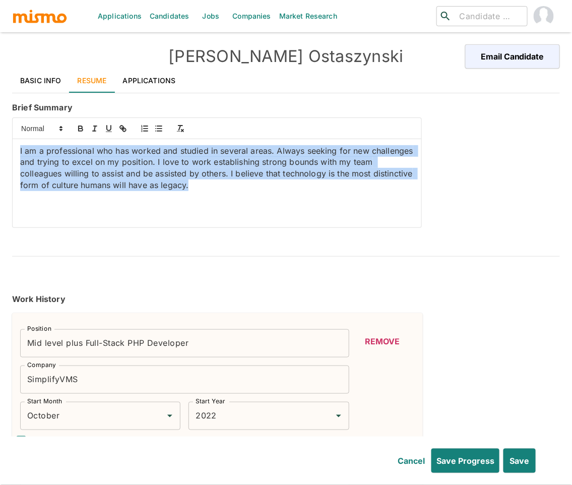
drag, startPoint x: 171, startPoint y: 188, endPoint x: -23, endPoint y: 129, distance: 203.0
click at [0, 129] on html "Applications Candidates Jobs Companies Market Research ​ ​ Alan Ostaszynski Ema…" at bounding box center [286, 254] width 572 height 509
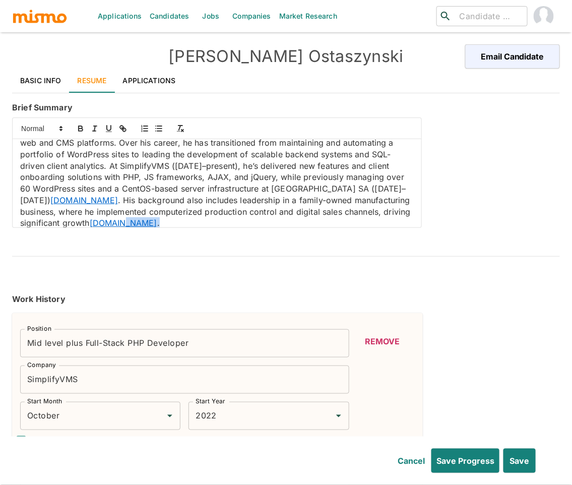
scroll to position [38, 0]
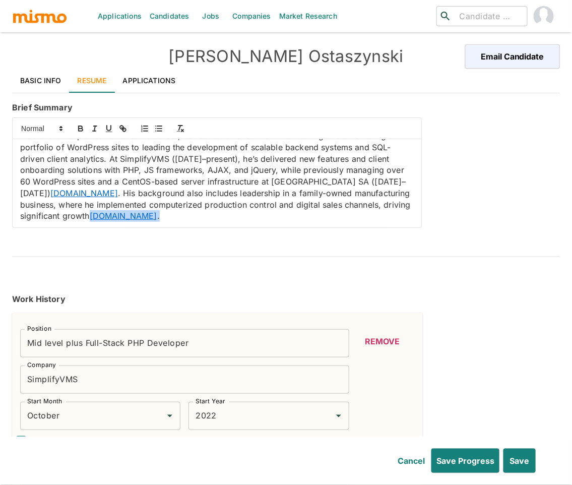
drag, startPoint x: 179, startPoint y: 222, endPoint x: 121, endPoint y: 220, distance: 58.0
click at [121, 220] on p "Full-Stack Web Developer based in Buenos Aires, Argentina, with a strong founda…" at bounding box center [217, 164] width 394 height 114
drag, startPoint x: 91, startPoint y: 192, endPoint x: 43, endPoint y: 188, distance: 48.0
click at [43, 188] on p "Full-Stack Web Developer based in Buenos Aires, Argentina, with a strong founda…" at bounding box center [217, 164] width 394 height 114
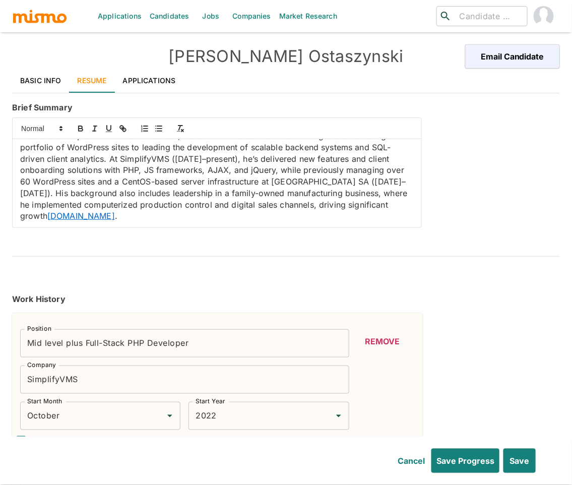
drag, startPoint x: 96, startPoint y: 215, endPoint x: 47, endPoint y: 217, distance: 49.0
click at [47, 217] on p "Full-Stack Web Developer based in Buenos Aires, Argentina, with a strong founda…" at bounding box center [217, 164] width 394 height 114
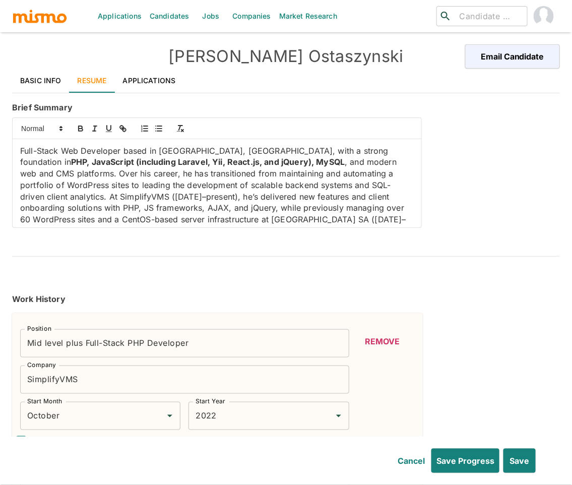
click at [36, 187] on p "Full-Stack Web Developer based in Buenos Aires, Argentina, with a strong founda…" at bounding box center [217, 202] width 394 height 114
click at [76, 129] on icon "button" at bounding box center [80, 128] width 9 height 9
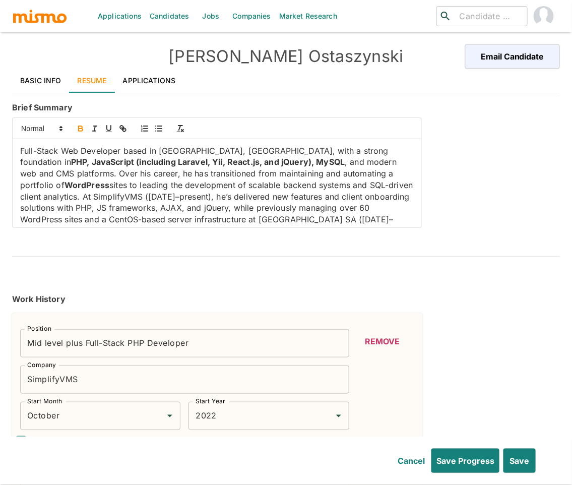
click at [333, 184] on p "Full-Stack Web Developer based in Buenos Aires, Argentina, with a strong founda…" at bounding box center [217, 202] width 394 height 114
click at [77, 128] on icon "button" at bounding box center [80, 128] width 9 height 9
click at [133, 208] on p "Full-Stack Web Developer based in Buenos Aires, Argentina, with a strong founda…" at bounding box center [217, 202] width 394 height 114
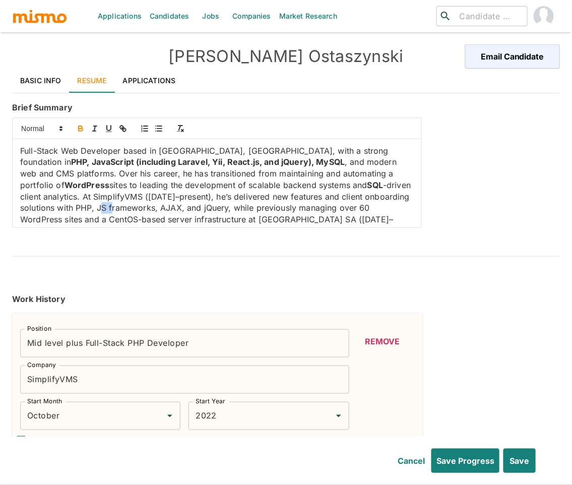
click at [77, 127] on icon "button" at bounding box center [80, 128] width 9 height 9
click at [149, 208] on p "Full-Stack Web Developer based in Buenos Aires, Argentina, with a strong founda…" at bounding box center [217, 196] width 394 height 103
drag, startPoint x: 81, startPoint y: 127, endPoint x: 108, endPoint y: 149, distance: 35.8
click at [80, 127] on icon "button" at bounding box center [81, 127] width 4 height 3
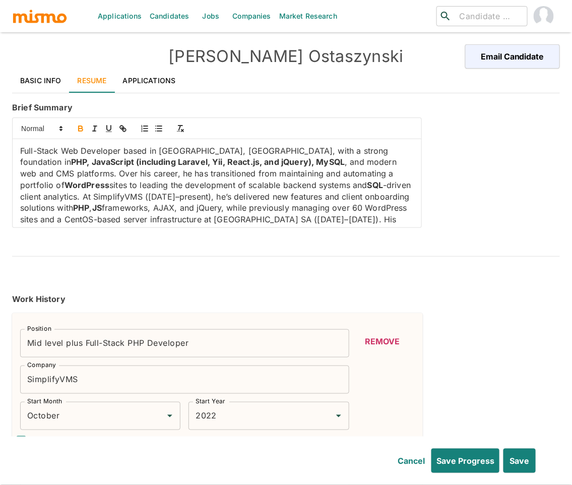
click at [221, 210] on p "Full-Stack Web Developer based in Buenos Aires, Argentina, with a strong founda…" at bounding box center [217, 196] width 394 height 103
click at [80, 130] on icon "button" at bounding box center [80, 128] width 9 height 9
click at [266, 209] on p "Full-Stack Web Developer based in Buenos Aires, Argentina, with a strong founda…" at bounding box center [217, 196] width 394 height 103
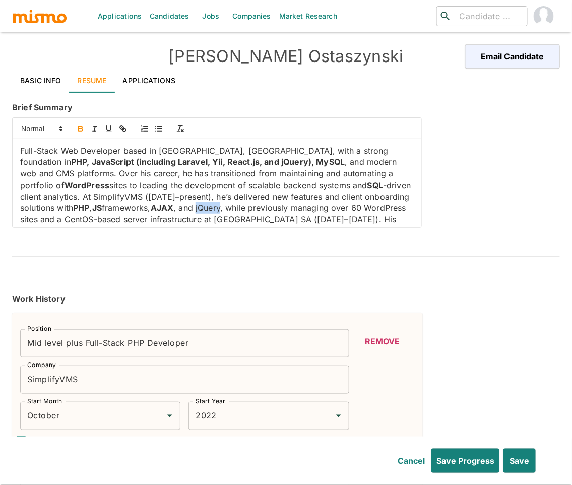
click at [81, 132] on icon "button" at bounding box center [80, 128] width 9 height 9
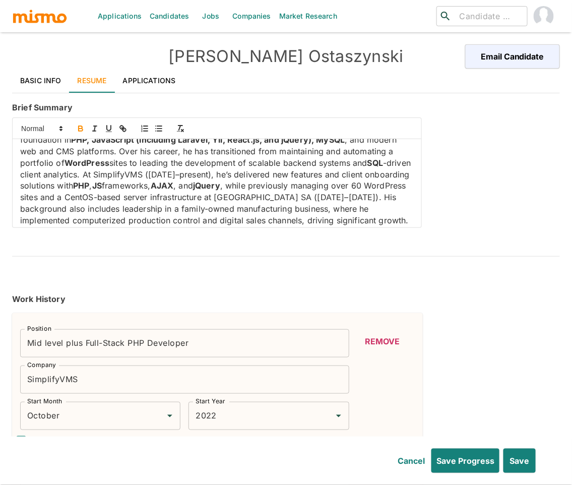
scroll to position [24, 0]
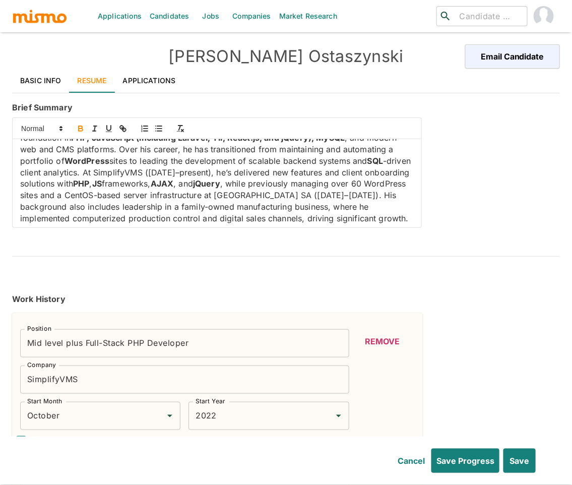
click at [82, 194] on p "Full-Stack Web Developer based in Buenos Aires, Argentina, with a strong founda…" at bounding box center [217, 172] width 394 height 103
click at [77, 127] on icon "button" at bounding box center [80, 128] width 9 height 9
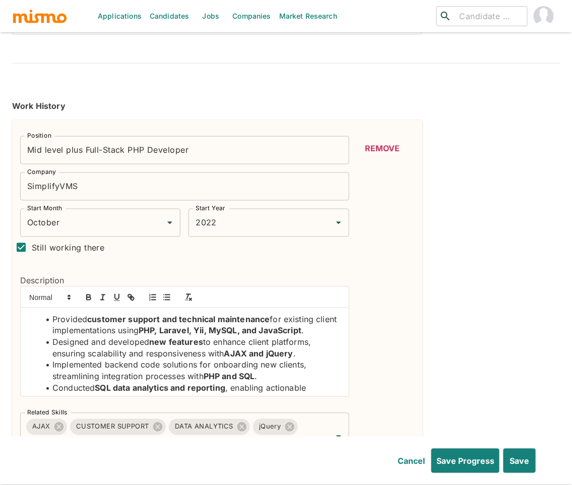
scroll to position [195, 0]
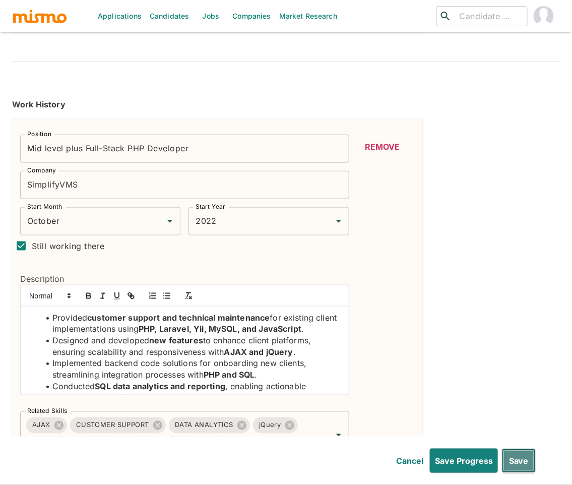
click at [520, 462] on button "Save" at bounding box center [519, 461] width 34 height 24
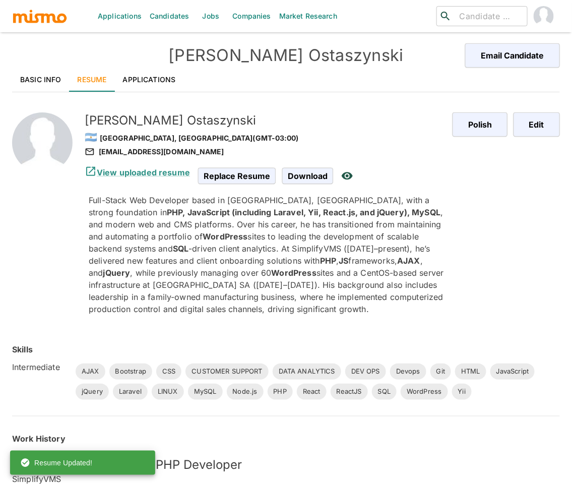
scroll to position [0, 0]
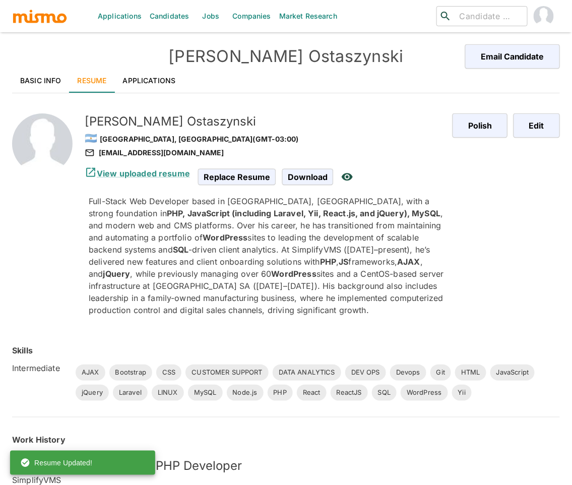
click at [36, 77] on link "Basic Info" at bounding box center [40, 81] width 57 height 24
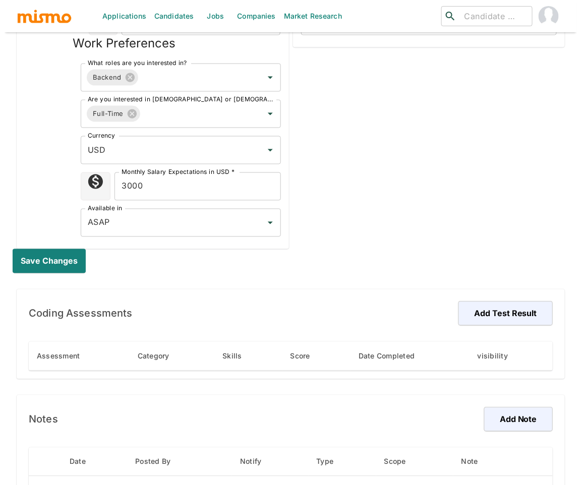
scroll to position [520, 0]
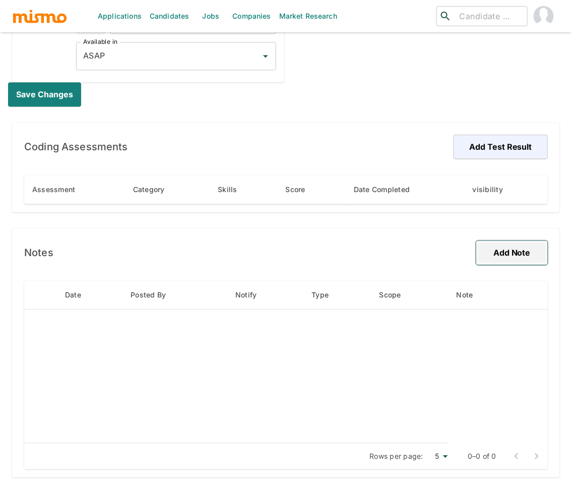
click at [539, 253] on button "Add Note" at bounding box center [512, 252] width 72 height 24
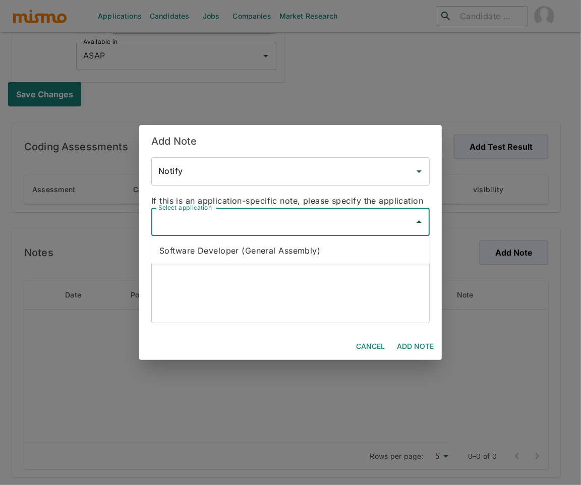
click at [252, 222] on input "Select application" at bounding box center [283, 221] width 254 height 19
click at [245, 247] on li "Software Developer (General Assembly)" at bounding box center [290, 250] width 278 height 20
type input "Software Developer (General Assembly)"
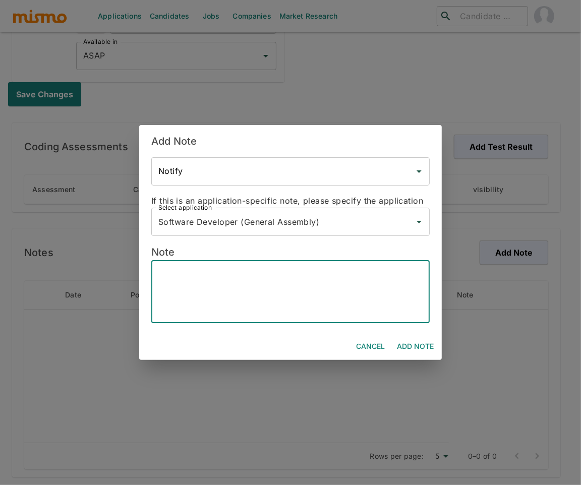
click at [199, 273] on textarea at bounding box center [290, 292] width 264 height 46
click at [202, 271] on textarea "Email: Phone: Lives: Buenos Aires, Argentina" at bounding box center [290, 292] width 264 height 46
paste textarea "alanosta@gmail.com"
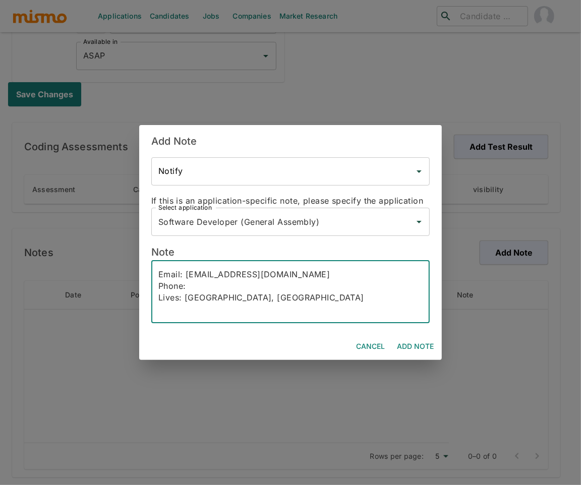
click at [216, 289] on textarea "Email: alanosta@gmail.com Phone: Lives: Buenos Aires, Argentina" at bounding box center [290, 292] width 264 height 46
click at [293, 302] on textarea "Email: alanosta@gmail.com Phone: +54911 5388 6748 Lives: Buenos Aires, Argentina" at bounding box center [290, 292] width 264 height 46
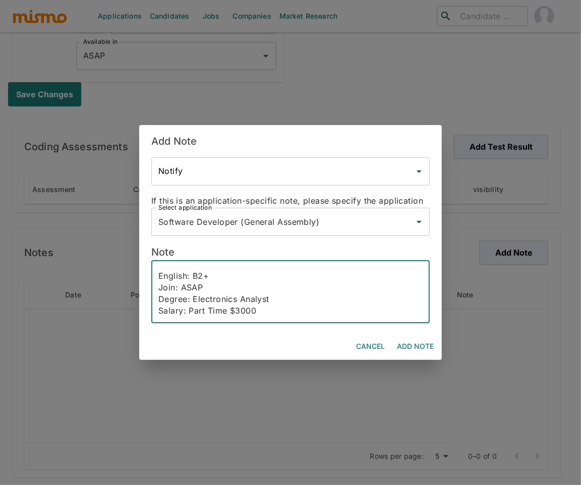
scroll to position [45, 0]
click at [291, 314] on textarea "Email: alanosta@gmail.com Phone: +54911 5388 6748 Lives: Buenos Aires, Argentin…" at bounding box center [290, 292] width 264 height 46
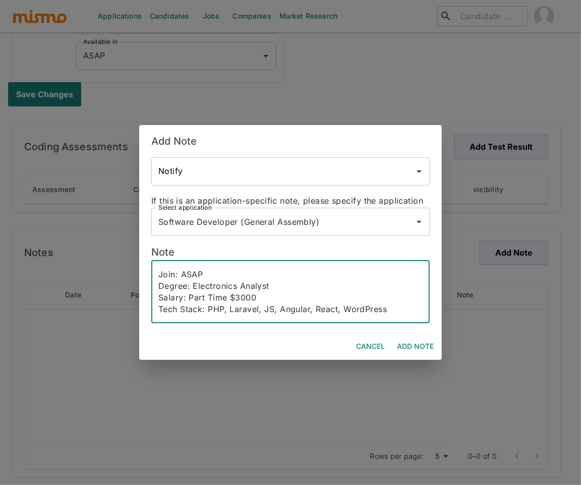
click at [399, 305] on textarea "Email: alanosta@gmail.com Phone: +54911 5388 6748 Lives: Buenos Aires, Argentin…" at bounding box center [290, 292] width 264 height 46
paste textarea "Full-Stack Web Developer with solid experience in PHP, Laravel, and modern fron…"
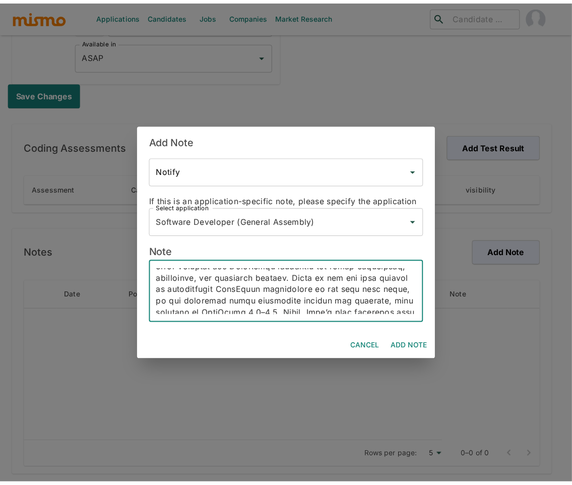
scroll to position [135, 0]
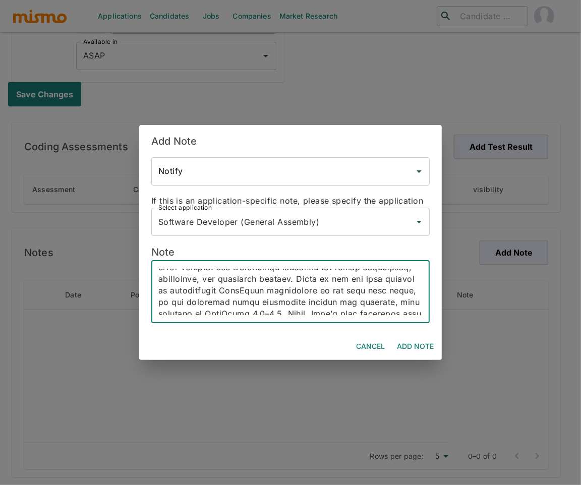
type textarea "Email: alanosta@gmail.com Phone: +54911 5388 6748 Lives: Buenos Aires, Argentin…"
click at [427, 342] on button "Add Note" at bounding box center [415, 346] width 45 height 19
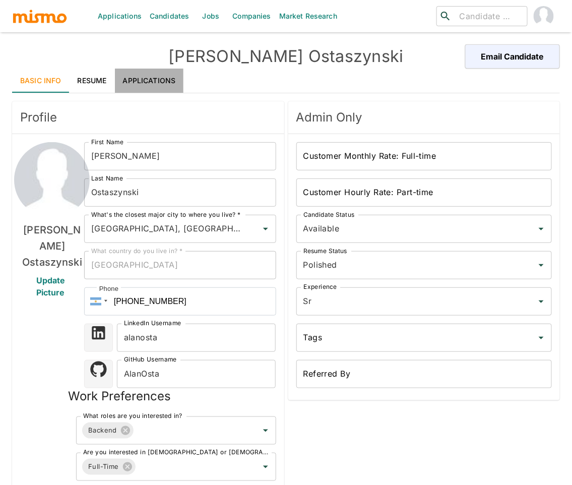
click at [148, 81] on link "Applications" at bounding box center [149, 81] width 69 height 24
